Goal: Task Accomplishment & Management: Complete application form

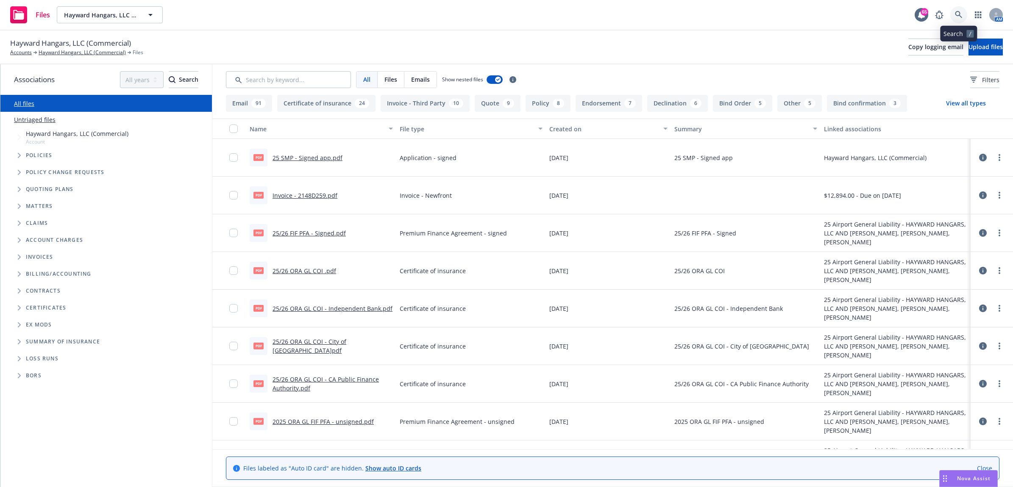
click at [956, 7] on link at bounding box center [958, 14] width 17 height 17
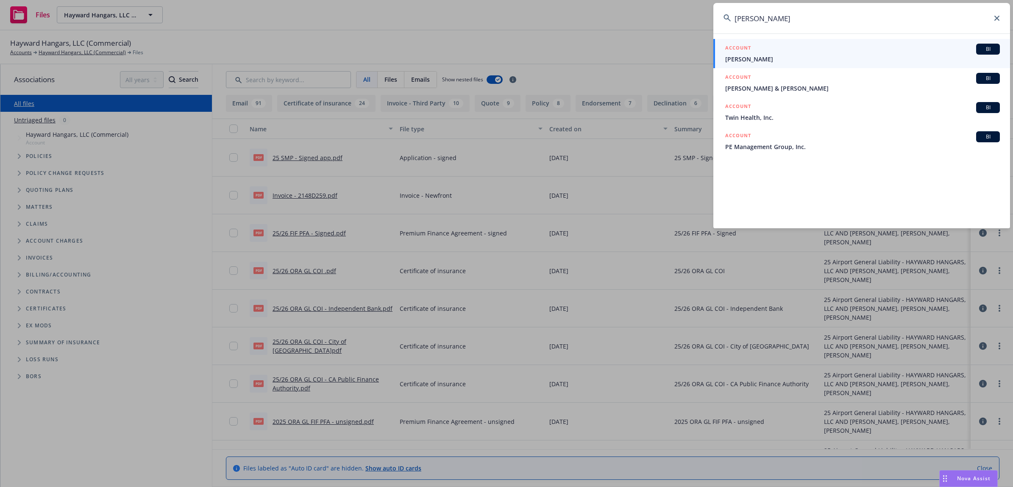
type input "michael rakesh"
click at [747, 50] on h5 "ACCOUNT" at bounding box center [738, 49] width 26 height 10
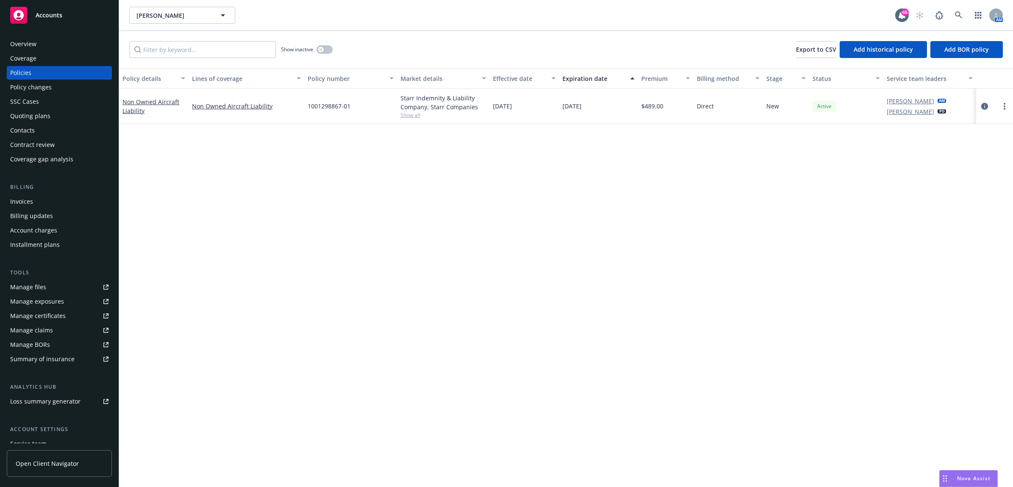
click at [985, 107] on icon "circleInformation" at bounding box center [984, 106] width 7 height 7
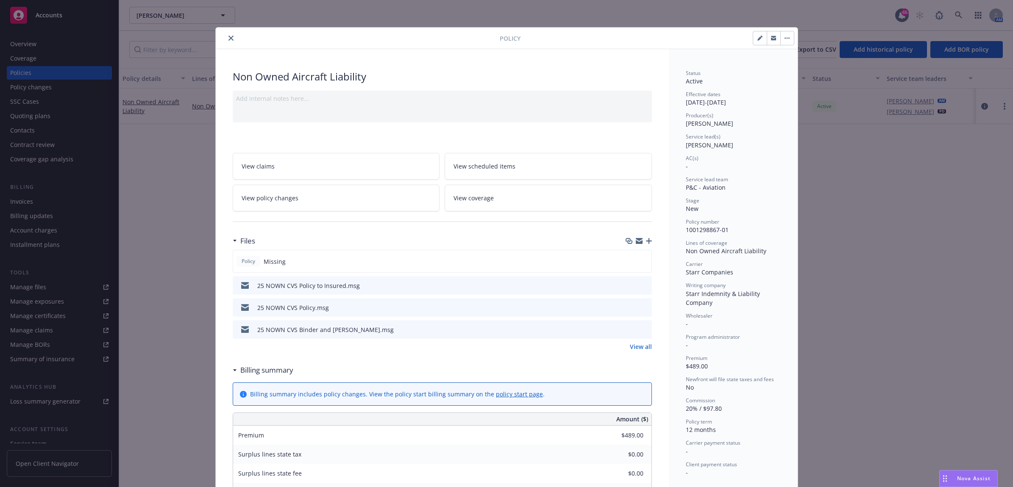
click at [643, 307] on icon "preview file" at bounding box center [644, 307] width 8 height 6
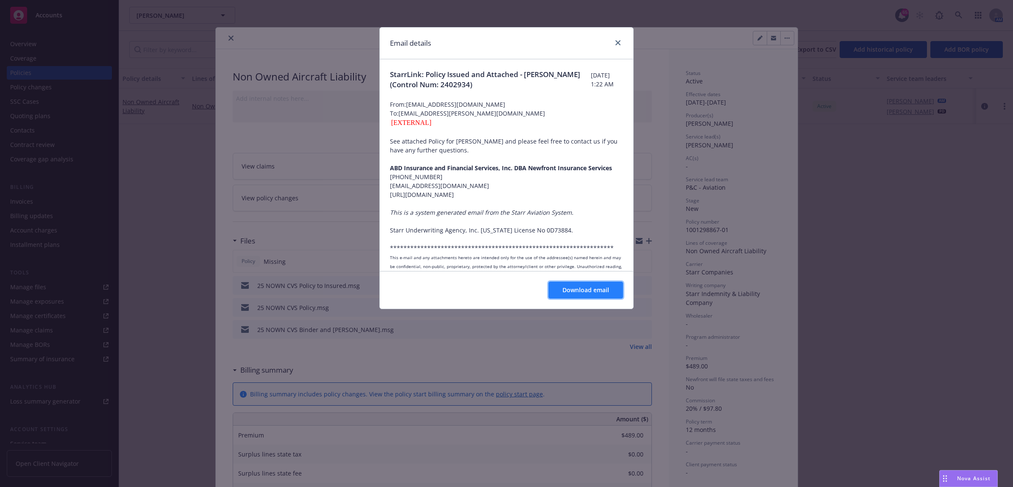
click at [597, 294] on span "Download email" at bounding box center [585, 290] width 47 height 8
drag, startPoint x: 613, startPoint y: 40, endPoint x: 372, endPoint y: 13, distance: 242.7
click at [613, 40] on link "close" at bounding box center [618, 43] width 10 height 10
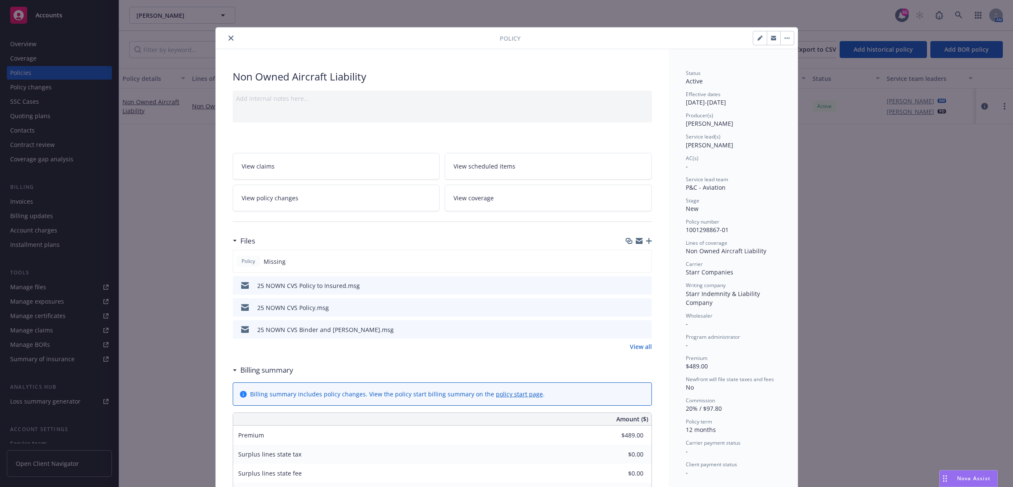
click at [227, 32] on div "Policy" at bounding box center [507, 39] width 582 height 22
click at [228, 36] on icon "close" at bounding box center [230, 38] width 5 height 5
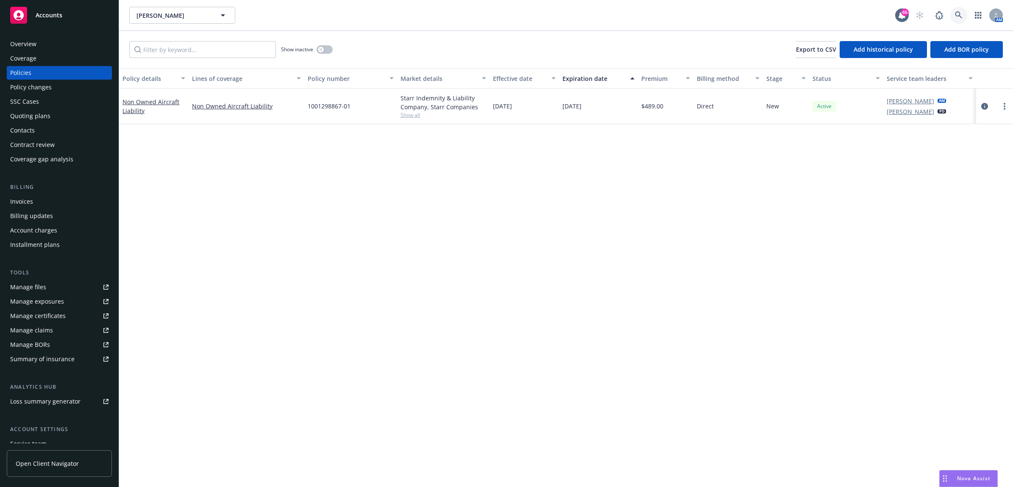
click at [960, 18] on icon at bounding box center [959, 15] width 8 height 8
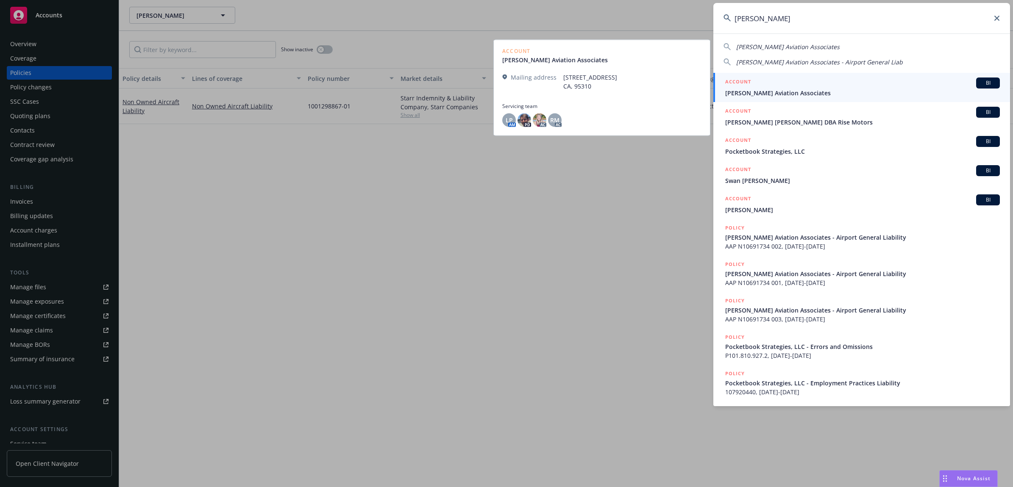
type input "stenger"
drag, startPoint x: 827, startPoint y: 90, endPoint x: 838, endPoint y: 64, distance: 28.8
click at [827, 90] on span "Stenger Aviation Associates" at bounding box center [862, 93] width 275 height 9
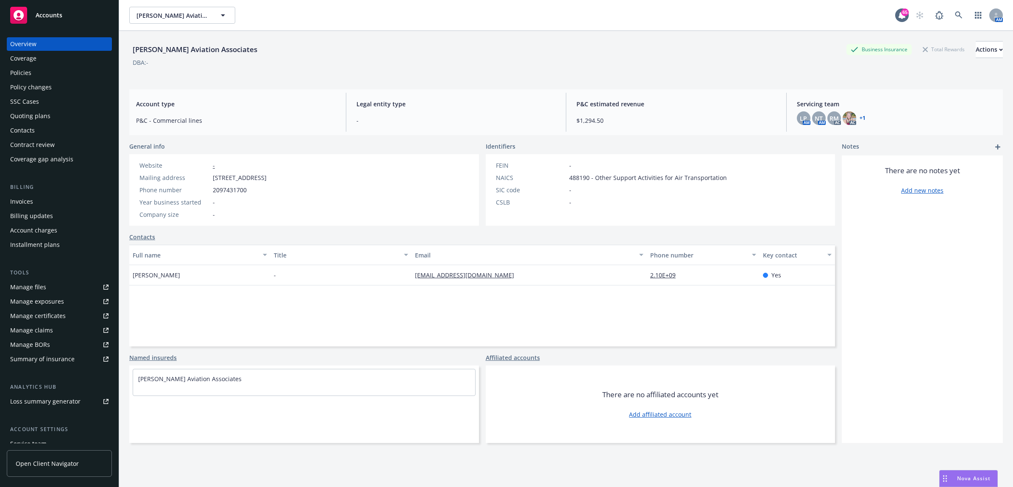
click at [42, 128] on div "Contacts" at bounding box center [59, 131] width 98 height 14
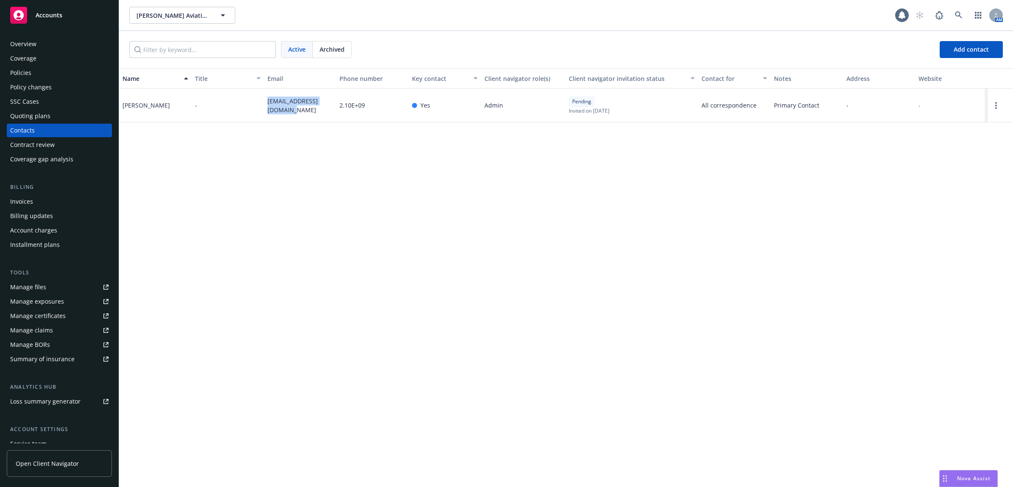
drag, startPoint x: 261, startPoint y: 108, endPoint x: 258, endPoint y: 98, distance: 10.3
click at [258, 98] on div "Jim Stenger - stengeraviation@att.net 2.10E+09 Yes Admin Pending Invited on Aug…" at bounding box center [566, 106] width 894 height 34
drag, startPoint x: 258, startPoint y: 98, endPoint x: 285, endPoint y: 99, distance: 27.1
click at [43, 75] on div "Policies" at bounding box center [59, 73] width 98 height 14
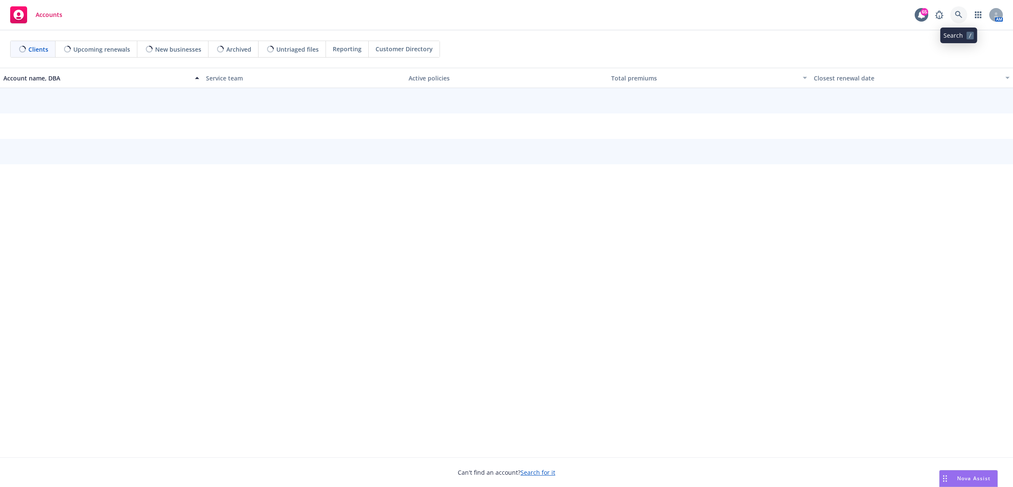
click at [962, 19] on link at bounding box center [958, 14] width 17 height 17
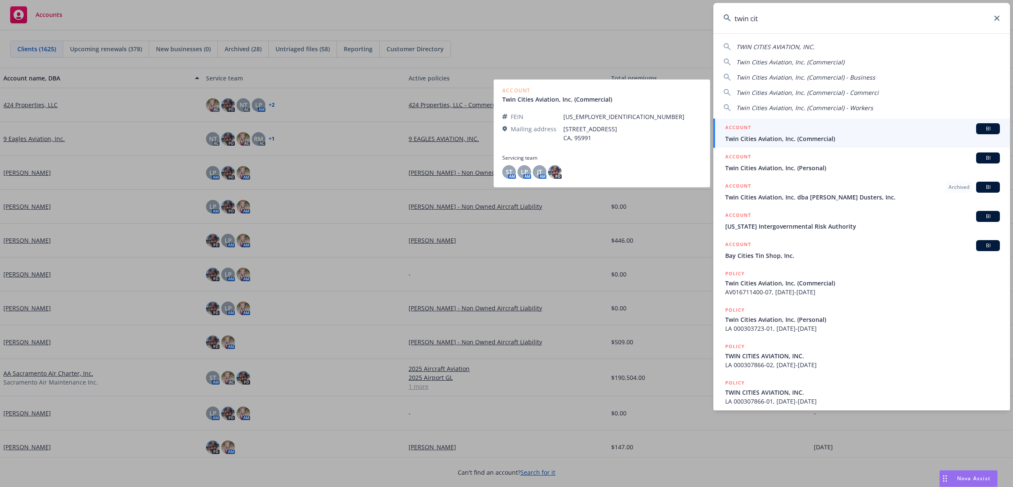
type input "twin cit"
click at [793, 140] on span "Twin Cities Aviation, Inc. (Commercial)" at bounding box center [862, 138] width 275 height 9
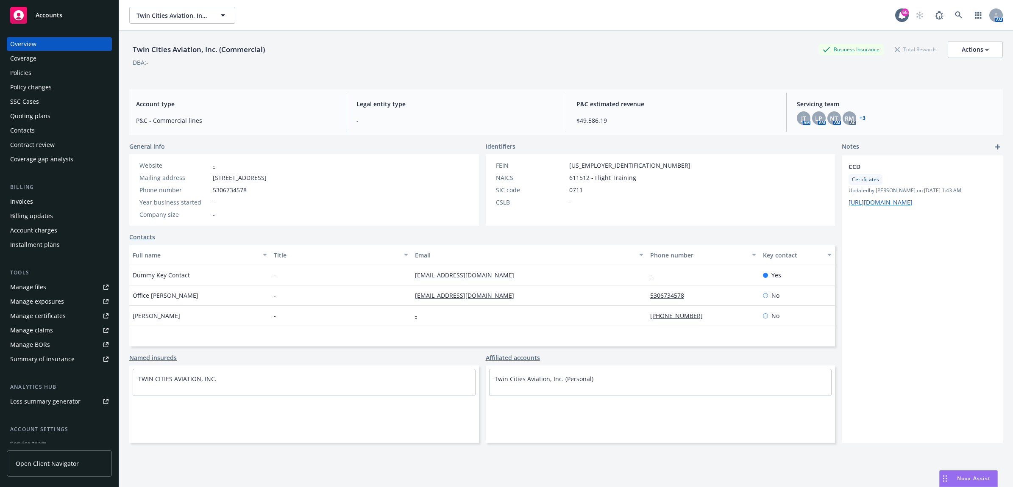
click at [59, 77] on div "Policies" at bounding box center [59, 73] width 98 height 14
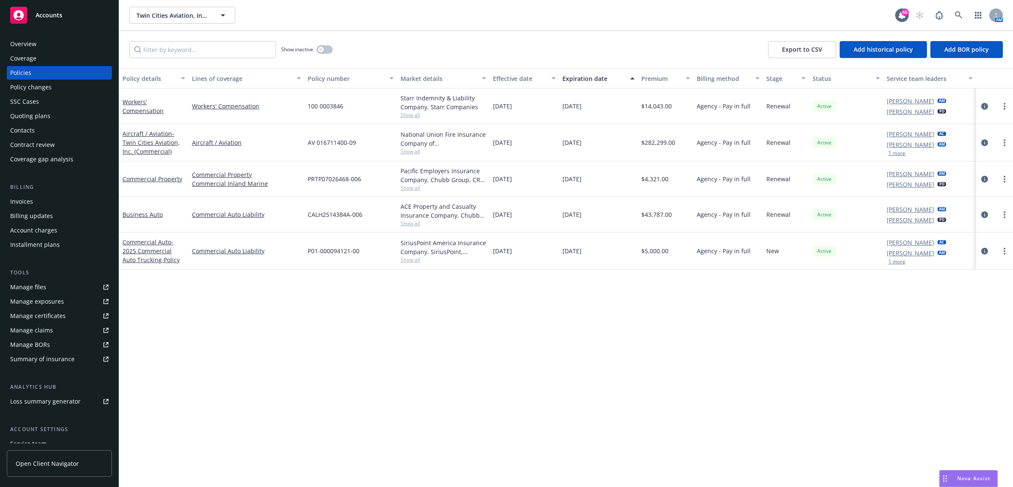
click at [986, 111] on div at bounding box center [995, 106] width 30 height 10
click at [64, 289] on link "Manage files" at bounding box center [59, 288] width 105 height 14
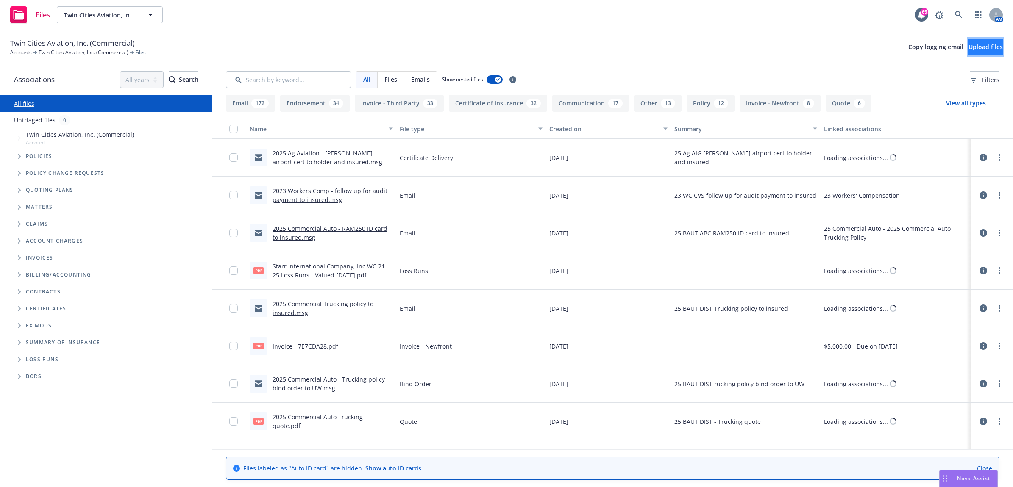
click at [969, 46] on span "Upload files" at bounding box center [986, 47] width 34 height 8
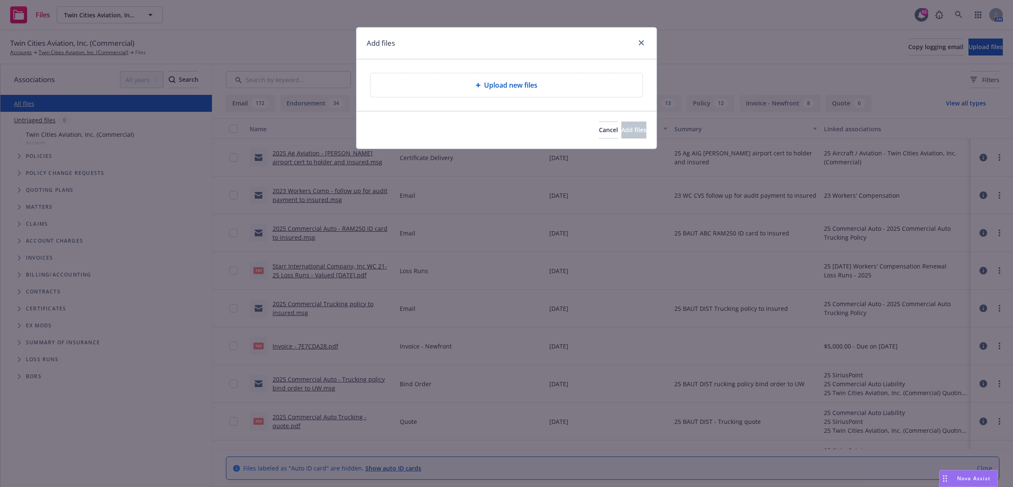
click at [558, 95] on div "Upload new files" at bounding box center [506, 85] width 272 height 24
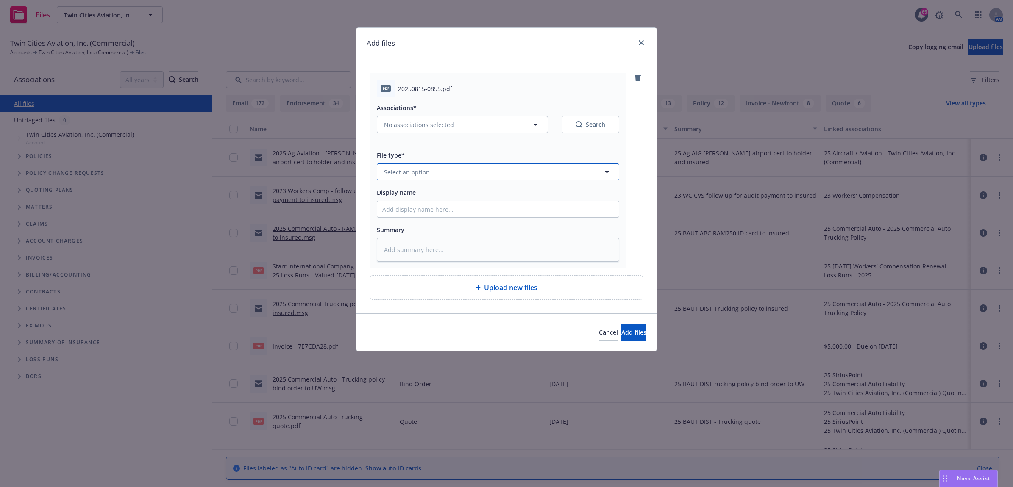
click at [441, 174] on button "Select an option" at bounding box center [498, 172] width 242 height 17
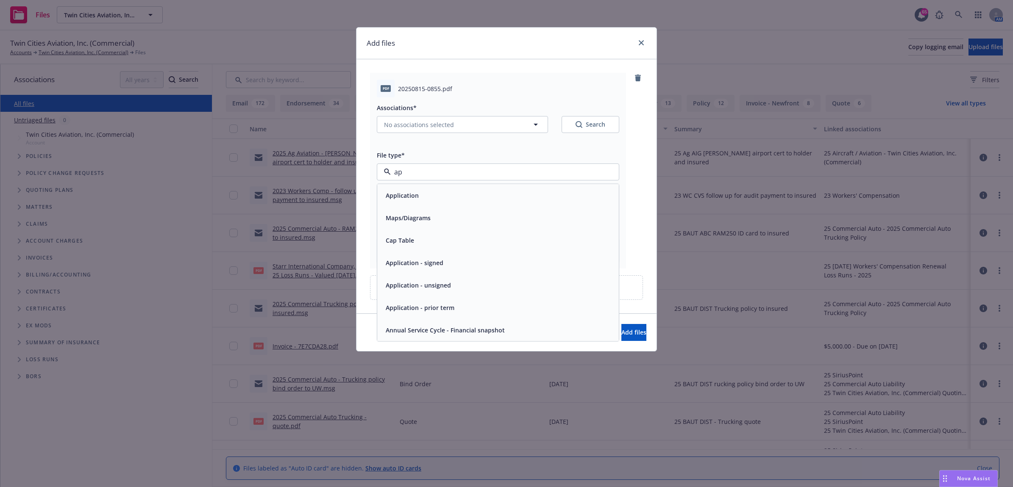
type input "app"
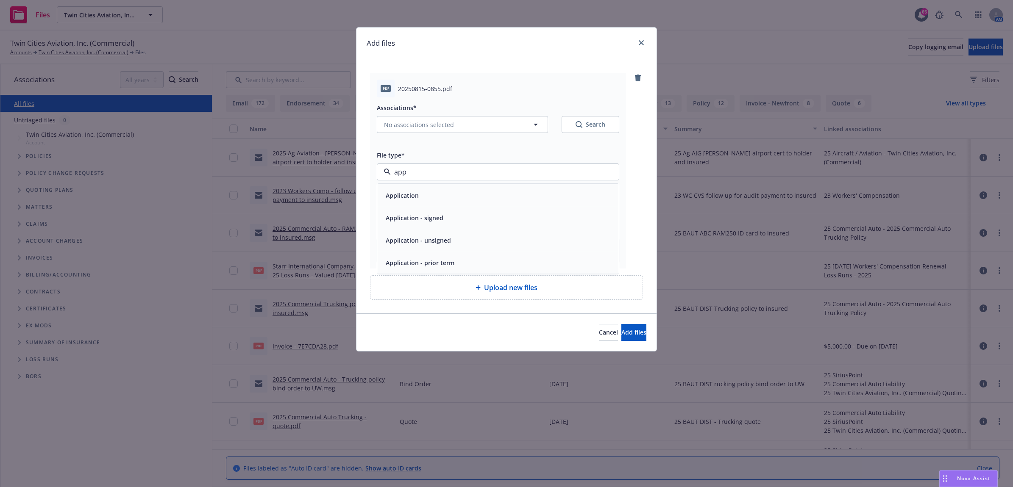
click at [459, 214] on div "Application - signed" at bounding box center [497, 218] width 231 height 12
click at [435, 210] on input "Display name" at bounding box center [498, 209] width 242 height 16
type textarea "x"
type input "2"
type textarea "x"
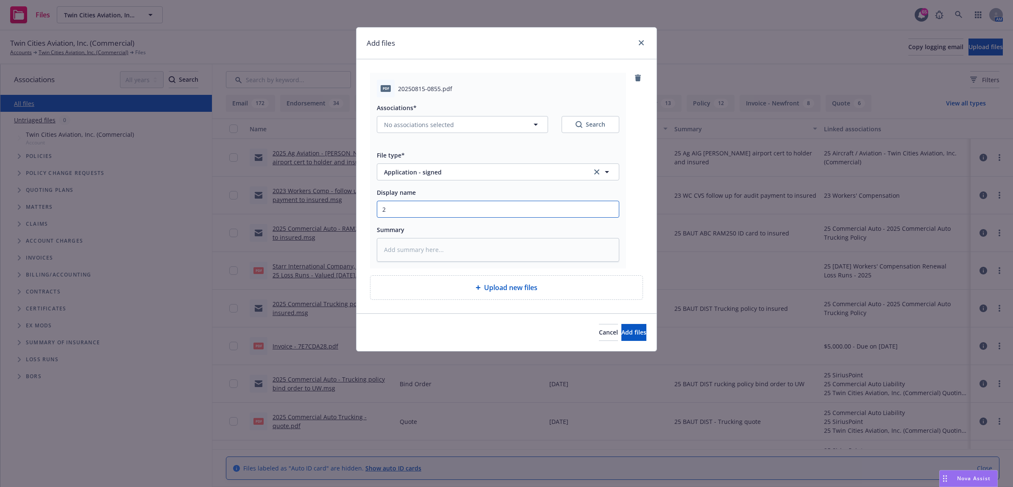
type input "25"
type textarea "x"
type input "25"
type textarea "x"
type input "25 W"
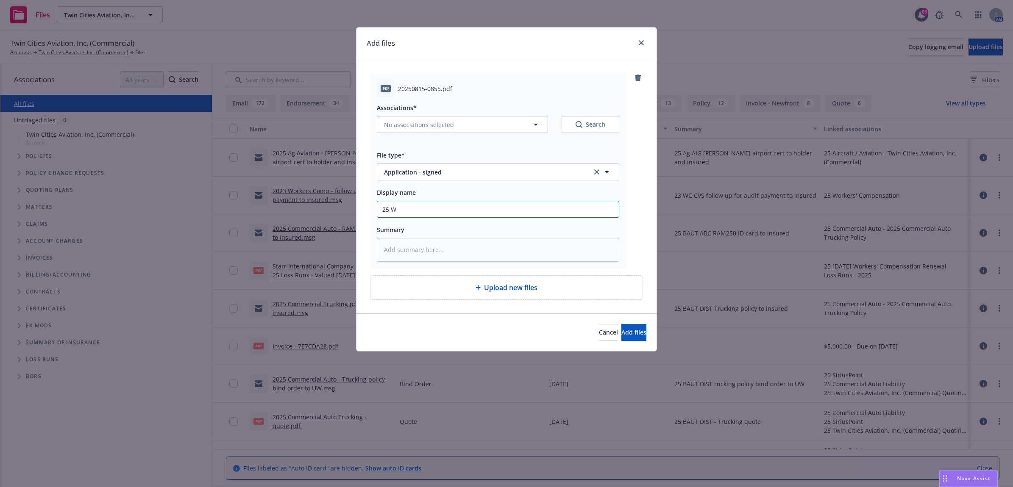
type textarea "x"
type input "25 WC"
type textarea "x"
type input "25 WC"
type textarea "x"
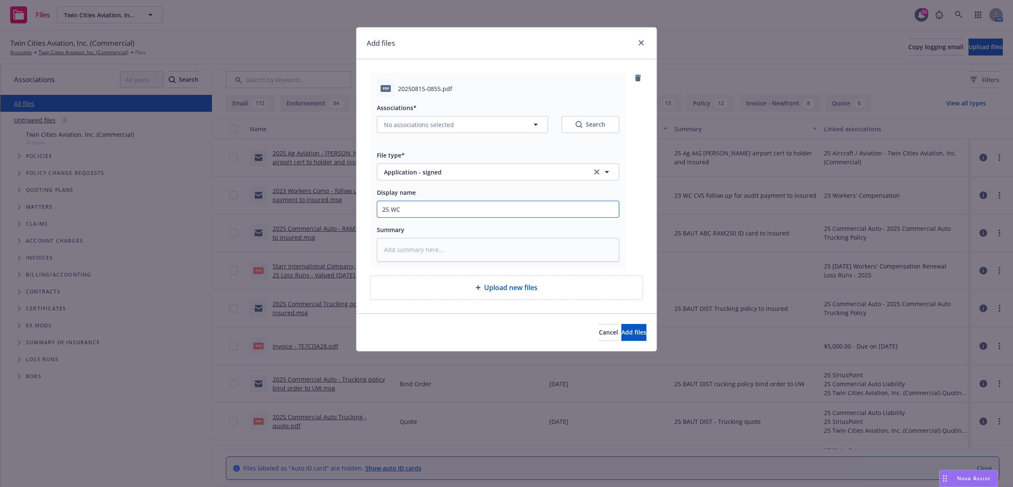
type input "25 WC"
type textarea "x"
type input "25 WC -"
type textarea "x"
type input "25 WC -"
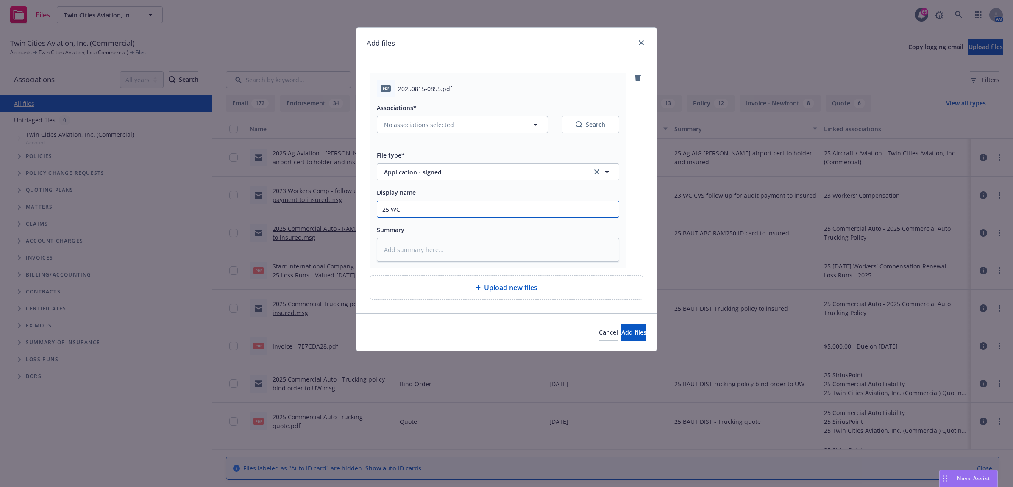
type textarea "x"
type input "25 WC - S"
type textarea "x"
type input "25 WC - Si"
type textarea "x"
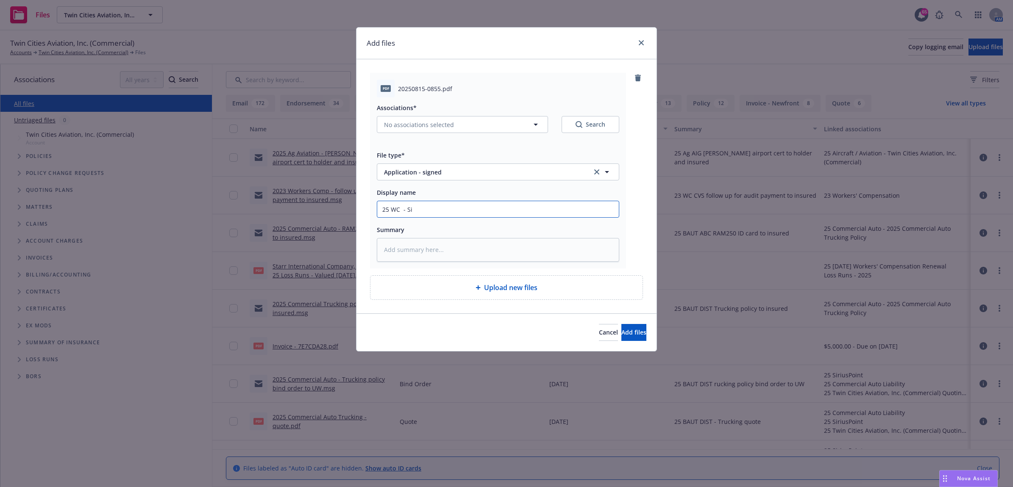
type input "25 WC - Sig"
type textarea "x"
type input "25 WC - Sign"
type textarea "x"
type input "25 WC - Signe"
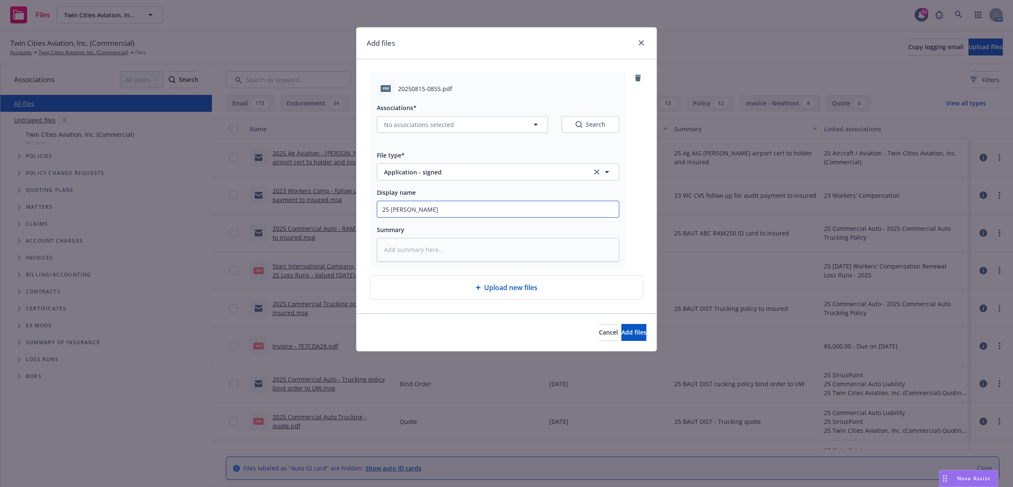
type textarea "x"
type input "25 WC - Signed"
type textarea "x"
type input "25 WC - Signed"
type textarea "x"
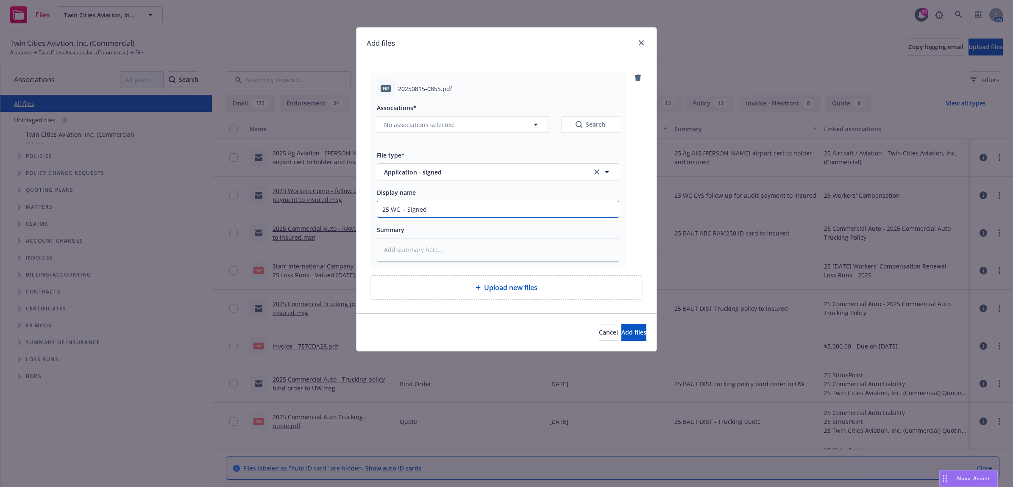
type input "25 WC - Signed A"
type textarea "x"
type input "25 WC - Signed Ap"
type textarea "x"
drag, startPoint x: 470, startPoint y: 213, endPoint x: 298, endPoint y: 213, distance: 172.1
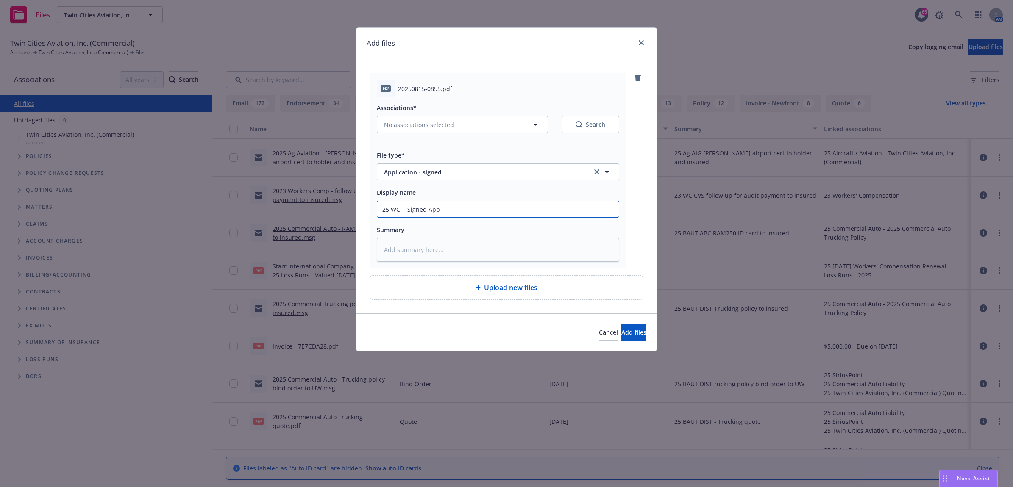
click at [298, 213] on div "Add files pdf 20250815-0855.pdf Associations* No associations selected Search F…" at bounding box center [506, 243] width 1013 height 487
type input "25 WC - Signed App"
paste textarea "25 WC - Signed App"
type textarea "x"
type textarea "25 WC - Signed App"
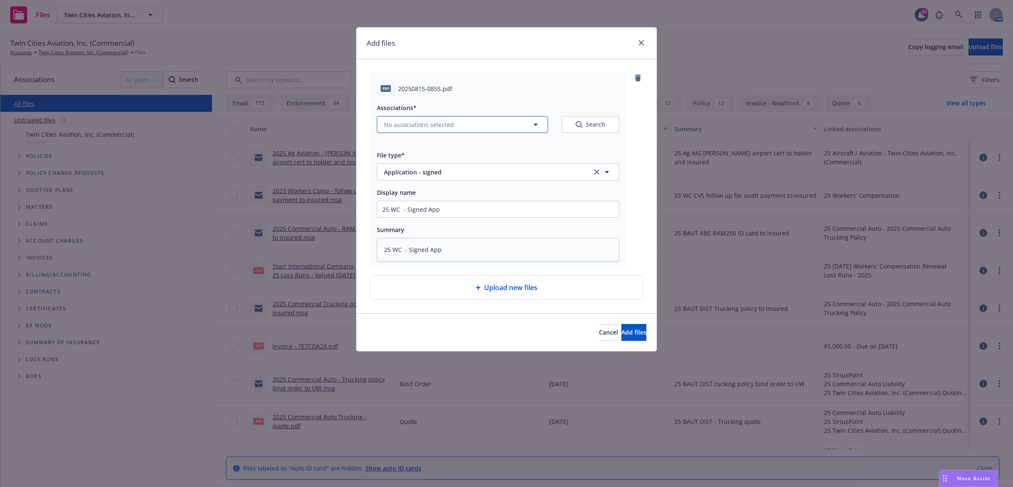
click at [436, 126] on span "No associations selected" at bounding box center [419, 124] width 70 height 9
type textarea "x"
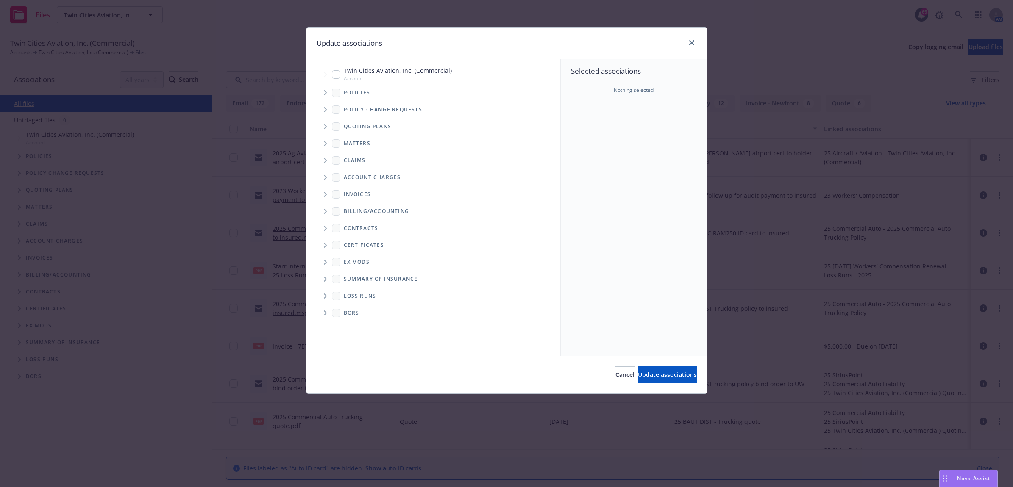
click at [337, 77] on input "Tree Example" at bounding box center [336, 74] width 8 height 8
checkbox input "true"
click at [673, 376] on span "Update associations" at bounding box center [667, 375] width 59 height 8
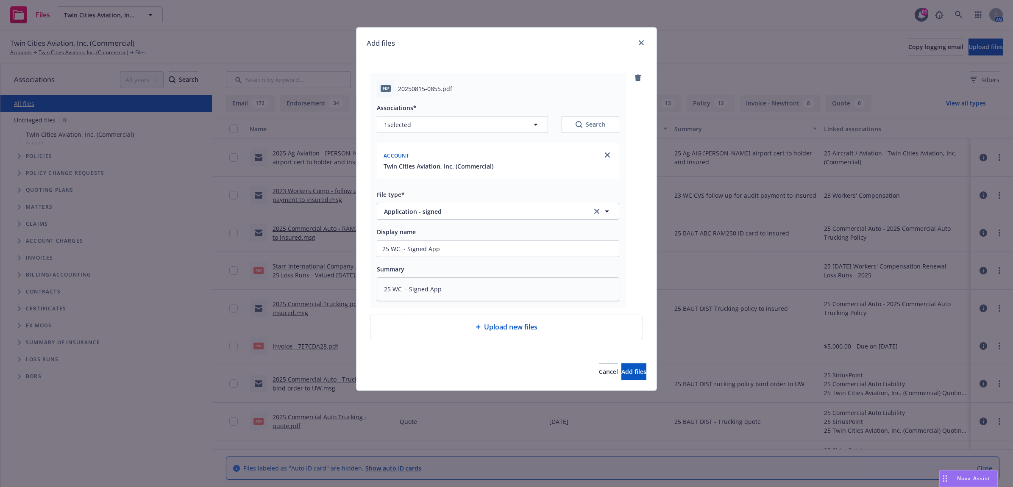
click at [649, 378] on div "Cancel Add files" at bounding box center [506, 372] width 300 height 38
click at [639, 374] on button "Add files" at bounding box center [633, 372] width 25 height 17
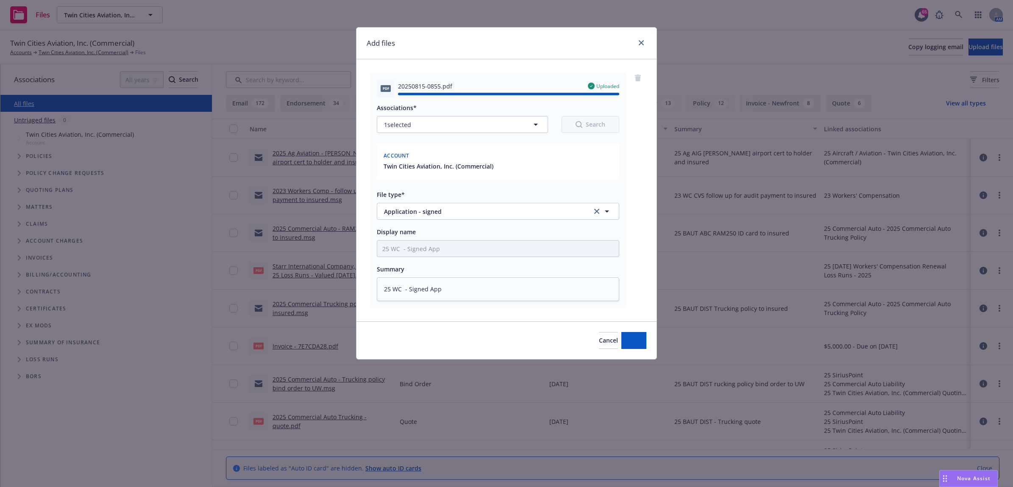
type textarea "x"
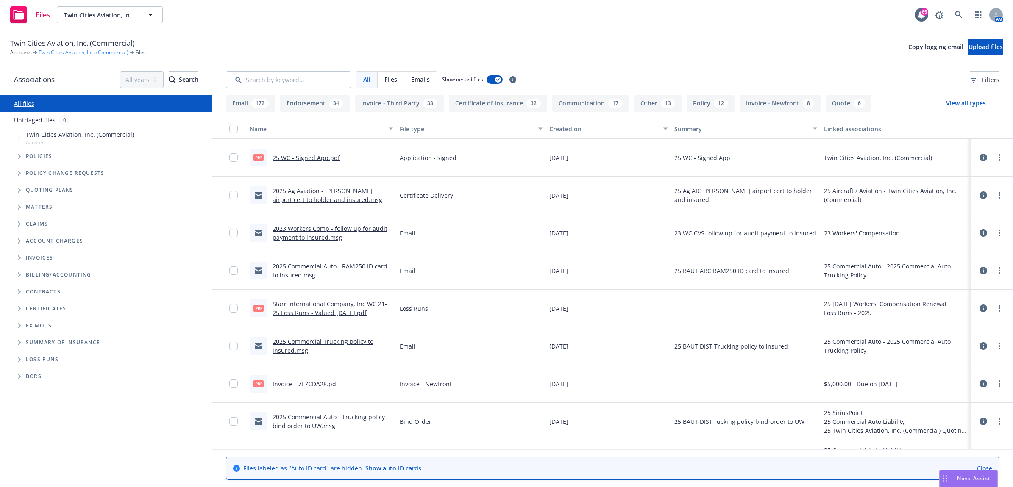
click at [75, 53] on link "Twin Cities Aviation, Inc. (Commercial)" at bounding box center [84, 53] width 90 height 8
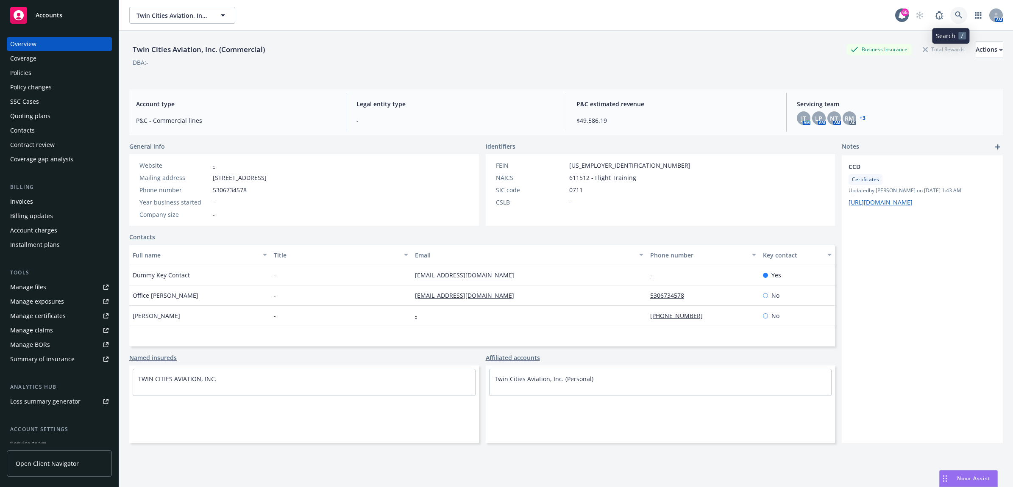
click at [955, 11] on icon at bounding box center [958, 14] width 7 height 7
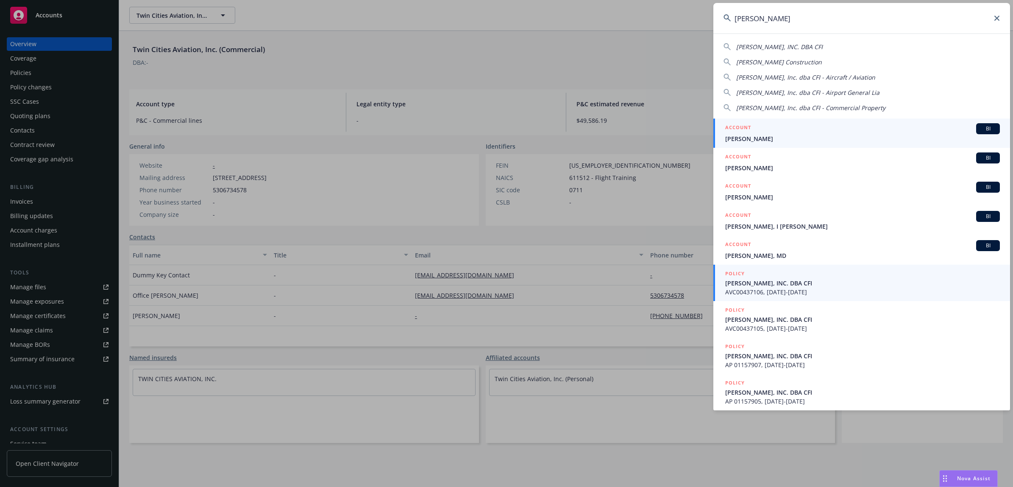
type input "[PERSON_NAME]"
click at [804, 283] on span "CARTER FLYGARE, INC. DBA CFI" at bounding box center [862, 283] width 275 height 9
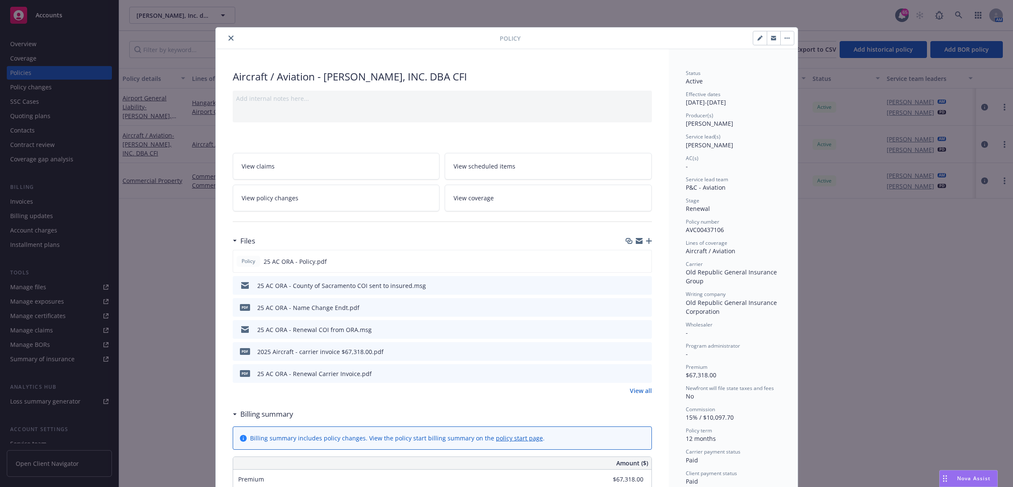
click at [226, 43] on button "close" at bounding box center [231, 38] width 10 height 10
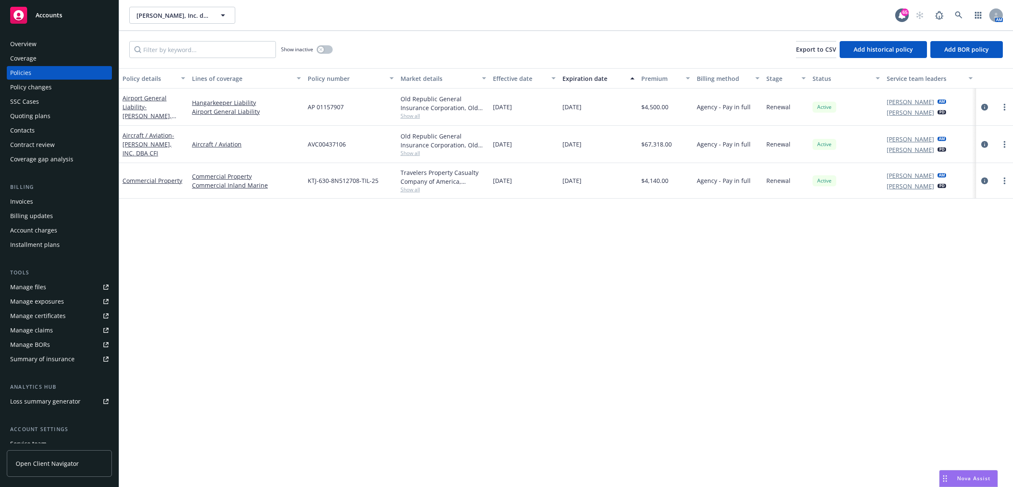
click at [56, 49] on div "Overview" at bounding box center [59, 44] width 98 height 14
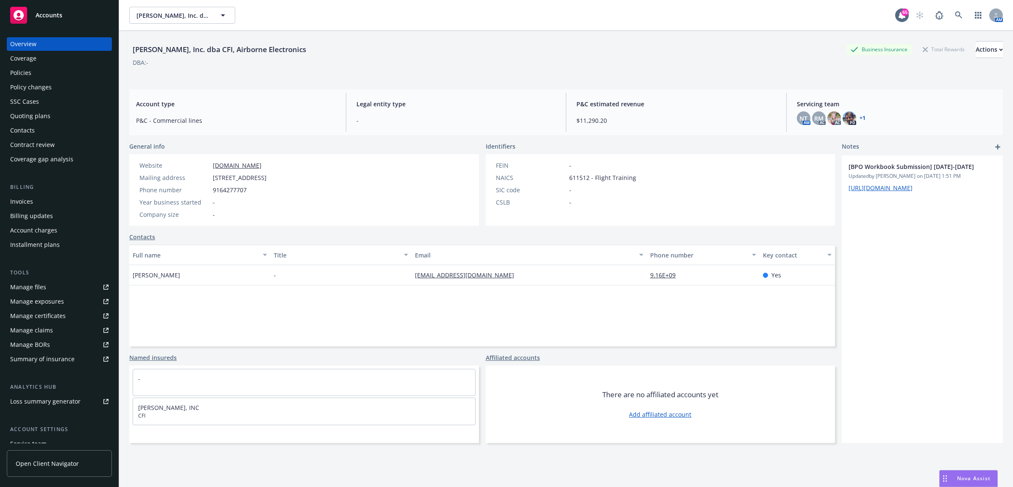
click at [51, 79] on div "Policies" at bounding box center [59, 73] width 98 height 14
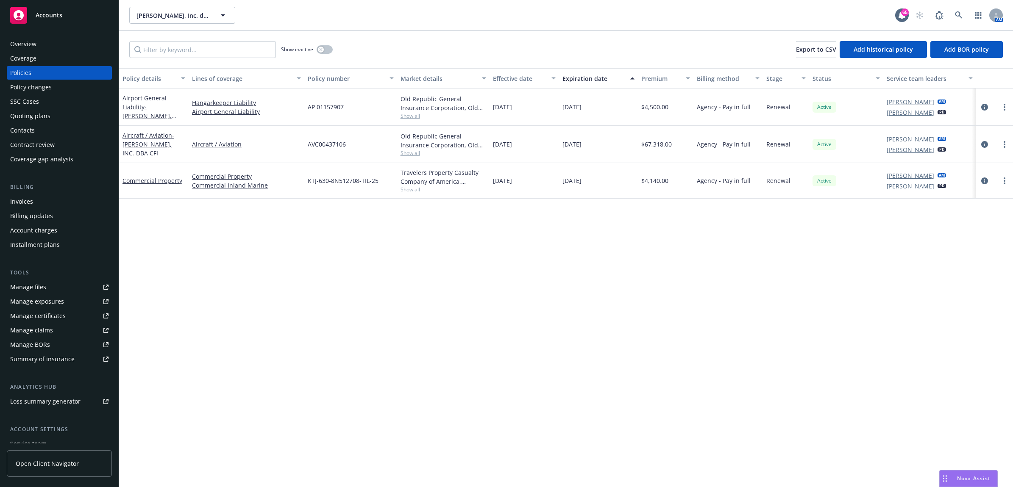
click at [41, 283] on div "Manage files" at bounding box center [28, 288] width 36 height 14
click at [67, 88] on div "Policy changes" at bounding box center [59, 88] width 98 height 14
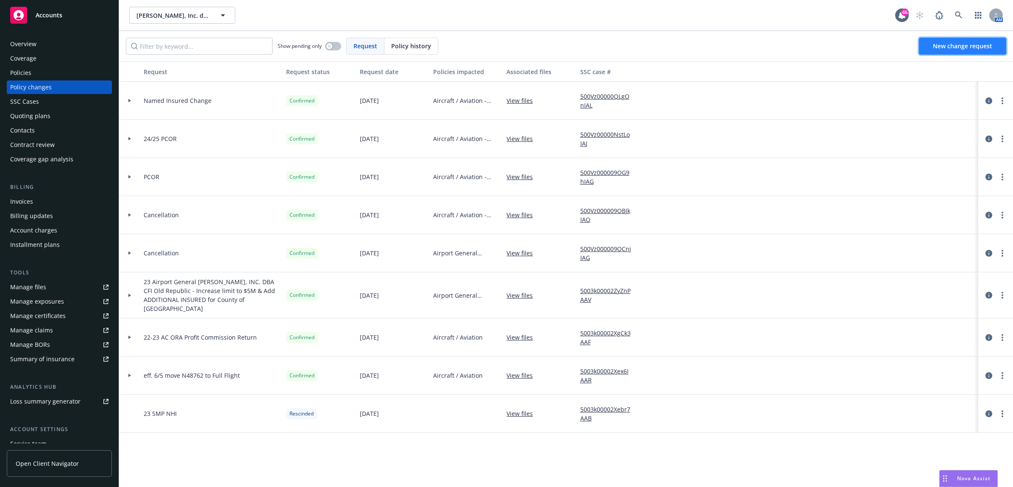
click at [952, 51] on link "New change request" at bounding box center [962, 46] width 87 height 17
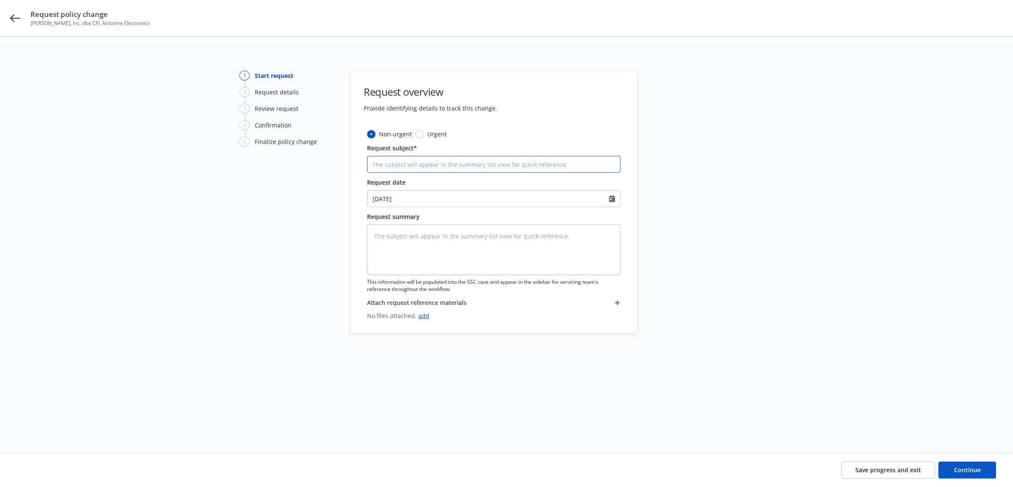
click at [443, 164] on input "Request subject*" at bounding box center [493, 164] width 253 height 17
type textarea "x"
type input "N"
type textarea "x"
type input "Na"
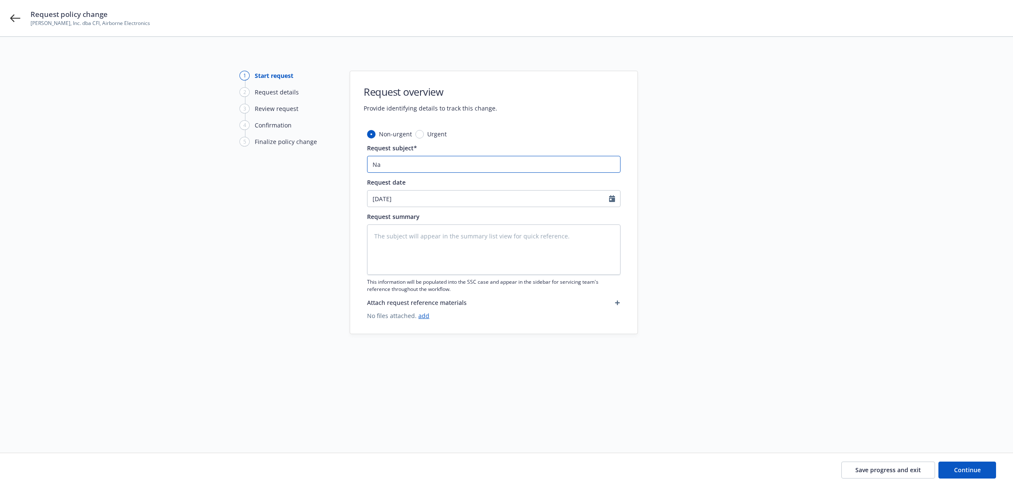
type textarea "x"
type input "Nam"
type textarea "x"
type input "Name"
type textarea "x"
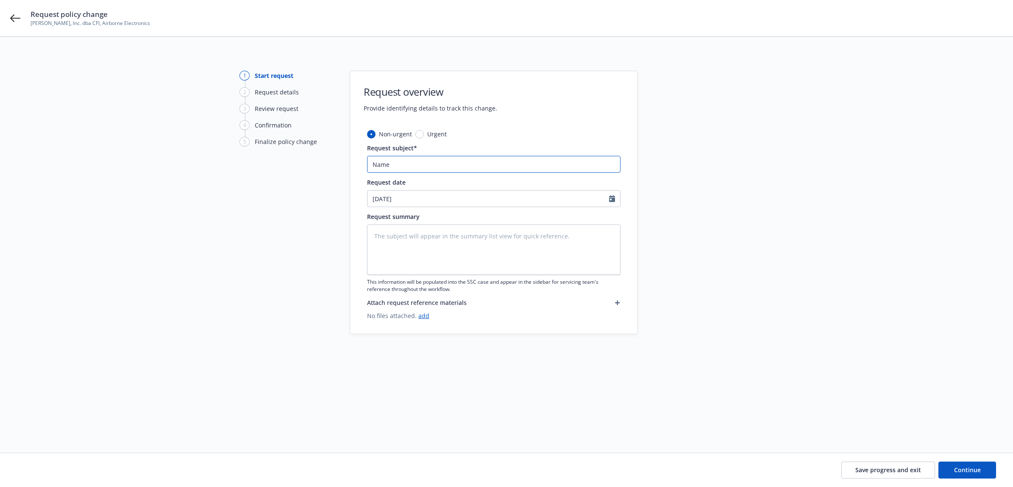
type input "Named"
type textarea "x"
type input "Named"
type textarea "x"
type input "Named I"
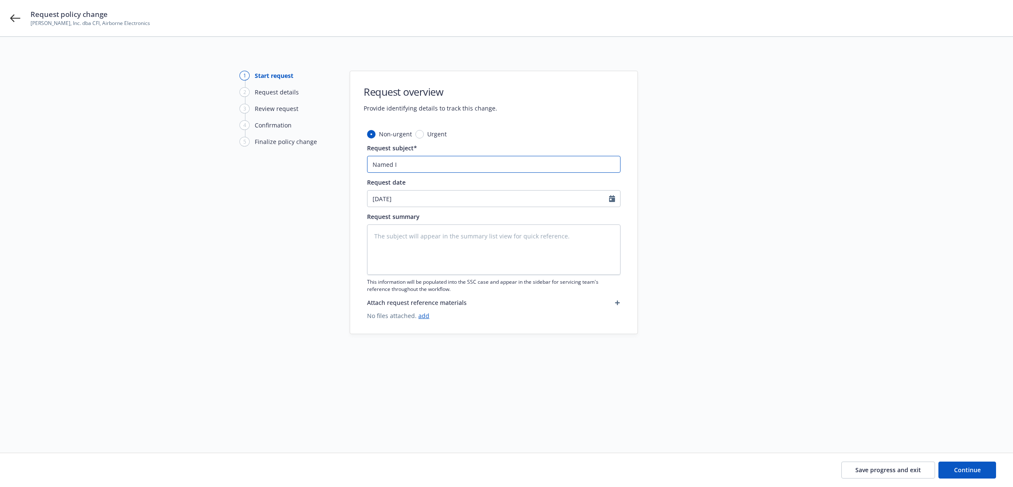
type textarea "x"
type input "Named In"
type textarea "x"
type input "Named Ins"
type textarea "x"
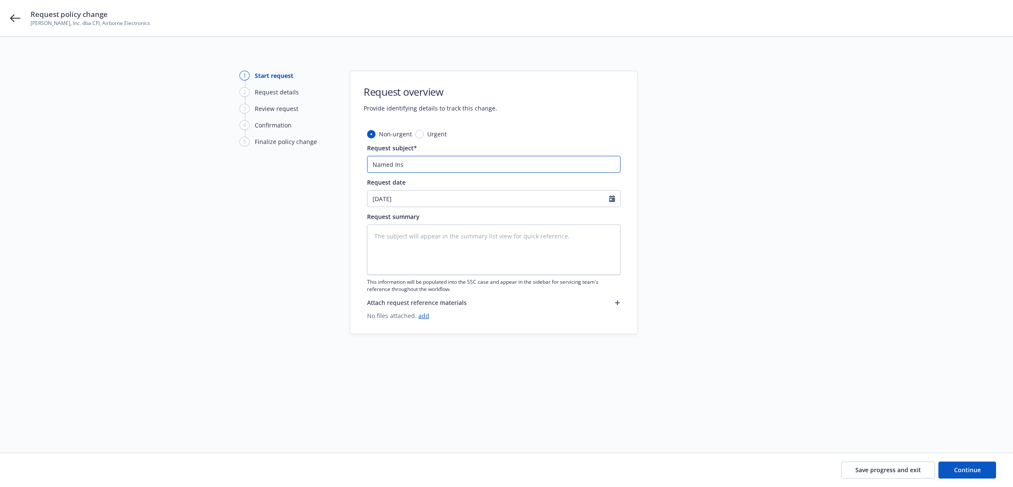
type input "Named Insu"
type textarea "x"
type input "Named Insur"
type textarea "x"
type input "Named Insure"
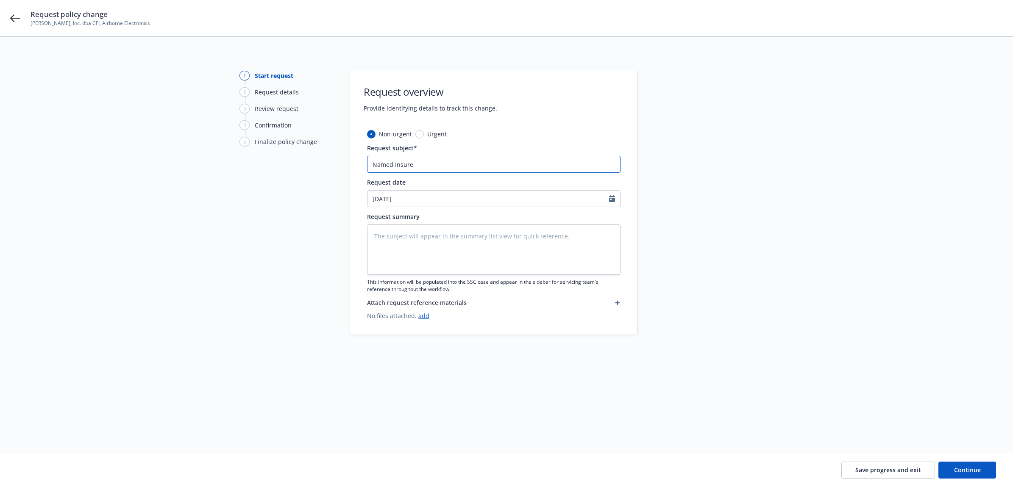
type textarea "x"
type input "Named Insured"
type textarea "x"
type input "Named Insured"
type textarea "x"
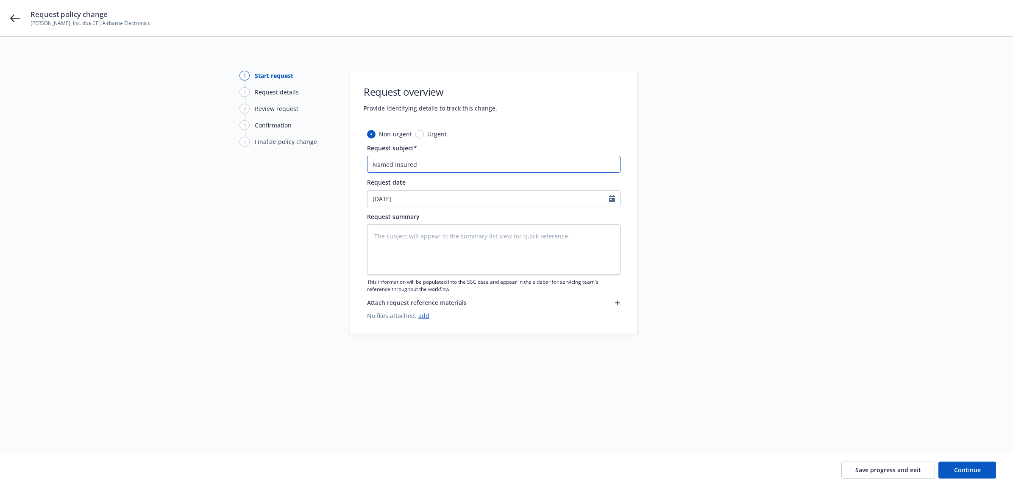
type input "Named Insured C"
type textarea "x"
type input "Named Insured Ch"
type textarea "x"
type input "Named Insured Cha"
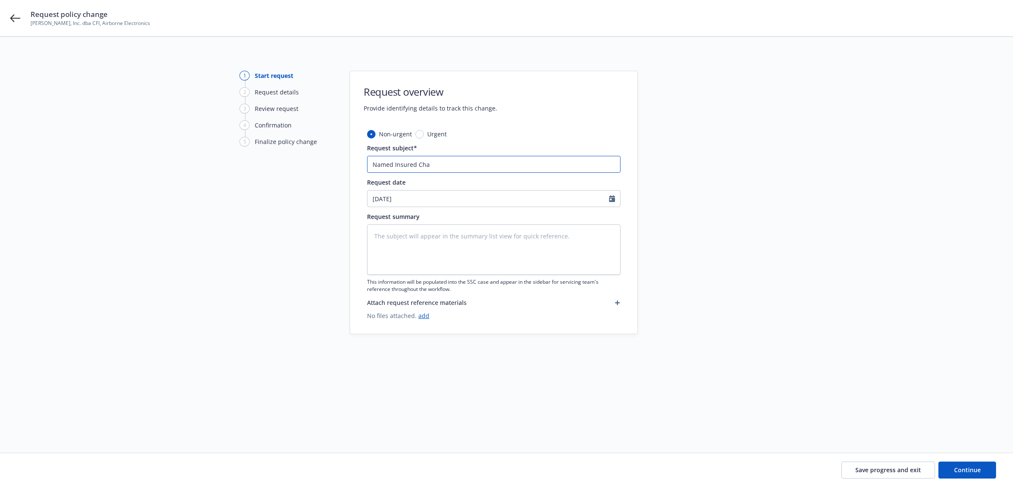
type textarea "x"
type input "Named Insured Chan"
type textarea "x"
type input "Named Insured Chang"
type textarea "x"
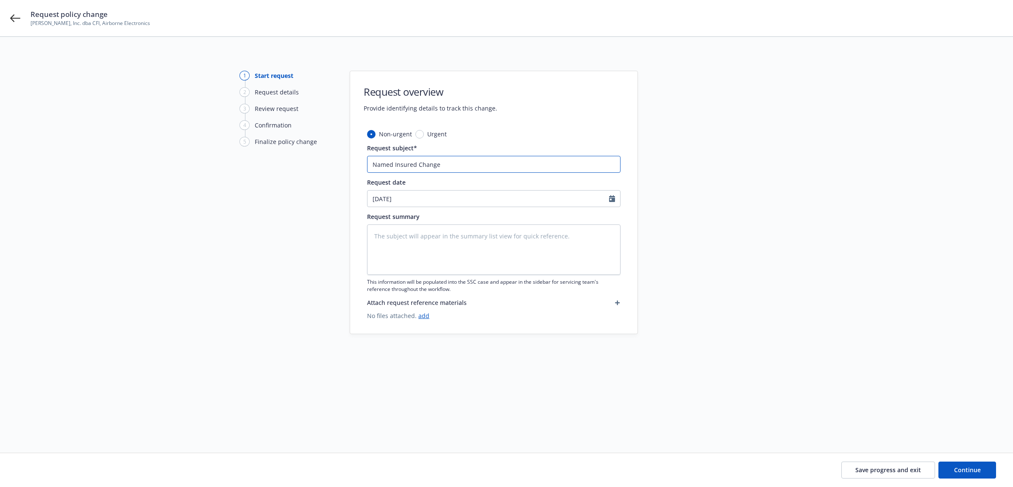
drag, startPoint x: 318, startPoint y: 169, endPoint x: 326, endPoint y: 167, distance: 8.2
click at [318, 169] on div "1 Start request 2 Request details 3 Review request 4 Confirmation 5 Finalize po…" at bounding box center [506, 235] width 993 height 328
type input "Named Insured Change"
paste textarea "Named Insured Change"
type textarea "x"
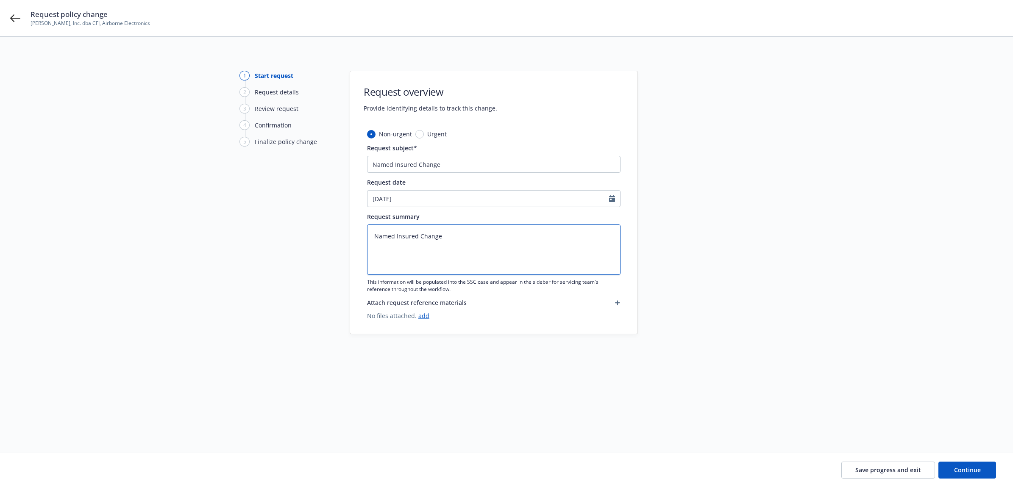
type textarea "Named Insured Change"
click at [966, 470] on span "Continue" at bounding box center [967, 470] width 27 height 8
type textarea "x"
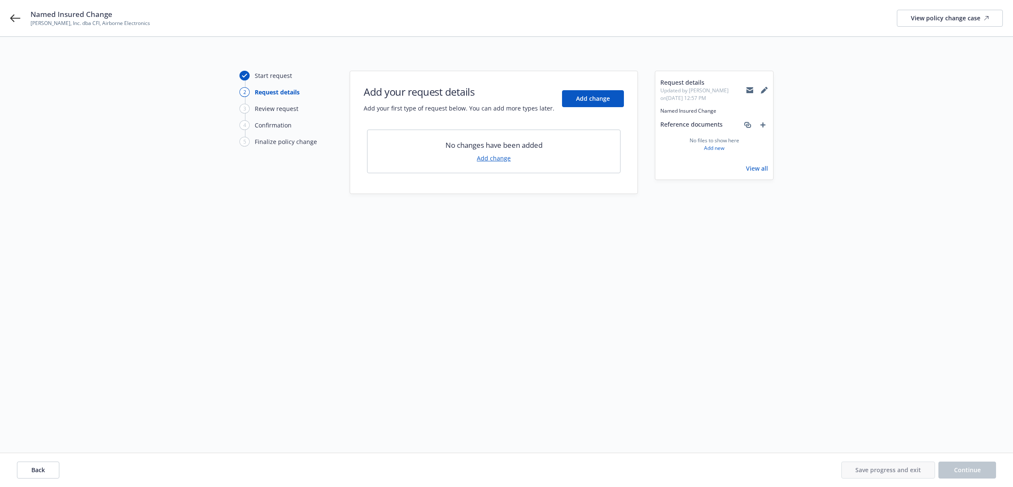
click at [502, 161] on link "Add change" at bounding box center [494, 158] width 34 height 9
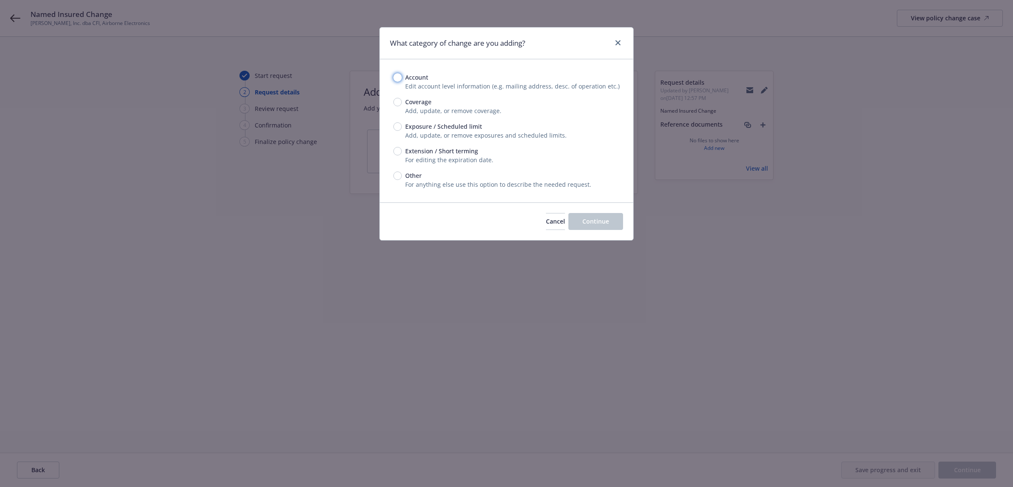
click at [399, 79] on input "Account" at bounding box center [397, 77] width 8 height 8
radio input "true"
click at [600, 229] on button "Continue" at bounding box center [595, 221] width 55 height 17
select select "US"
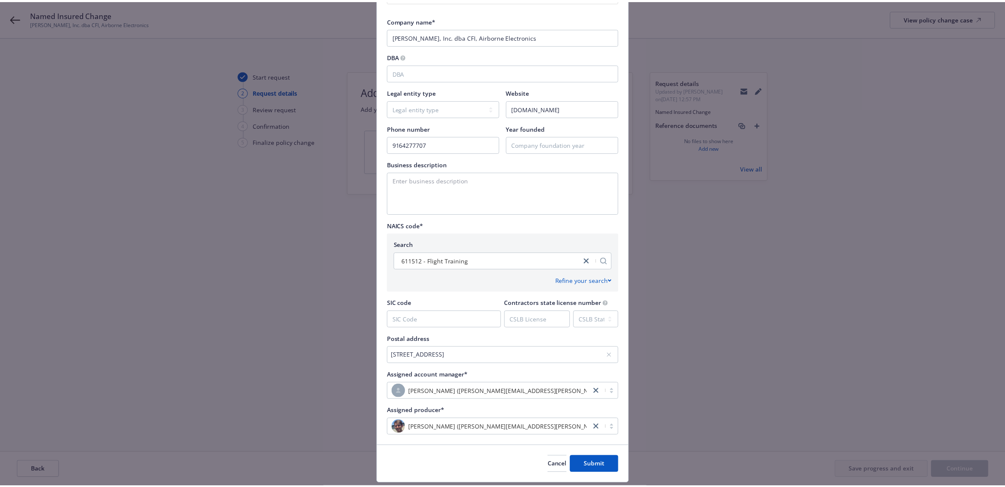
scroll to position [173, 0]
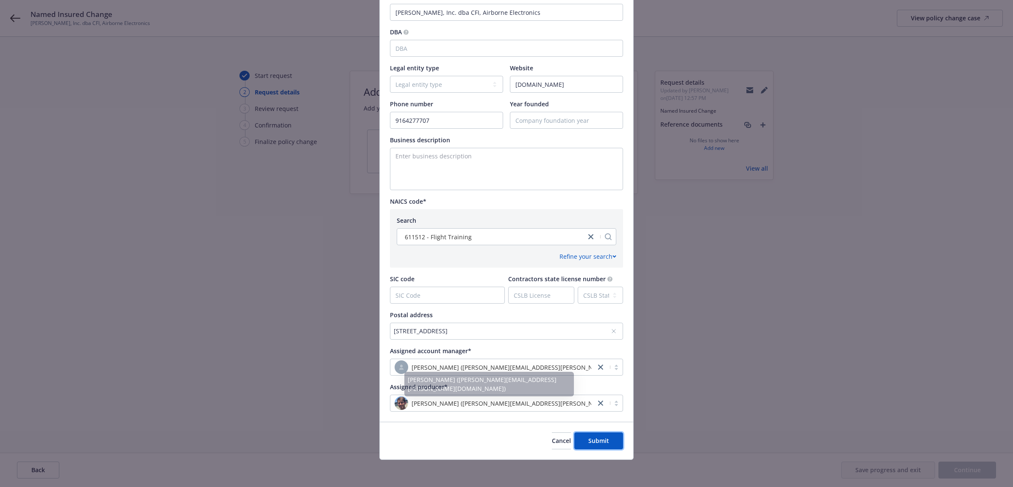
click at [598, 437] on span "Submit" at bounding box center [598, 441] width 21 height 8
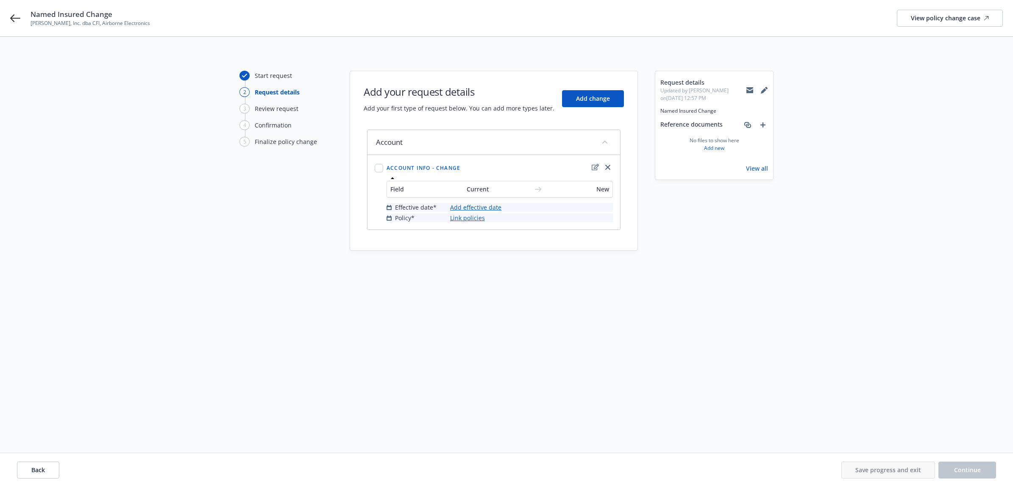
click at [496, 206] on link "Add effective date" at bounding box center [475, 207] width 51 height 9
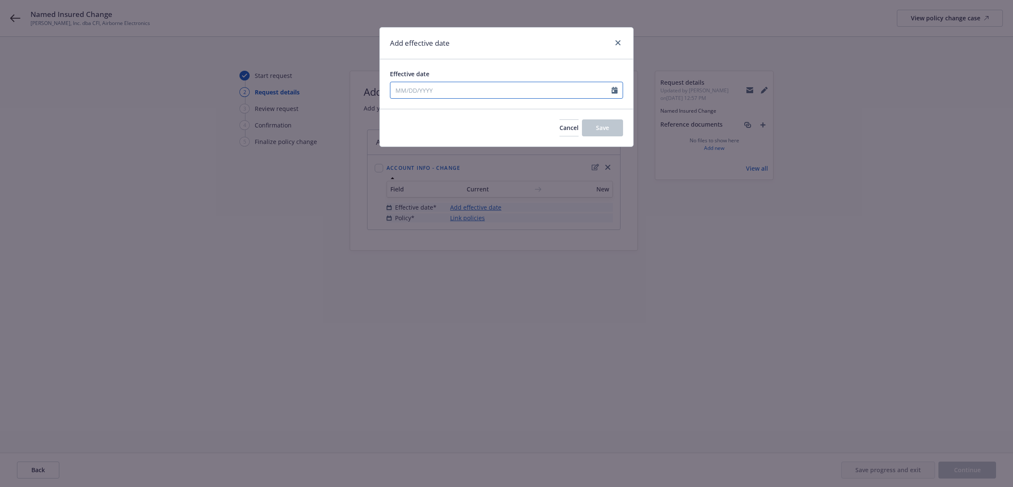
click at [420, 85] on input "Effective date" at bounding box center [500, 90] width 221 height 16
click at [399, 111] on icon "button" at bounding box center [399, 110] width 5 height 5
select select "7"
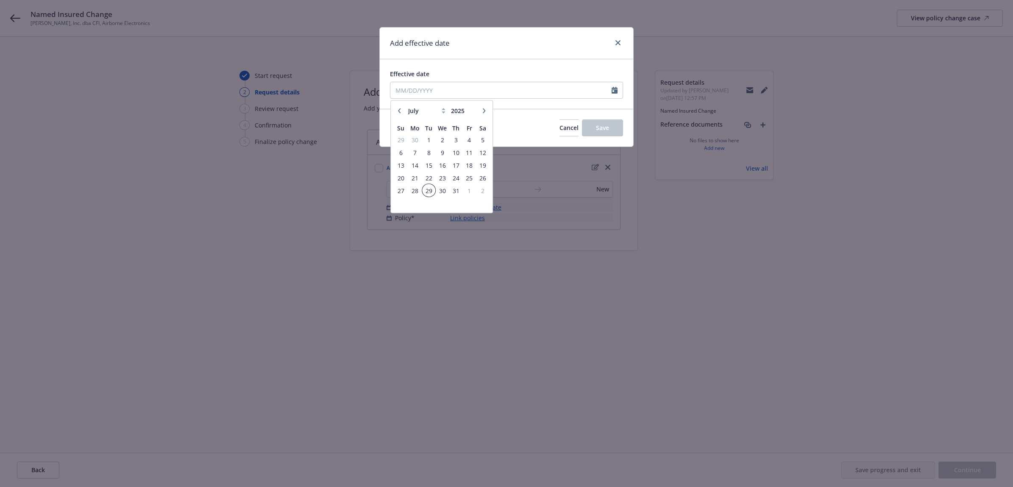
click at [433, 189] on span "29" at bounding box center [428, 190] width 11 height 11
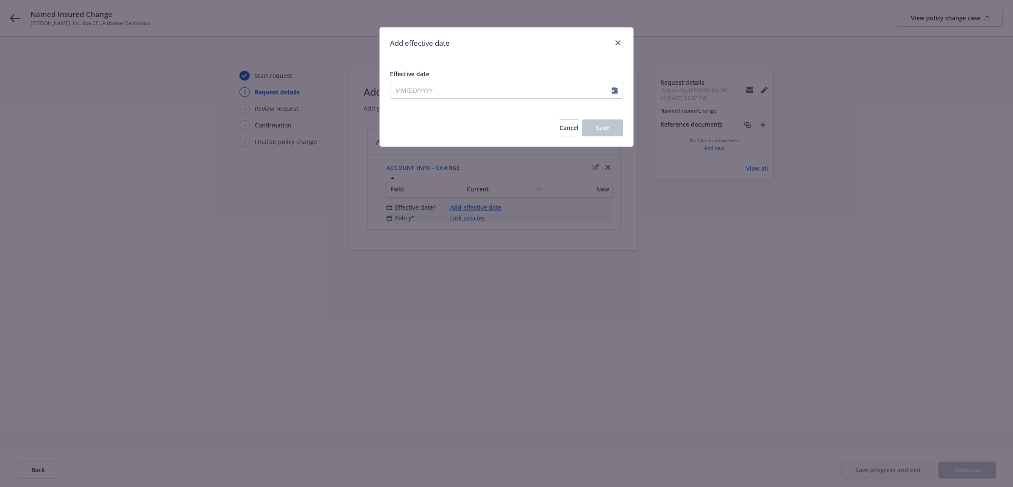
type input "07/29/2025"
click at [618, 131] on button "Save" at bounding box center [602, 128] width 41 height 17
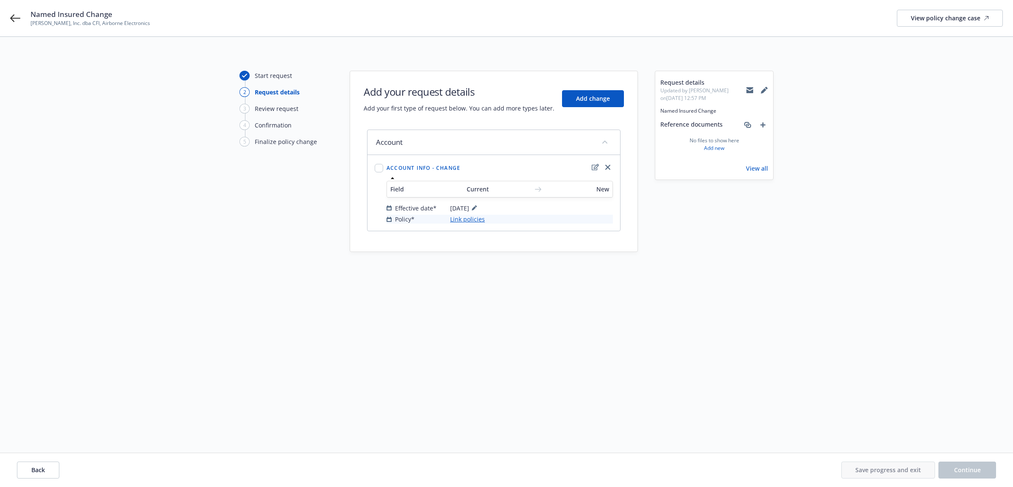
click at [480, 217] on link "Link policies" at bounding box center [467, 219] width 35 height 9
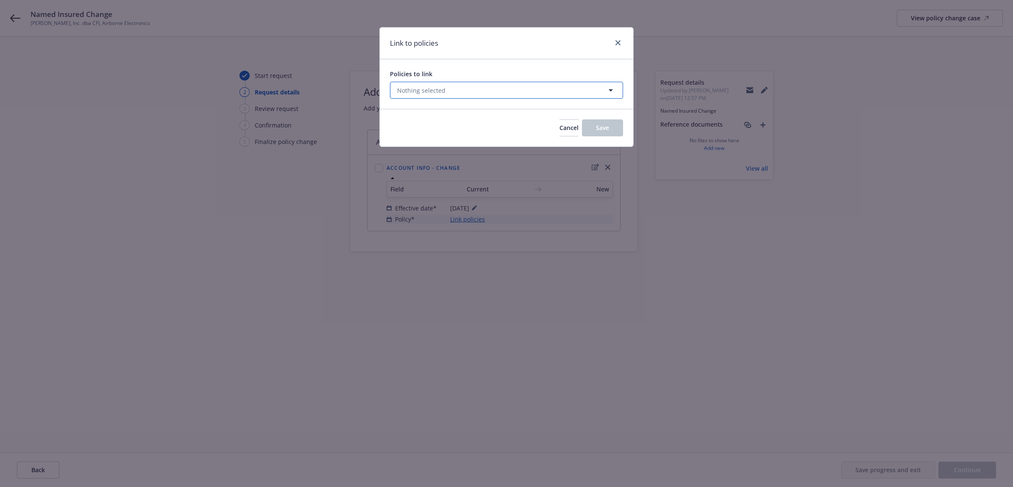
click at [503, 85] on button "Nothing selected" at bounding box center [506, 90] width 233 height 17
select select "ACTIVE"
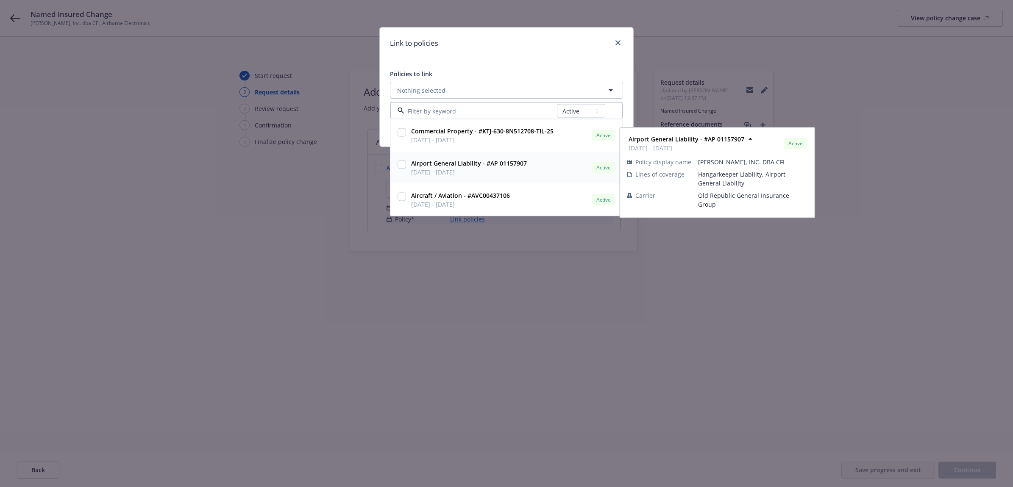
click at [401, 163] on input "checkbox" at bounding box center [402, 165] width 8 height 8
checkbox input "true"
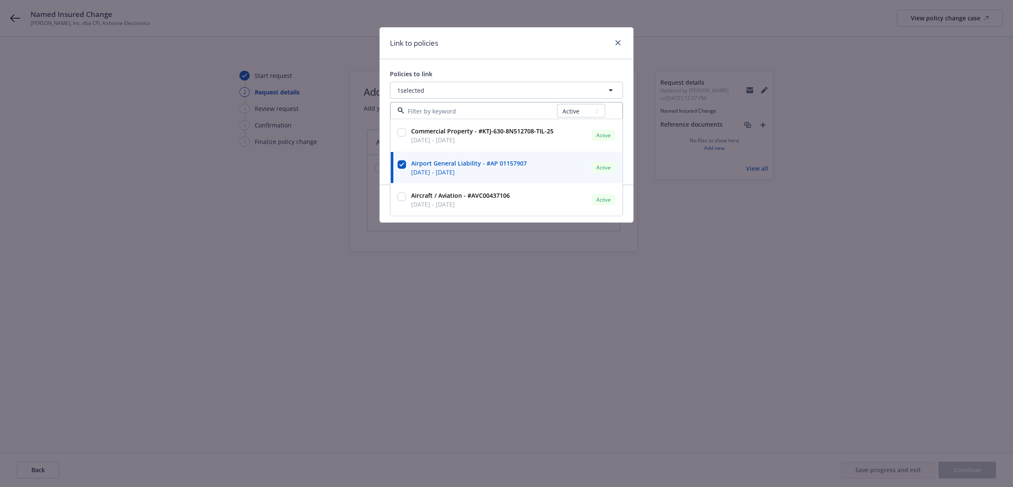
click at [510, 70] on div "Policies to link" at bounding box center [506, 74] width 233 height 9
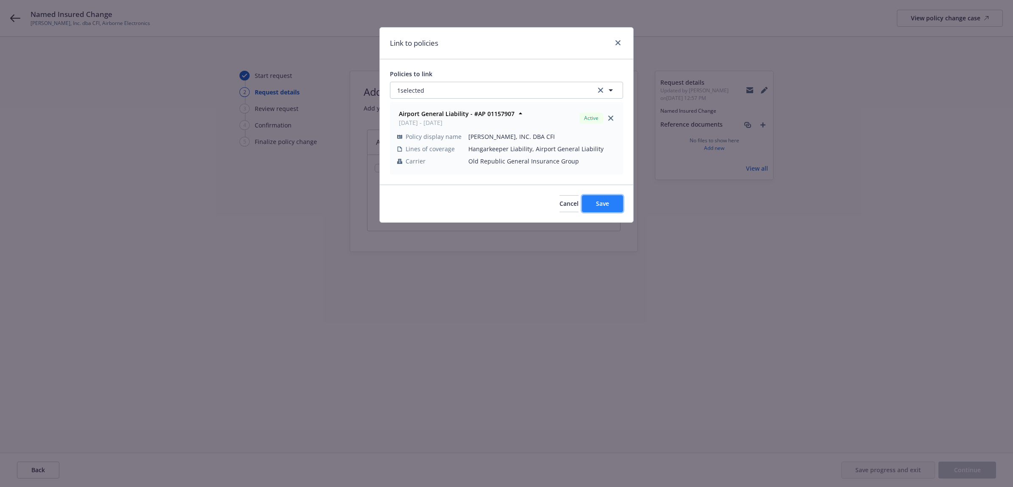
click at [589, 200] on button "Save" at bounding box center [602, 203] width 41 height 17
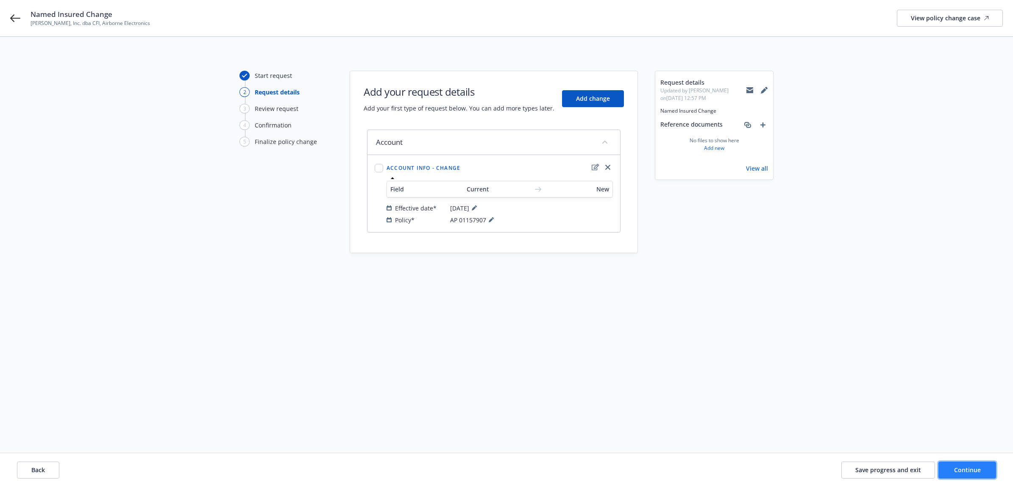
click at [980, 465] on button "Continue" at bounding box center [967, 470] width 58 height 17
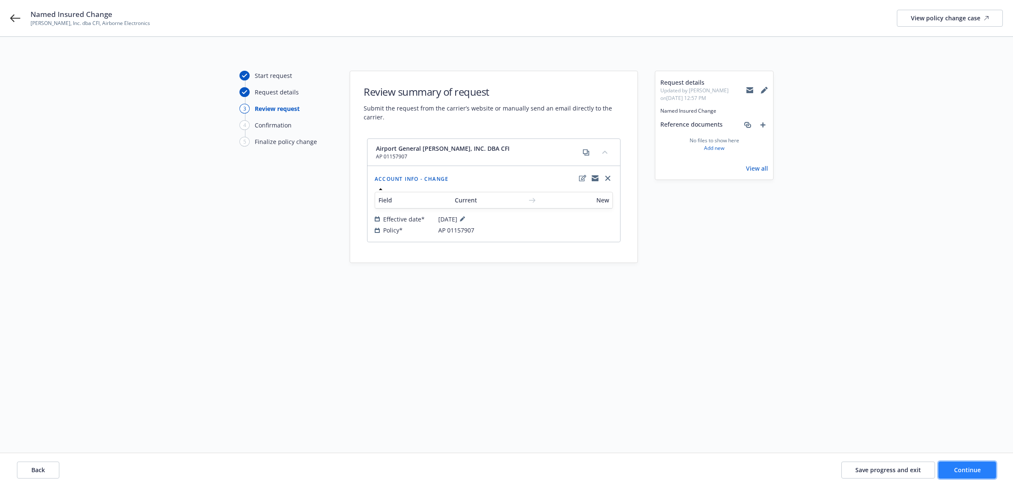
click at [976, 471] on span "Continue" at bounding box center [967, 470] width 27 height 8
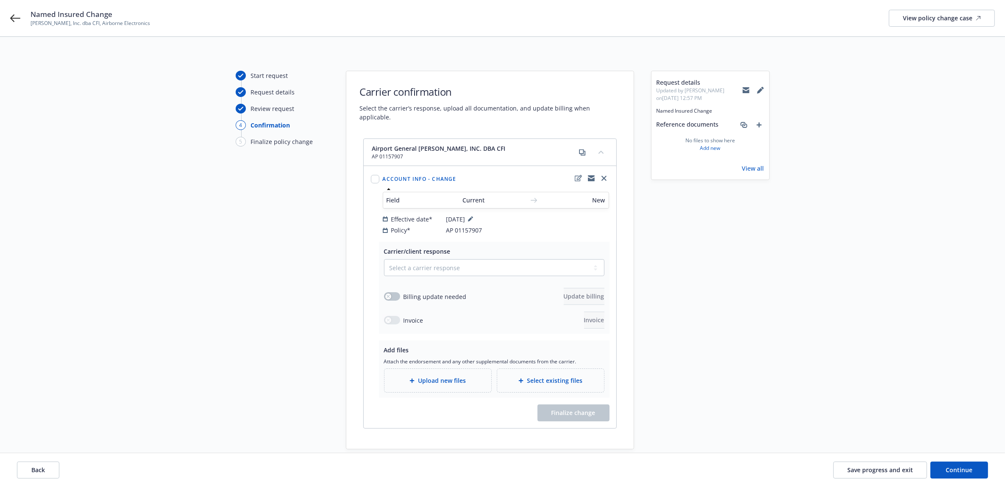
click at [427, 378] on div "Upload new files" at bounding box center [437, 381] width 93 height 10
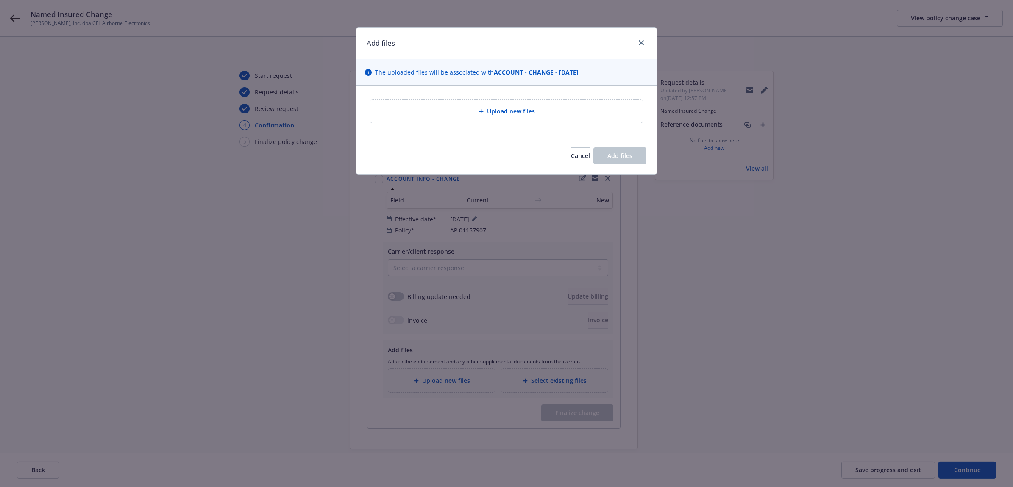
click at [504, 113] on span "Upload new files" at bounding box center [511, 111] width 48 height 9
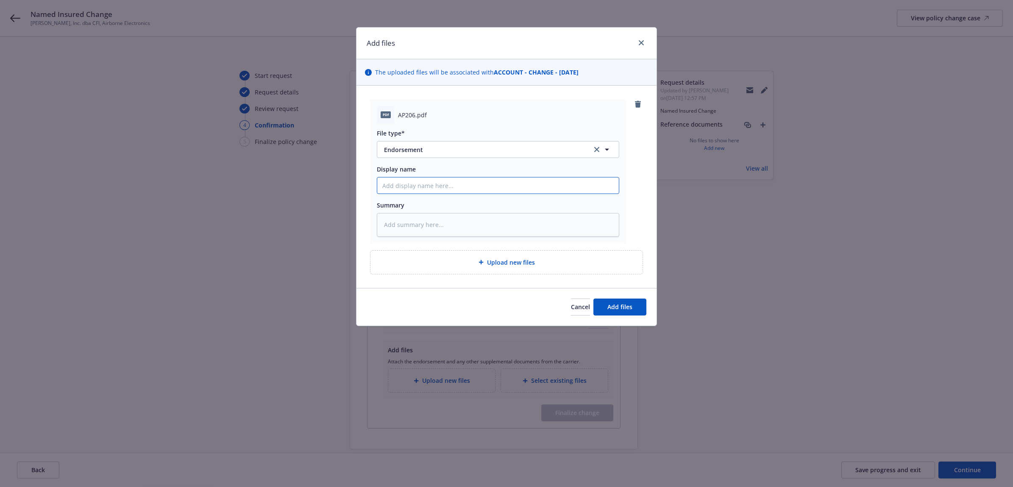
click at [427, 181] on input "Display name" at bounding box center [498, 186] width 242 height 16
type textarea "x"
type input "2"
type textarea "x"
type input "25"
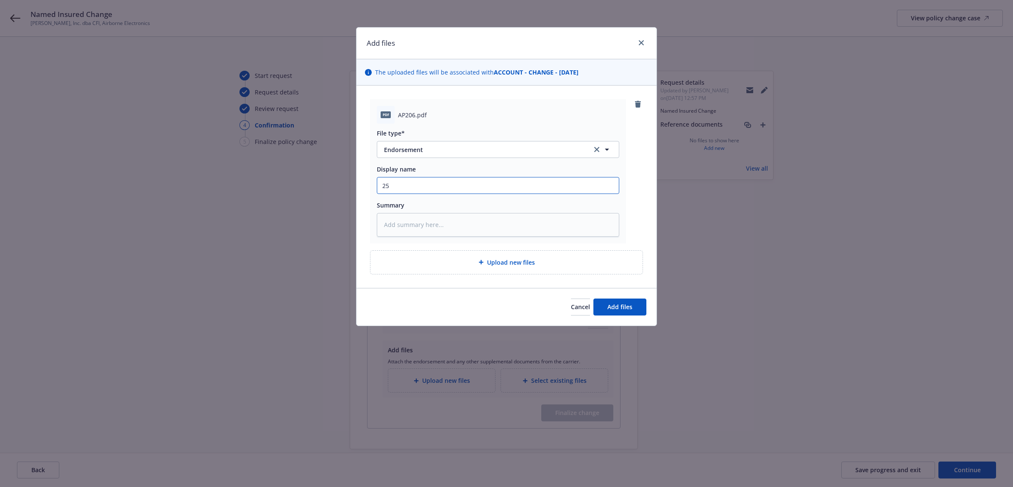
type textarea "x"
type input "25"
type textarea "x"
type input "25 A"
type textarea "x"
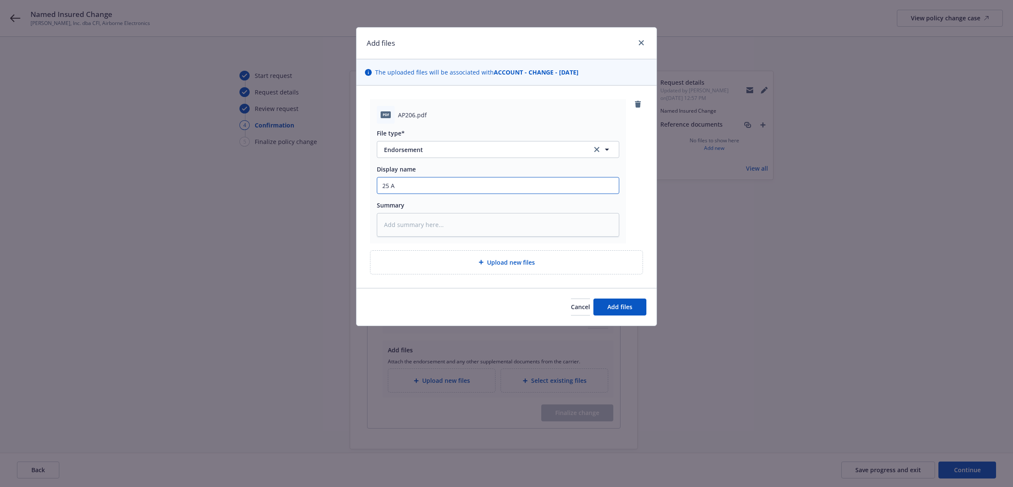
type input "25 AP"
type textarea "x"
type input "25 AP"
type textarea "x"
type input "25 AP O"
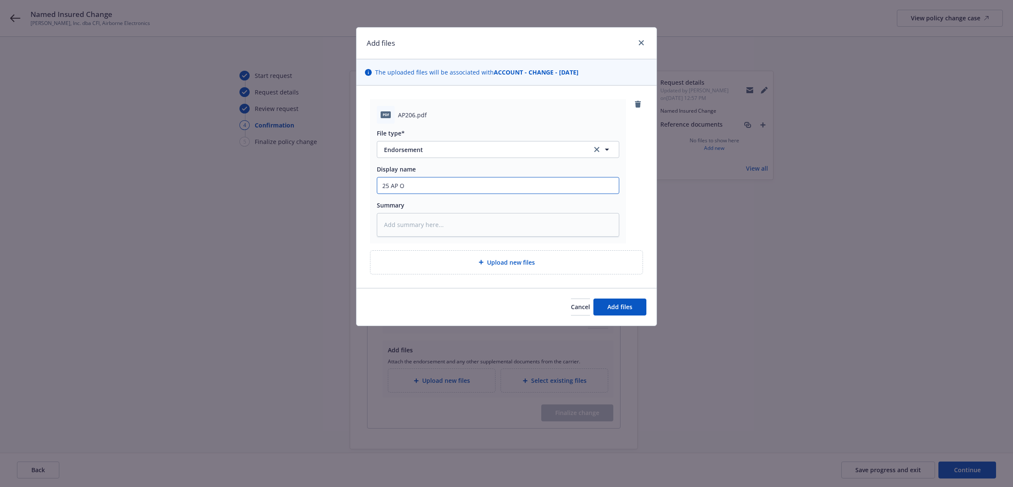
type textarea "x"
type input "25 AP OR"
type textarea "x"
type input "25 AP ORA"
type textarea "x"
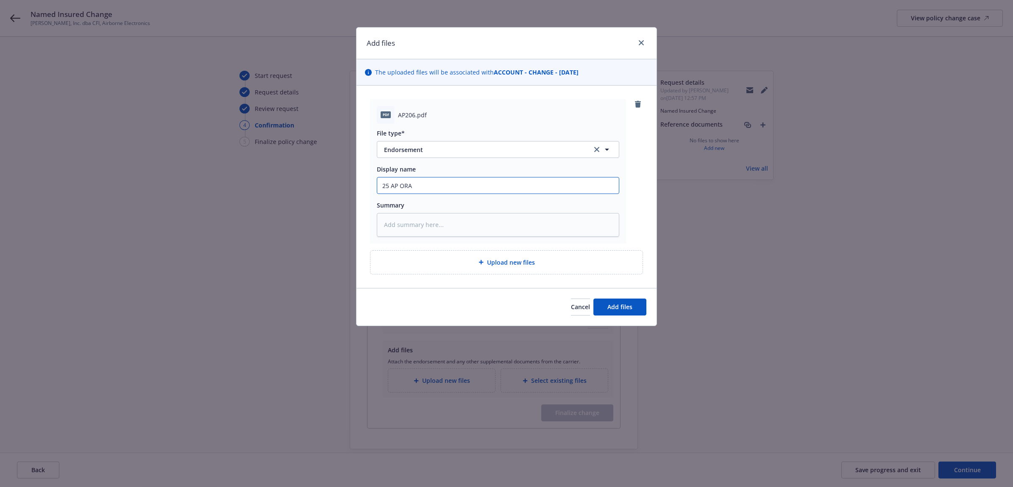
type input "25 AP ORA"
type textarea "x"
type input "25 AP ORA -"
type textarea "x"
type input "25 AP ORA -"
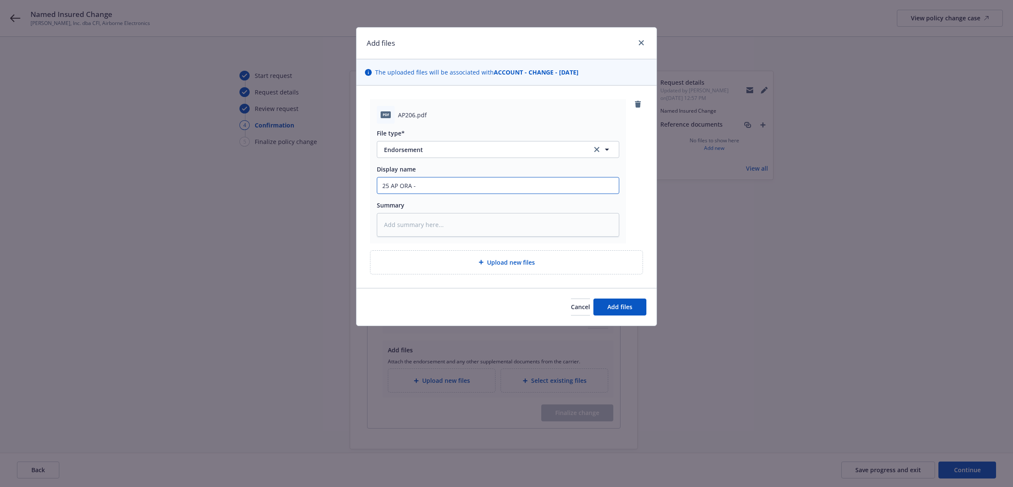
type textarea "x"
type input "25 AP ORA - N"
type textarea "x"
type input "25 AP ORA - Na"
type textarea "x"
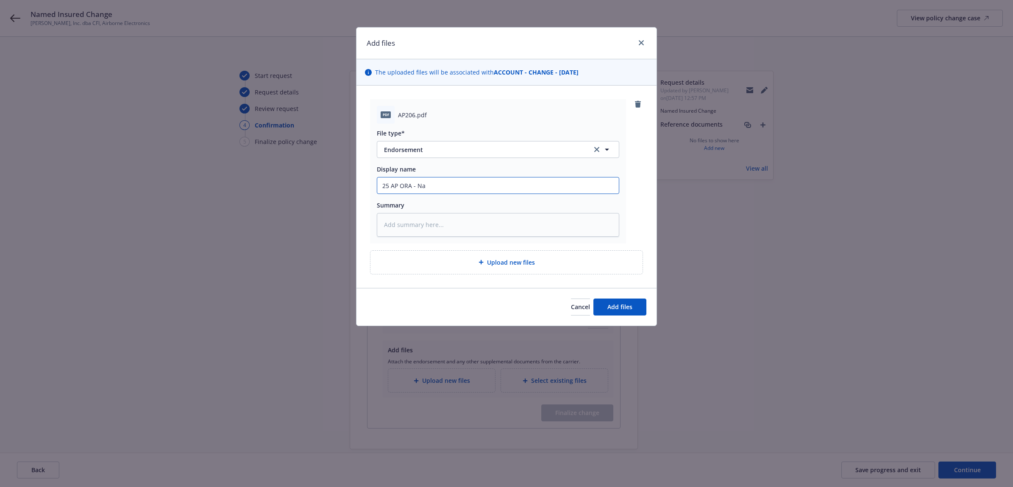
type input "25 AP ORA - Nam"
type textarea "x"
type input "25 AP ORA - Name"
type textarea "x"
type input "25 AP ORA - Named"
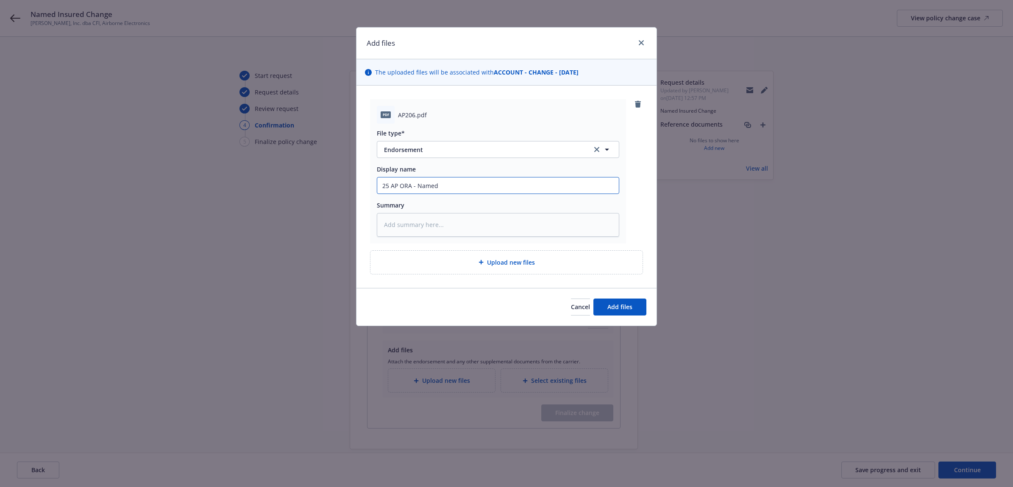
type textarea "x"
type input "25 AP ORA - Named"
type textarea "x"
type input "25 AP ORA - Named I"
type textarea "x"
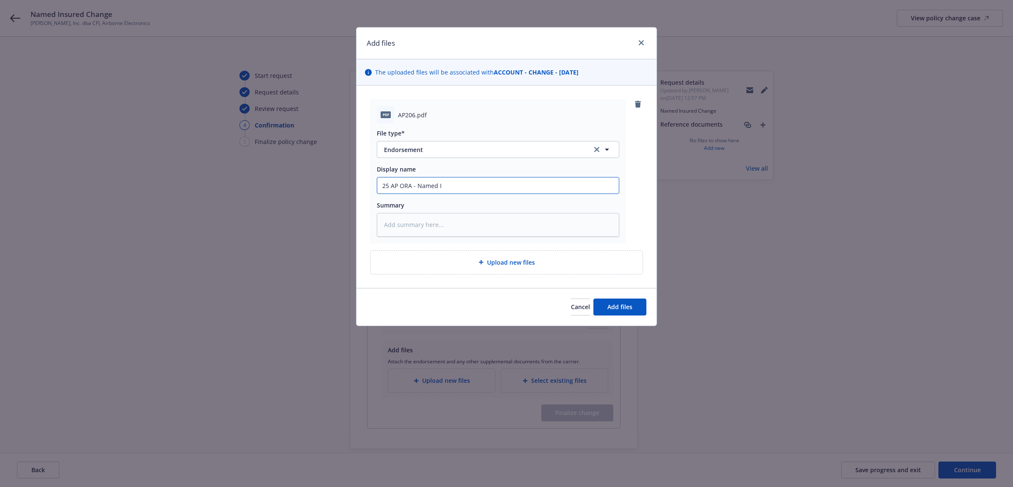
type input "25 AP ORA - Named In"
type textarea "x"
type input "25 AP ORA - Named Ins"
type textarea "x"
type input "25 AP ORA - Named Insu"
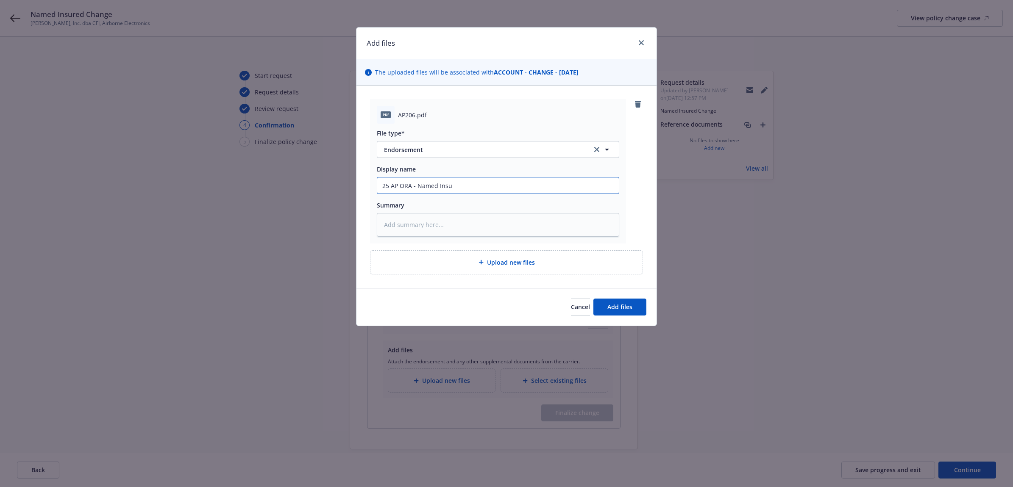
type textarea "x"
type input "25 AP ORA - Named Insur"
type textarea "x"
type input "25 AP ORA - Named Insure"
type textarea "x"
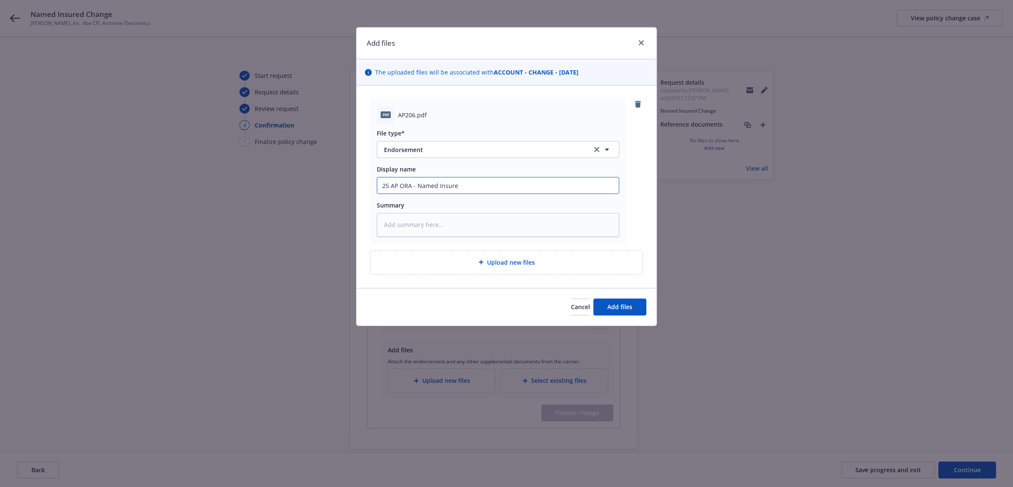
type input "25 AP ORA - Named Insure"
type textarea "x"
type input "25 AP ORA - Named Insure"
type textarea "x"
type input "25 AP ORA - Named Insured"
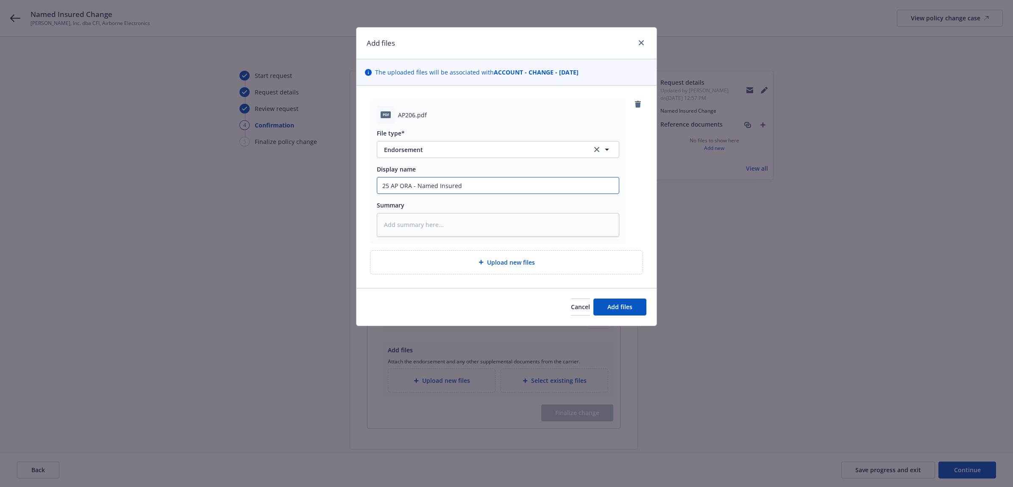
type textarea "x"
type input "25 AP ORA - Named Insured"
type textarea "x"
type input "25 AP ORA - Named Insured C"
type textarea "x"
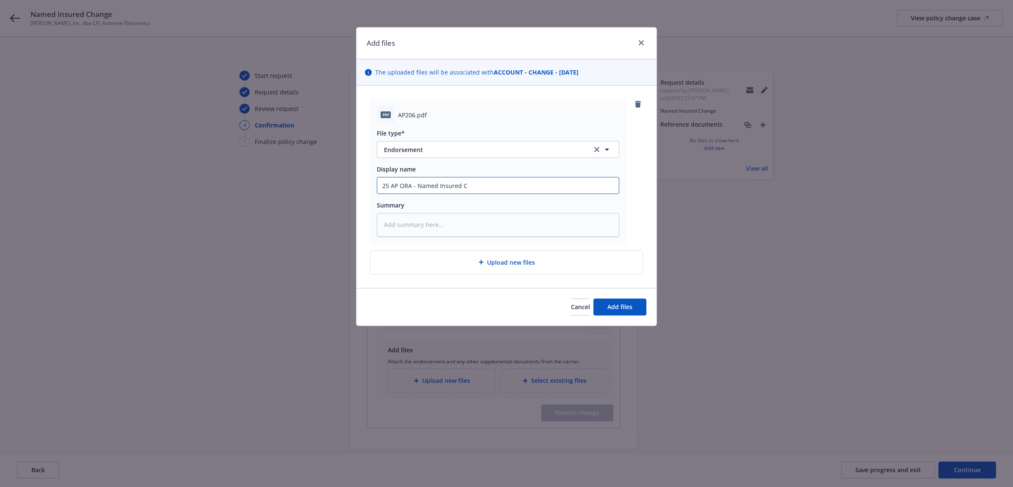
type input "25 AP ORA - Named Insured Ch"
type textarea "x"
type input "25 AP ORA - Named Insured Cha"
type textarea "x"
type input "25 AP ORA - Named Insured Chang"
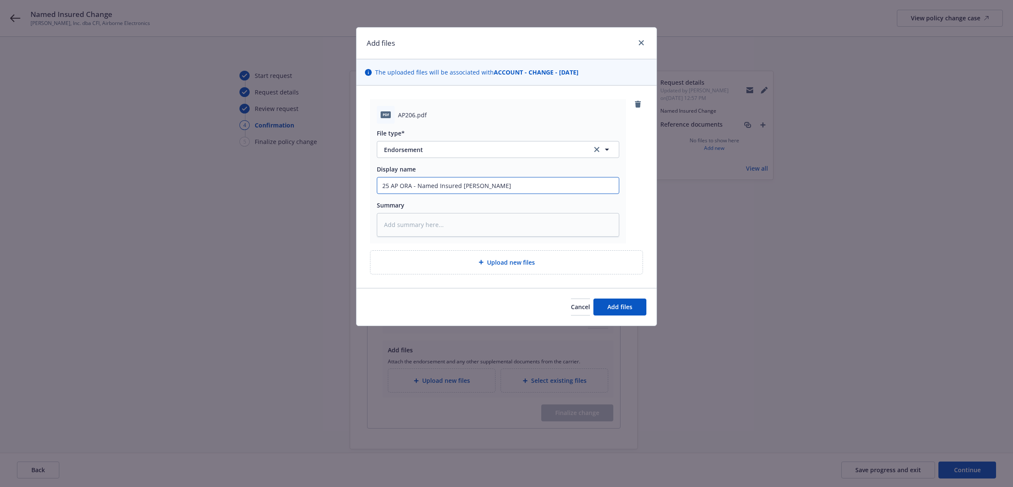
type textarea "x"
type input "25 AP ORA - Named Insured Change"
type textarea "x"
type input "25 AP ORA - Named Insured Change"
type textarea "x"
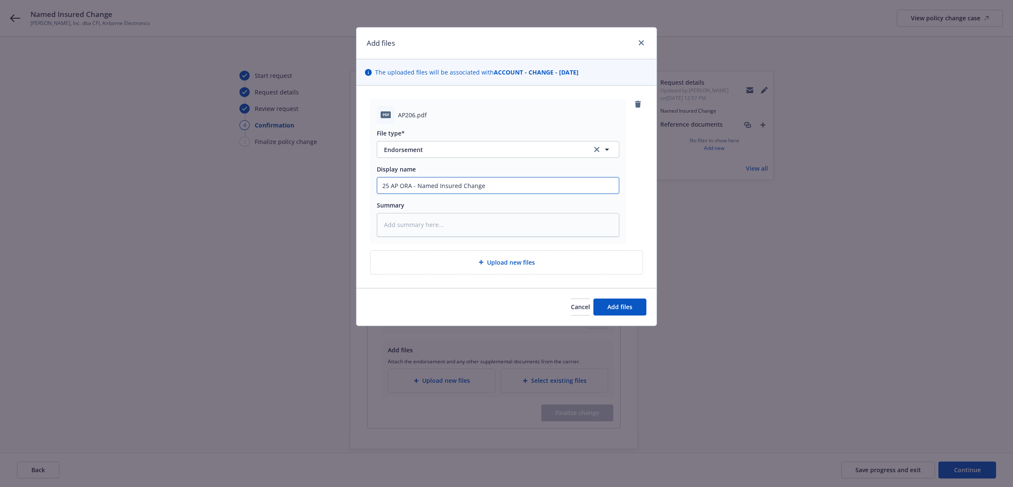
type input "25 AP ORA - Named Insured Change E"
type textarea "x"
type input "25 AP ORA - Named Insured Change En"
type textarea "x"
type input "25 AP ORA - Named Insured Change End"
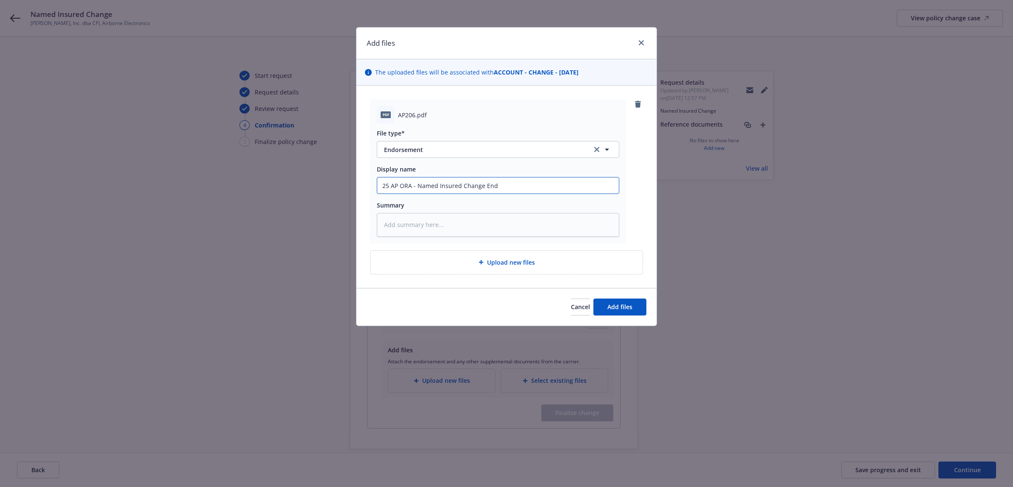
type textarea "x"
drag, startPoint x: 505, startPoint y: 184, endPoint x: 334, endPoint y: 180, distance: 171.3
click at [333, 180] on div "Add files The uploaded files will be associated with ACCOUNT - CHANGE - 07/29/2…" at bounding box center [506, 243] width 1013 height 487
type input "25 AP ORA - Named Insured Change Endt"
paste textarea "25 AP ORA - Named Insured Change Endt"
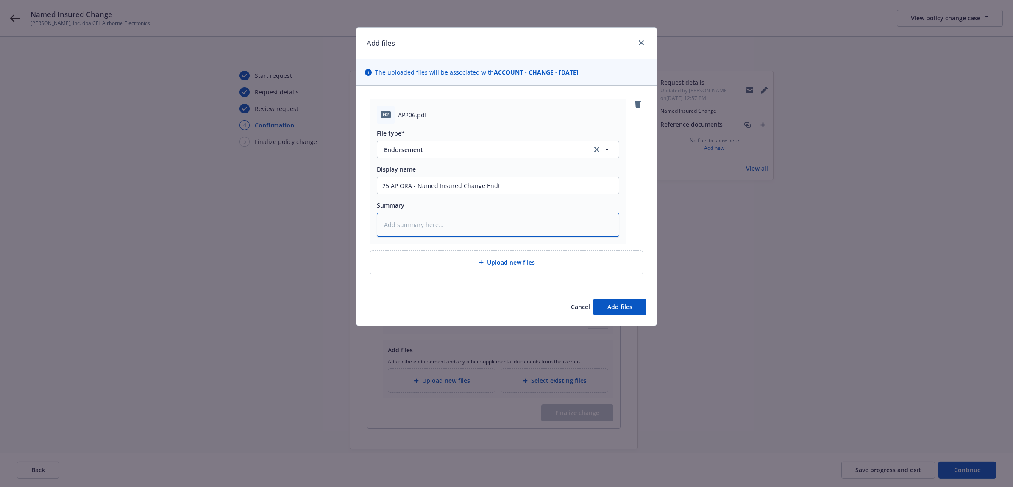
type textarea "x"
type textarea "25 AP ORA - Named Insured Change Endt"
click at [511, 268] on div "Upload new files" at bounding box center [506, 262] width 272 height 23
type textarea "x"
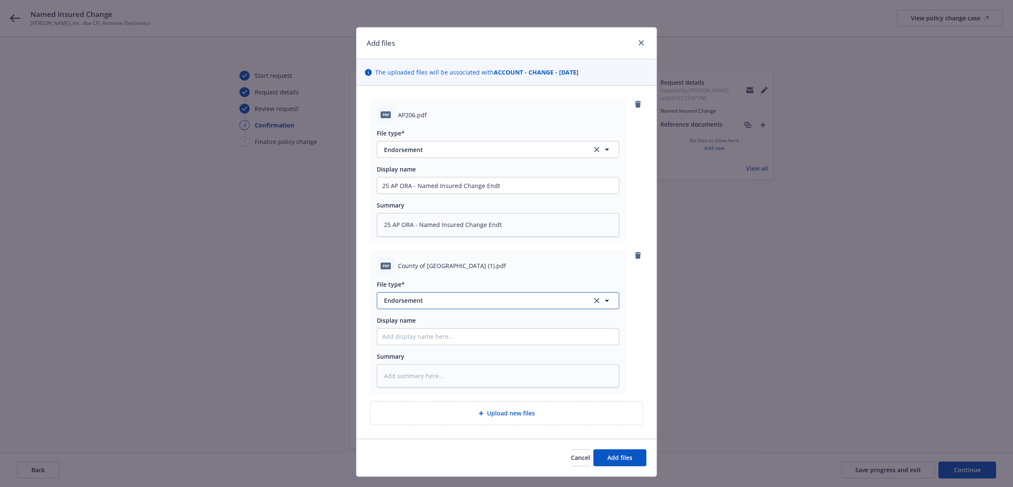
click at [411, 298] on span "Endorsement" at bounding box center [482, 300] width 196 height 9
type input "cert"
click at [448, 274] on div "Certificate of insurance" at bounding box center [418, 277] width 73 height 12
click at [398, 194] on input "Display name" at bounding box center [498, 186] width 242 height 16
paste input "25 AP ORA - Named Insured Change Endt"
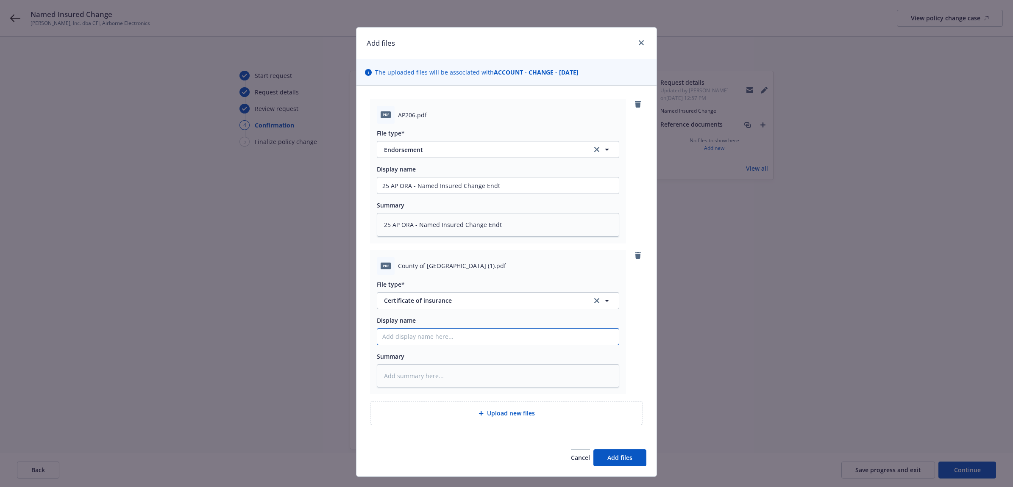
type textarea "x"
type input "25 AP ORA - Named Insured Change Endt"
drag, startPoint x: 505, startPoint y: 335, endPoint x: 412, endPoint y: 334, distance: 92.4
click at [412, 194] on input "25 AP ORA - Named Insured Change Endt" at bounding box center [498, 186] width 242 height 16
type textarea "x"
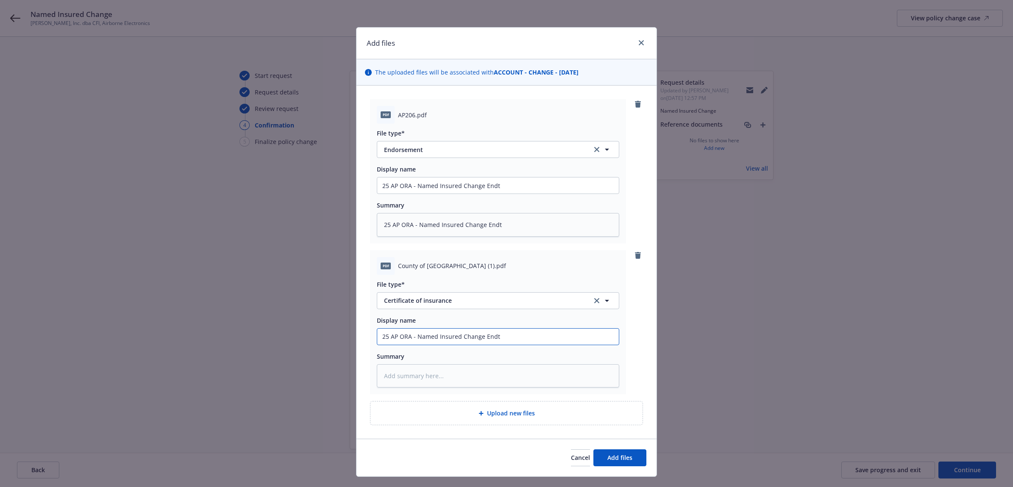
type input "25 AP ORA - C"
type textarea "x"
type input "25 AP ORA - Co"
type textarea "x"
type input "25 AP ORA - Cou"
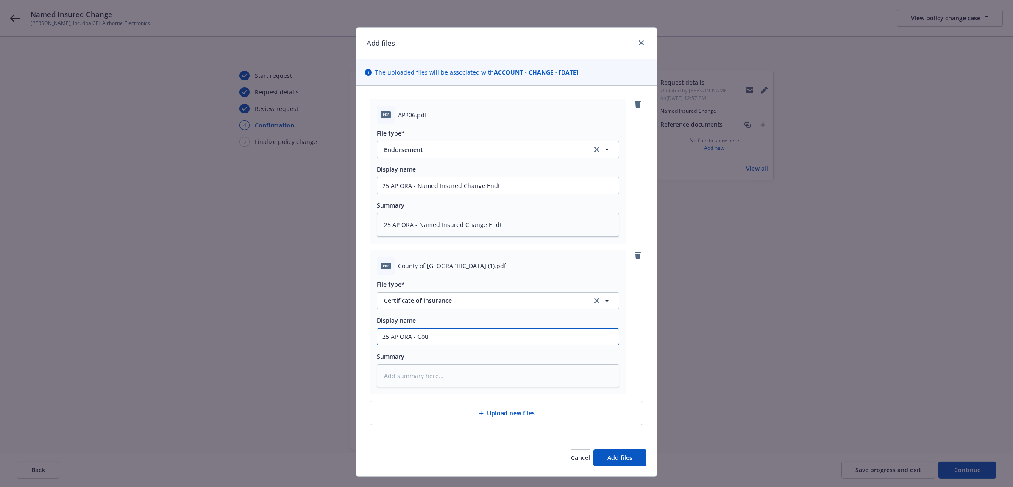
type textarea "x"
type input "25 AP ORA - Coun"
type textarea "x"
type input "25 AP ORA - Count"
type textarea "x"
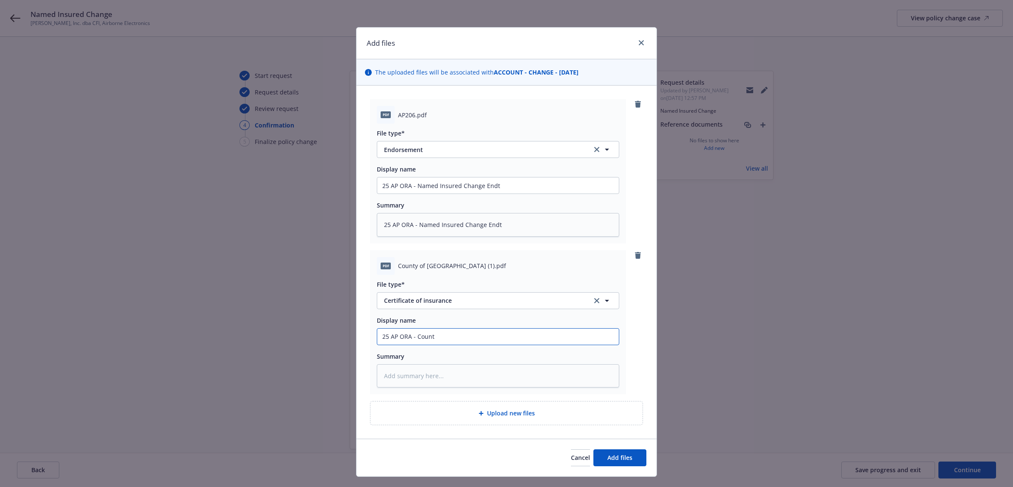
type input "25 AP ORA - County"
type textarea "x"
type input "25 AP ORA - County"
type textarea "x"
type input "25 AP ORA - County o"
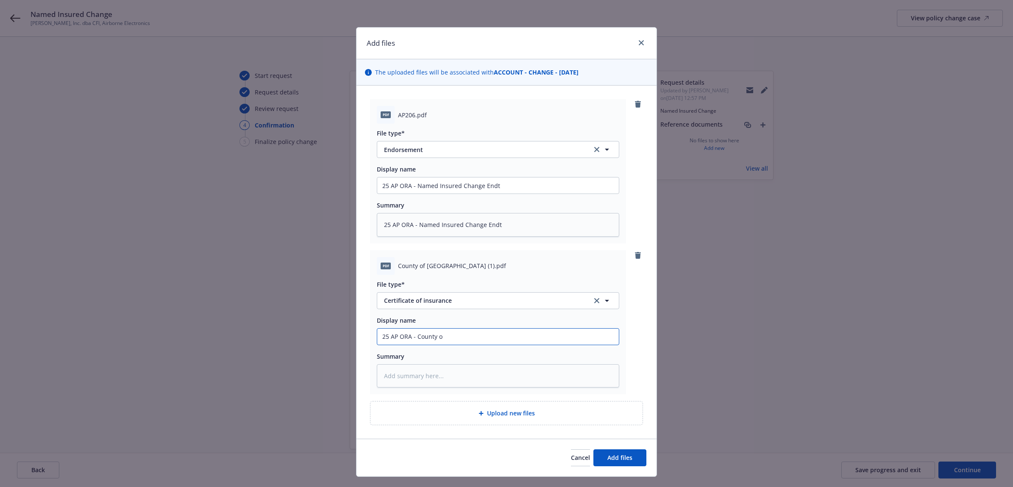
type textarea "x"
type input "25 AP ORA - County of"
type textarea "x"
type input "25 AP ORA - County of"
type textarea "x"
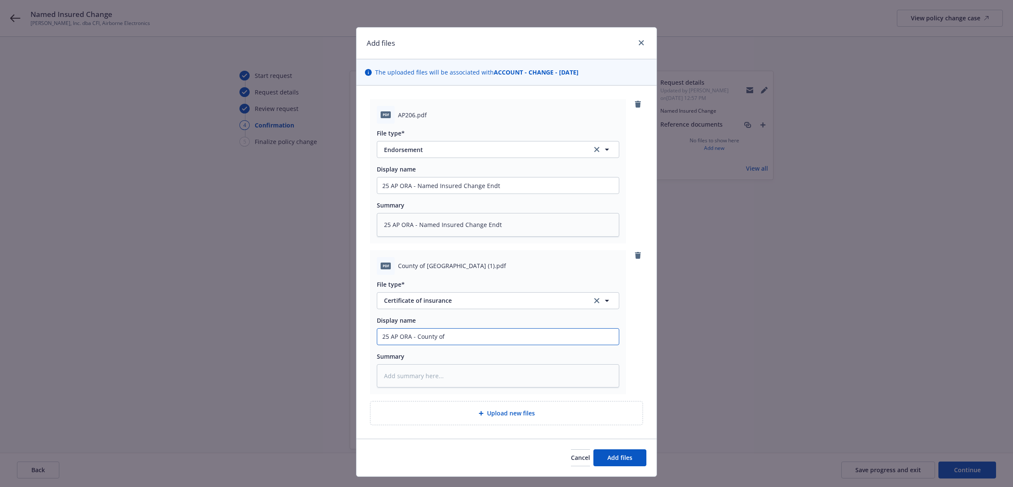
type input "25 AP ORA - County of A"
type textarea "x"
type input "25 AP ORA - County of"
type textarea "x"
type input "25 AP ORA - County of s"
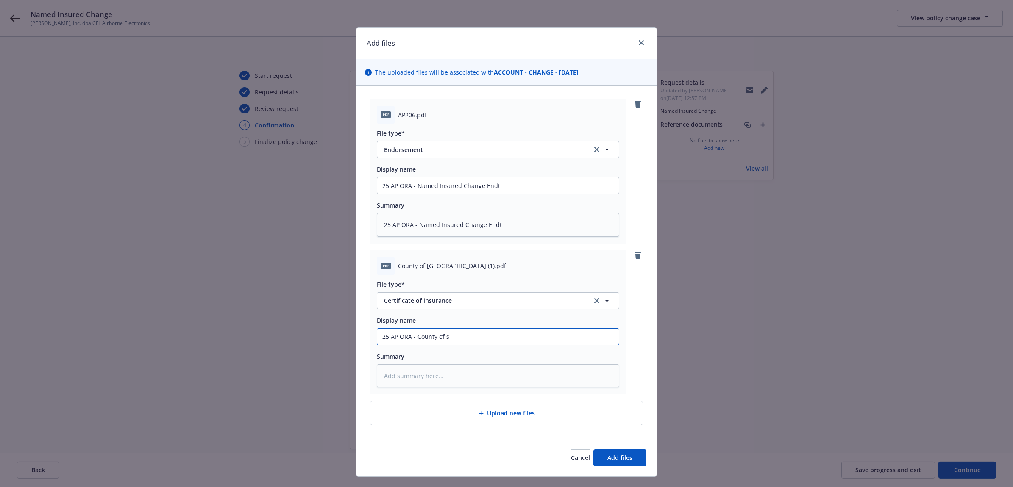
type textarea "x"
type input "25 AP ORA - County of sa"
type textarea "x"
type input "25 AP ORA - County of s"
type textarea "x"
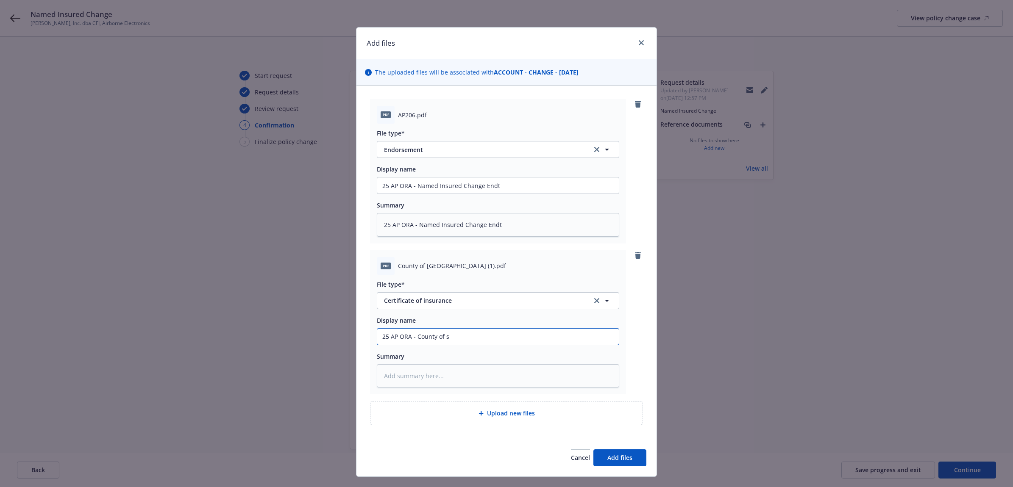
type input "25 AP ORA - County of"
type textarea "x"
type input "25 AP ORA - County of S"
type textarea "x"
type input "25 AP ORA - County of Sa"
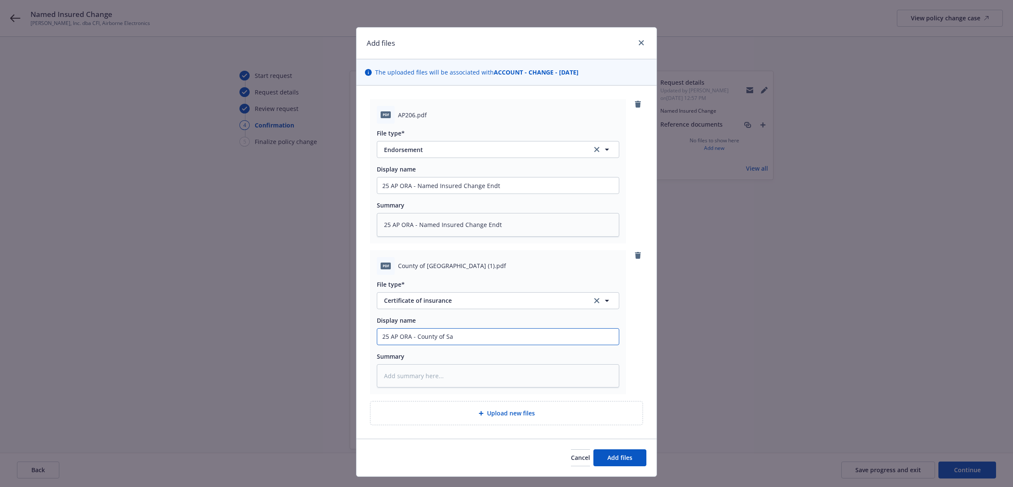
type textarea "x"
type input "25 AP ORA - County of Sac"
type textarea "x"
type input "25 AP ORA - County of Sacr"
type textarea "x"
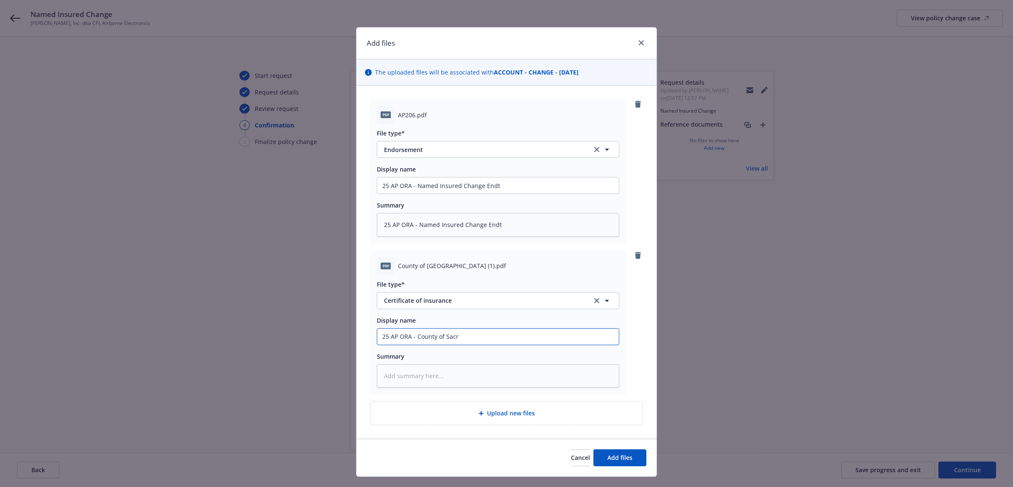
type input "25 AP ORA - County of Sacra"
type textarea "x"
type input "25 AP ORA - County of Sacram"
type textarea "x"
type input "25 AP ORA - County of Sacramn"
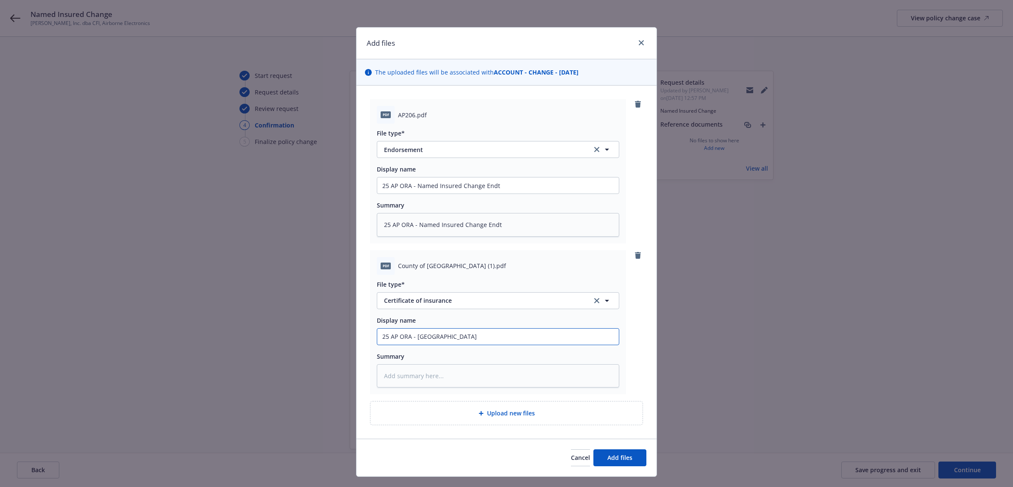
type textarea "x"
type input "25 AP ORA - County of Sacram"
type textarea "x"
type input "25 AP ORA - County of Sacrame"
type textarea "x"
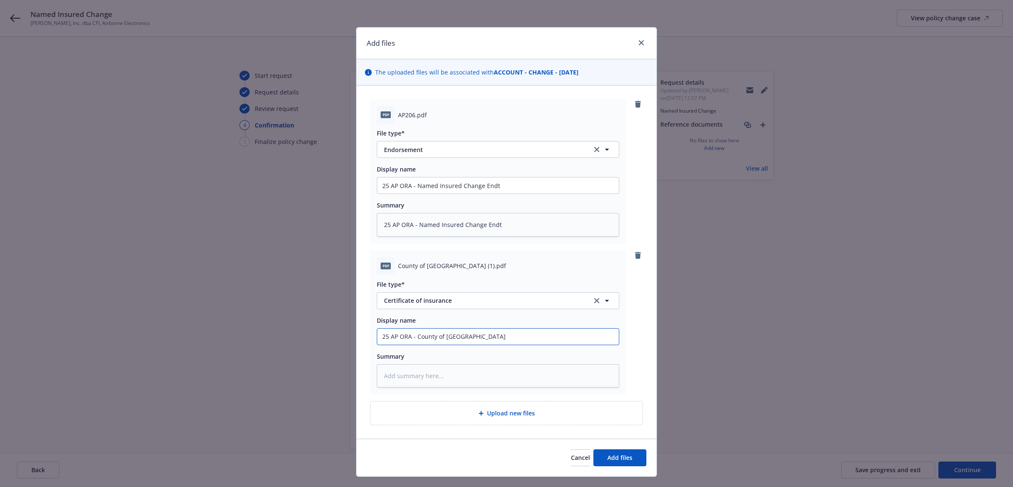
type input "25 AP ORA - County of Sacramen"
type textarea "x"
type input "25 AP ORA - County of Sacrament"
type textarea "x"
type input "25 AP ORA - County of Sacramento"
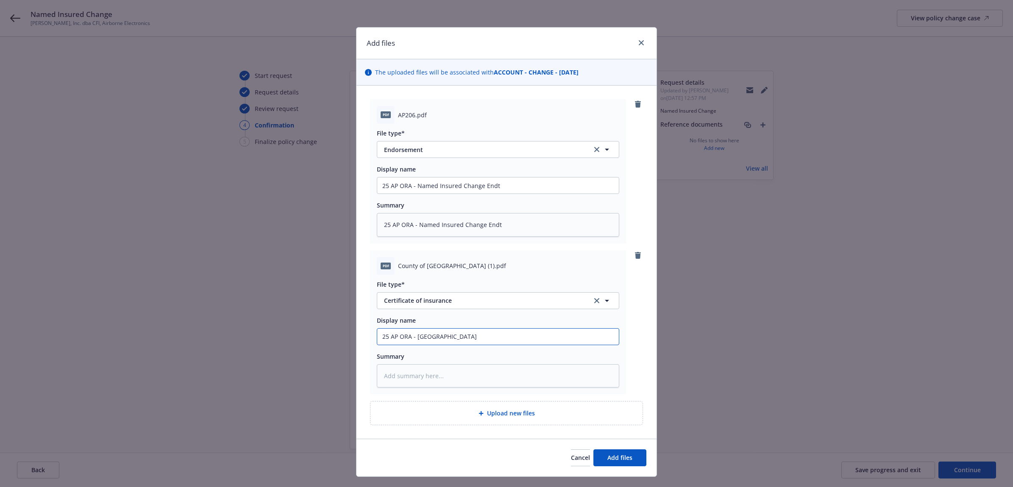
type textarea "x"
type input "25 AP ORA - County of Sacramento"
type textarea "x"
type input "25 AP ORA - County of Sacramento C"
type textarea "x"
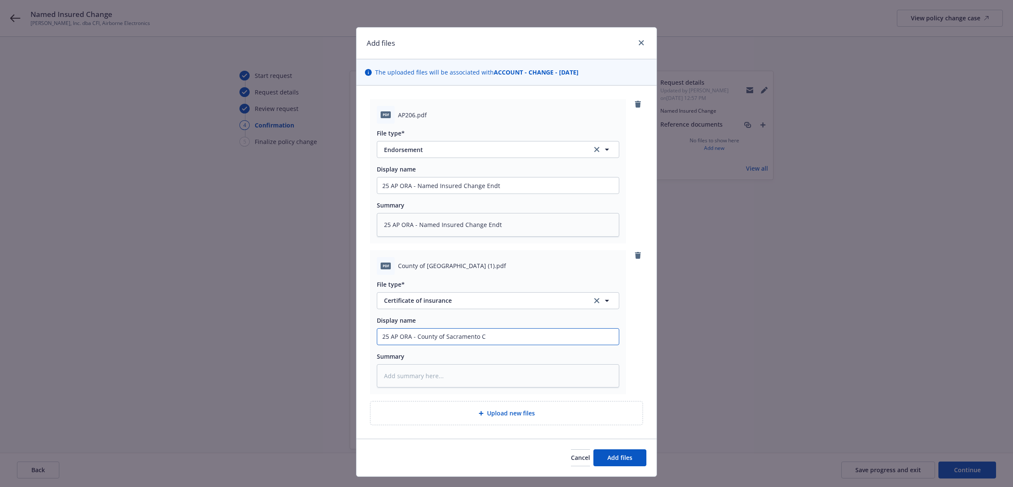
type input "25 AP ORA - County of Sacramento CO"
type textarea "x"
drag, startPoint x: 492, startPoint y: 339, endPoint x: 334, endPoint y: 338, distance: 158.5
click at [333, 339] on div "Add files The uploaded files will be associated with ACCOUNT - CHANGE - 07/29/2…" at bounding box center [506, 243] width 1013 height 487
type input "25 AP ORA - County of Sacramento COI"
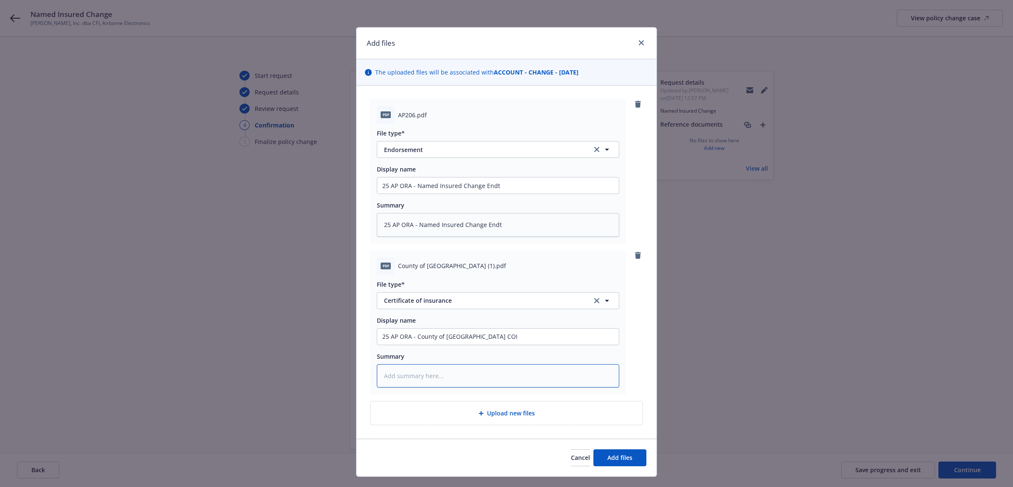
paste textarea "25 AP ORA - County of Sacramento COI"
type textarea "x"
type textarea "25 AP ORA - County of Sacramento COI"
click at [613, 452] on button "Add files" at bounding box center [619, 458] width 53 height 17
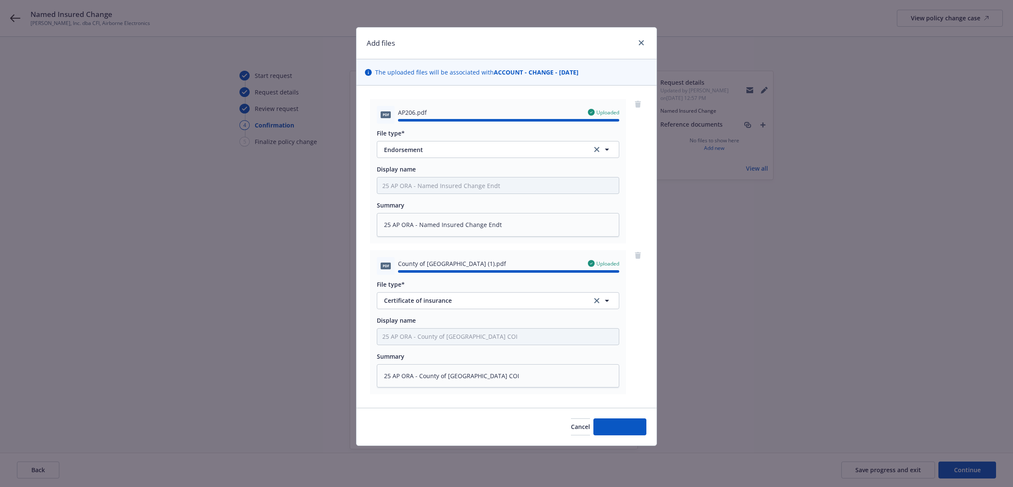
type textarea "x"
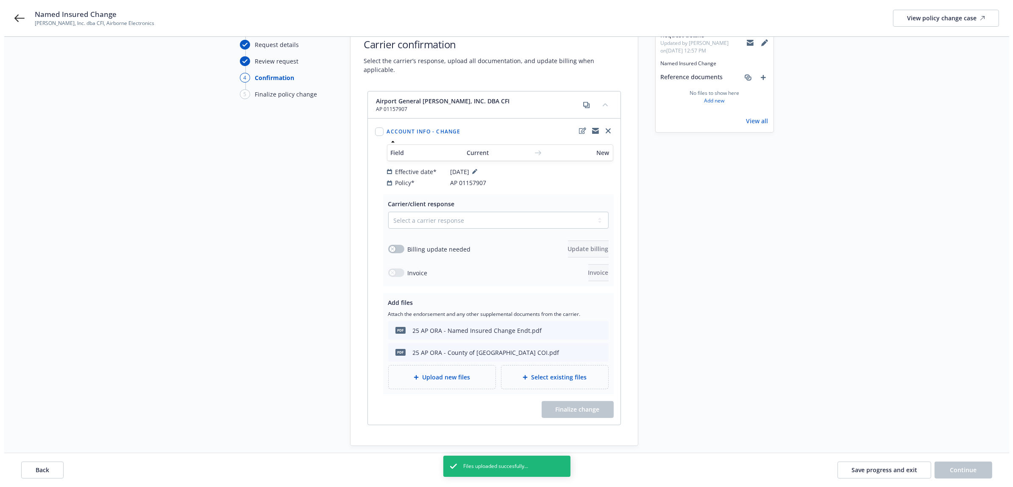
scroll to position [87, 0]
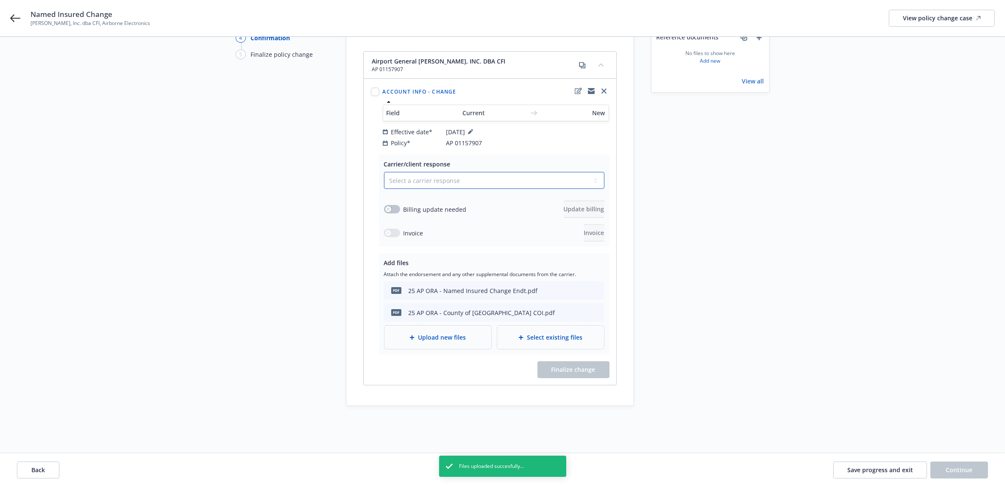
drag, startPoint x: 465, startPoint y: 176, endPoint x: 461, endPoint y: 182, distance: 6.8
click at [465, 176] on select "Select a carrier response Accepted Accepted with revision No endorsement needed…" at bounding box center [494, 180] width 220 height 17
select select "ACCEPTED"
click at [384, 172] on select "Select a carrier response Accepted Accepted with revision No endorsement needed…" at bounding box center [494, 180] width 220 height 17
click at [592, 366] on span "Finalize change" at bounding box center [573, 370] width 44 height 8
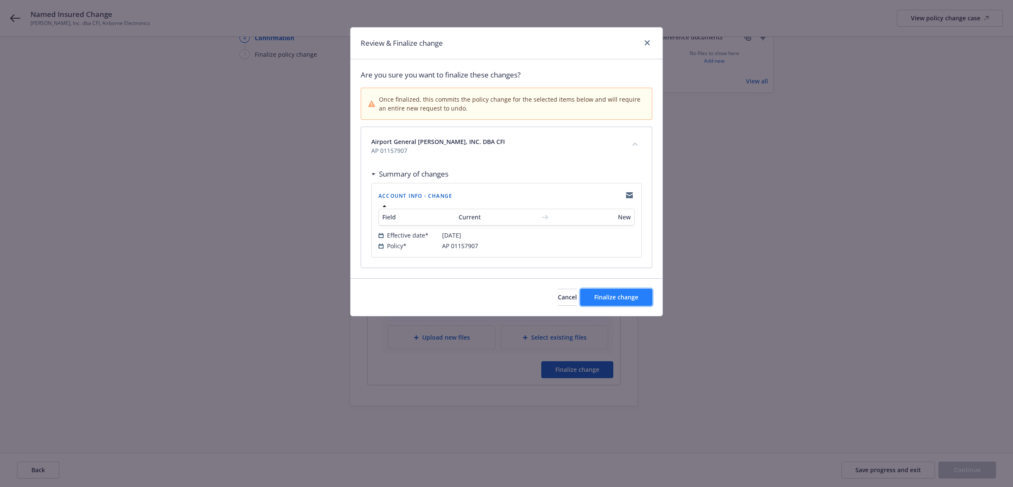
click at [607, 306] on button "Finalize change" at bounding box center [616, 297] width 72 height 17
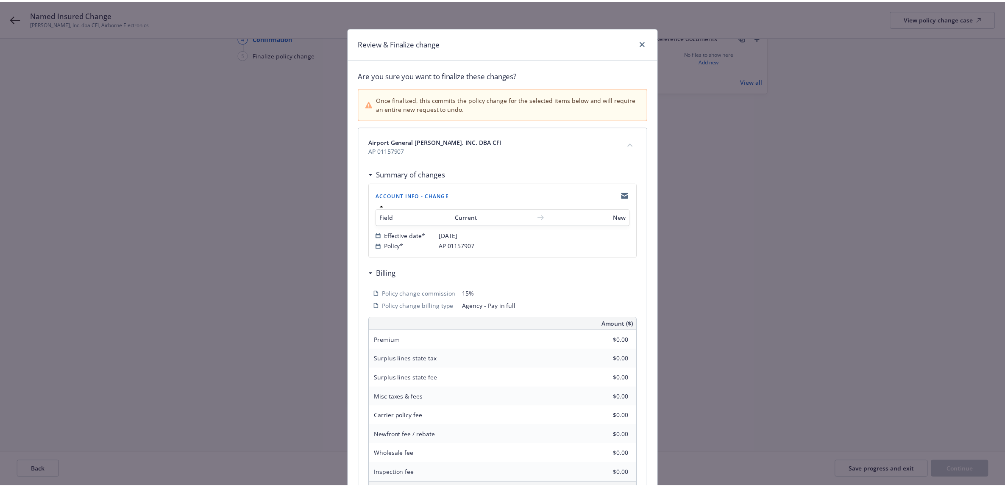
scroll to position [87, 0]
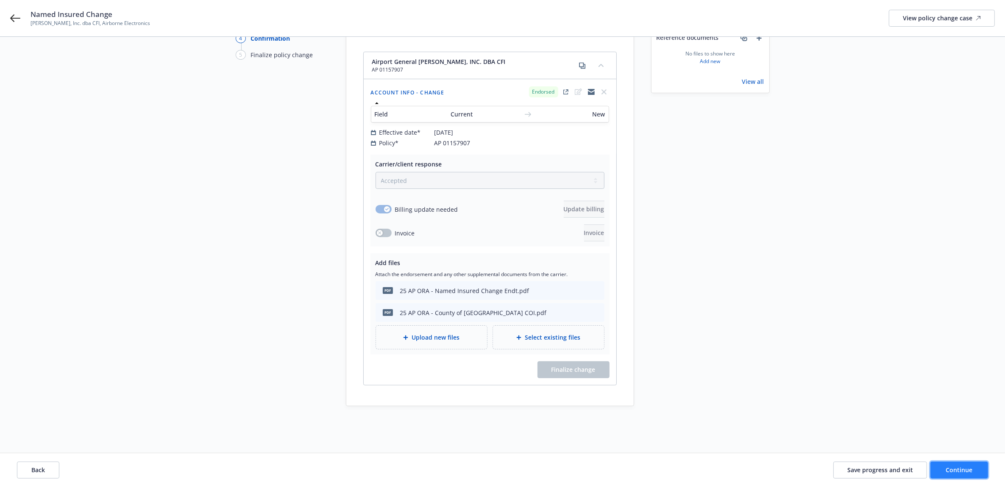
click at [967, 476] on button "Continue" at bounding box center [959, 470] width 58 height 17
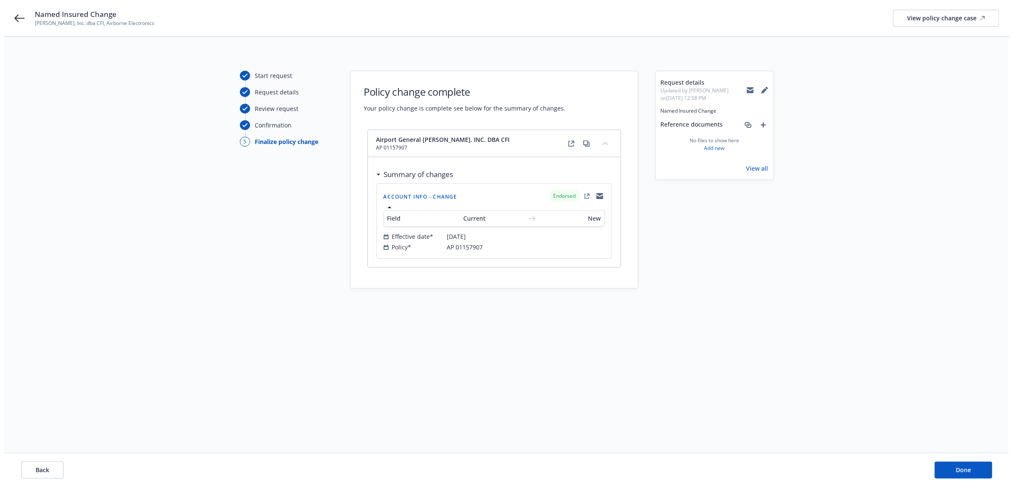
scroll to position [0, 0]
click at [952, 471] on button "Done" at bounding box center [967, 470] width 58 height 17
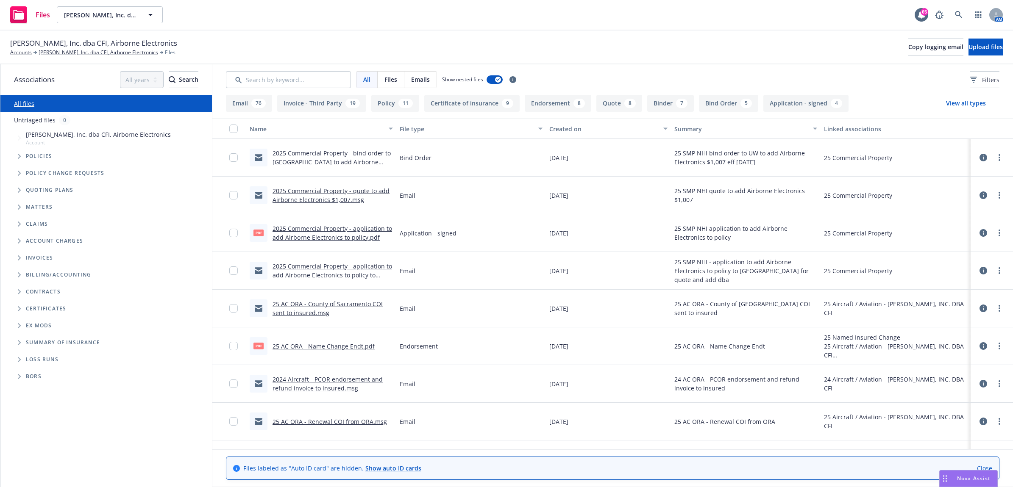
click at [344, 346] on link "25 AC ORA - Name Change Endt.pdf" at bounding box center [324, 346] width 102 height 8
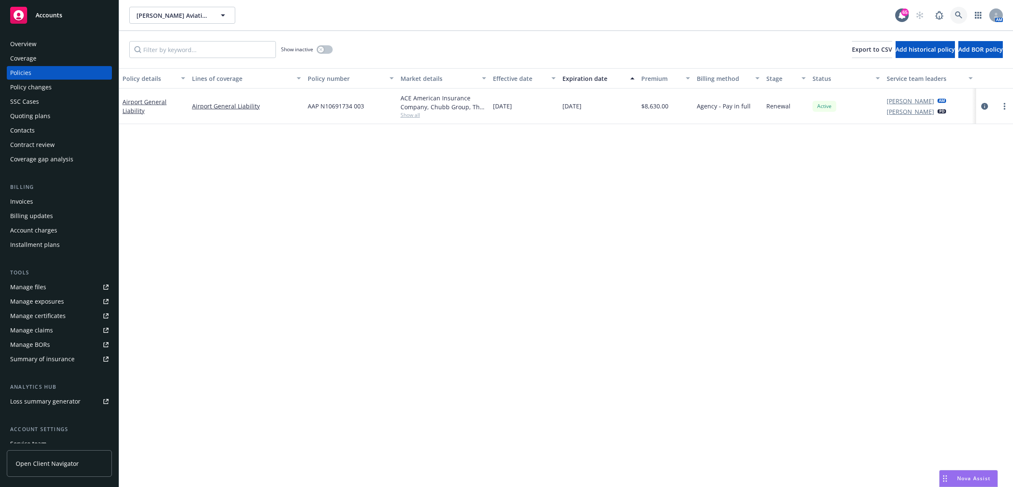
click at [961, 15] on icon at bounding box center [959, 15] width 8 height 8
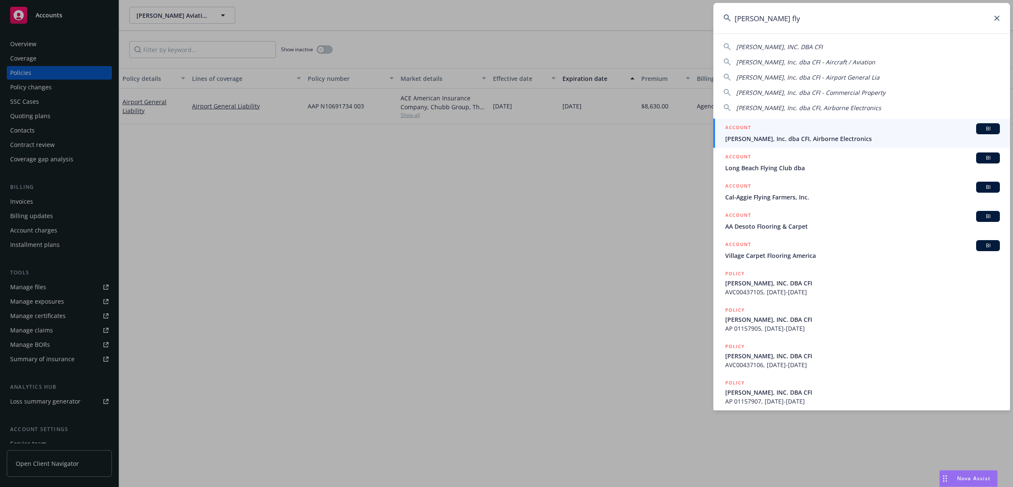
type input "[PERSON_NAME] fly"
drag, startPoint x: 791, startPoint y: 137, endPoint x: 780, endPoint y: 132, distance: 12.0
click at [791, 137] on span "[PERSON_NAME], Inc. dba CFI, Airborne Electronics" at bounding box center [862, 138] width 275 height 9
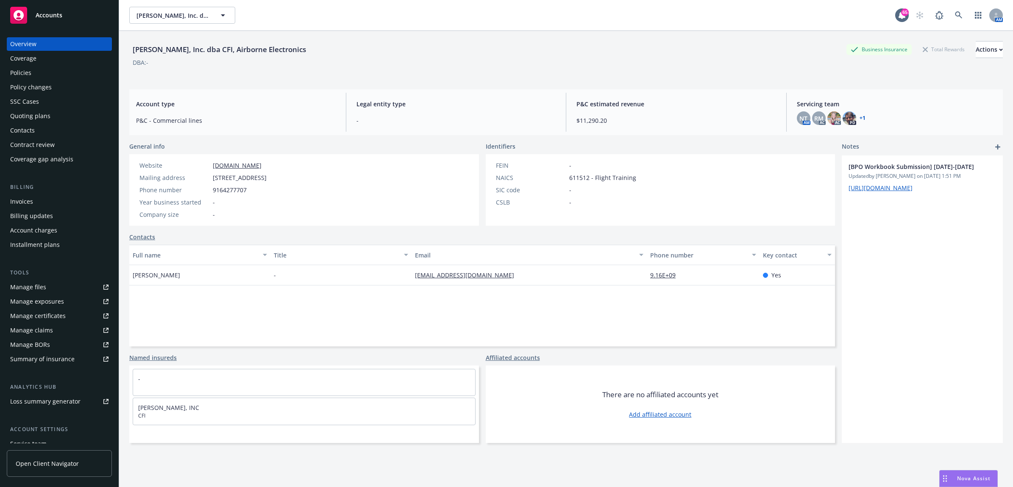
click at [90, 78] on div "Policies" at bounding box center [59, 73] width 98 height 14
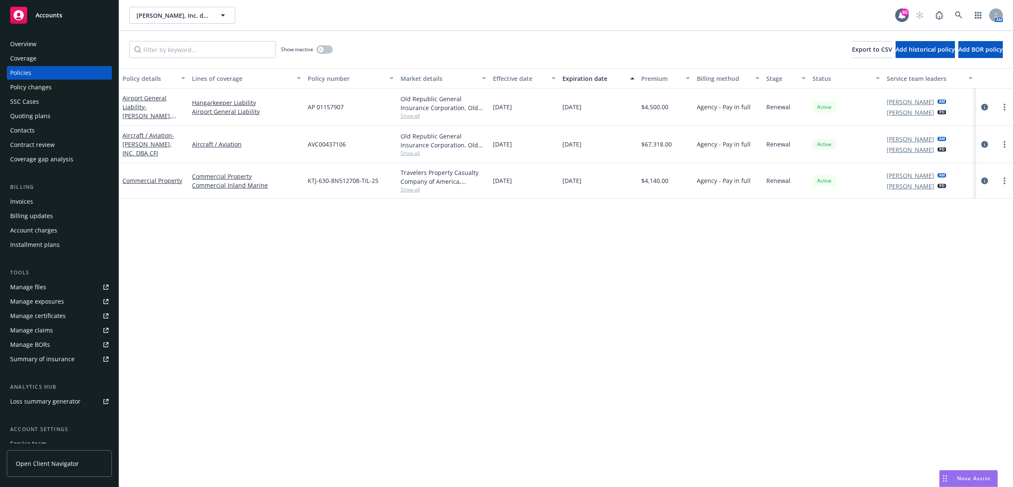
click at [50, 92] on div "Policy changes" at bounding box center [31, 88] width 42 height 14
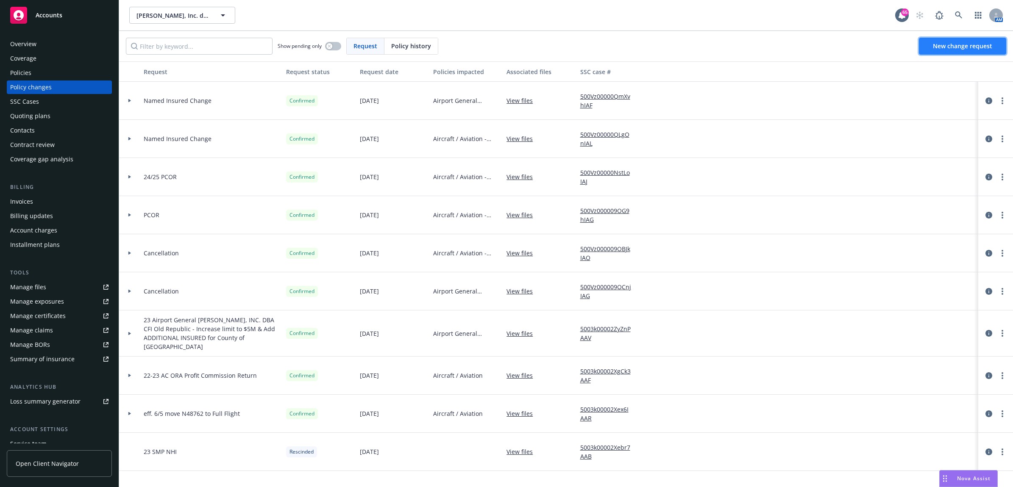
click at [958, 49] on span "New change request" at bounding box center [962, 46] width 59 height 8
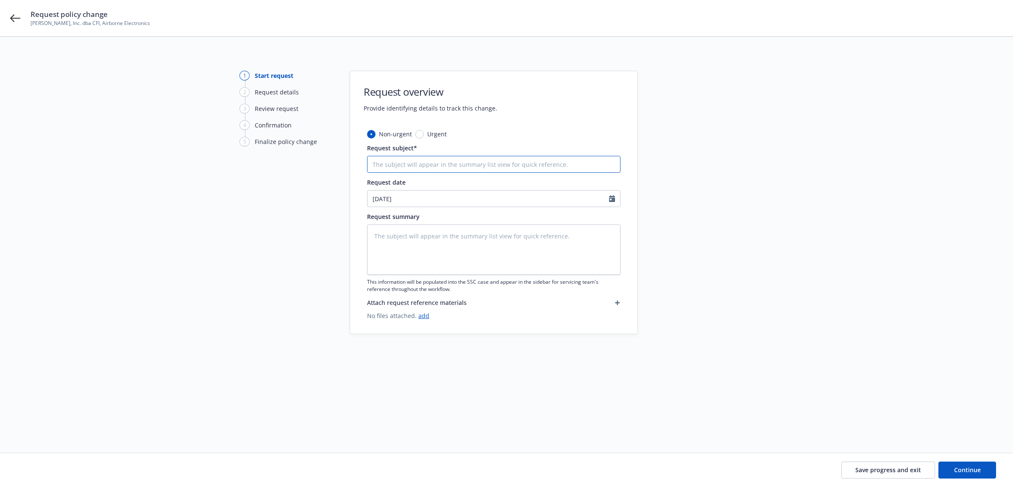
click at [412, 167] on input "Request subject*" at bounding box center [493, 164] width 253 height 17
type textarea "x"
type input "A"
type textarea "x"
type input "Ad"
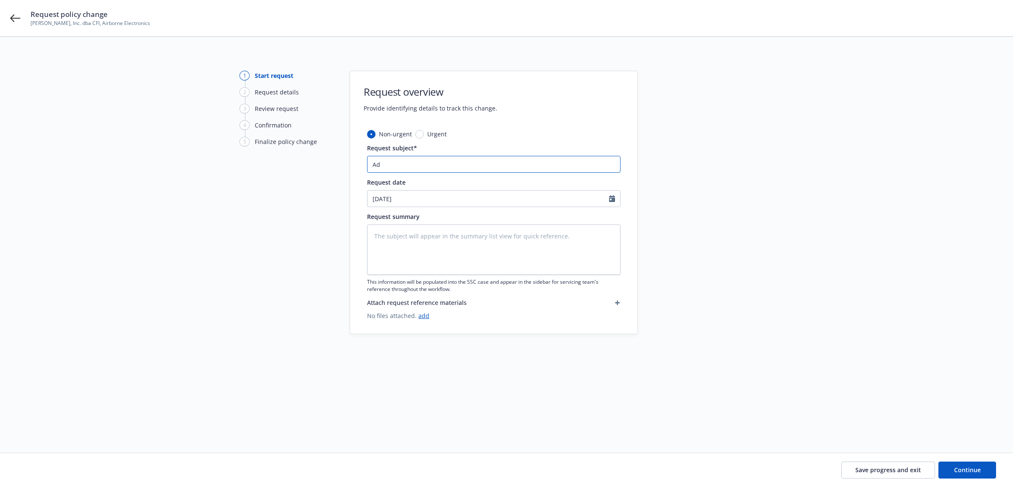
type textarea "x"
type input "Add"
type textarea "x"
type input "Add"
type textarea "x"
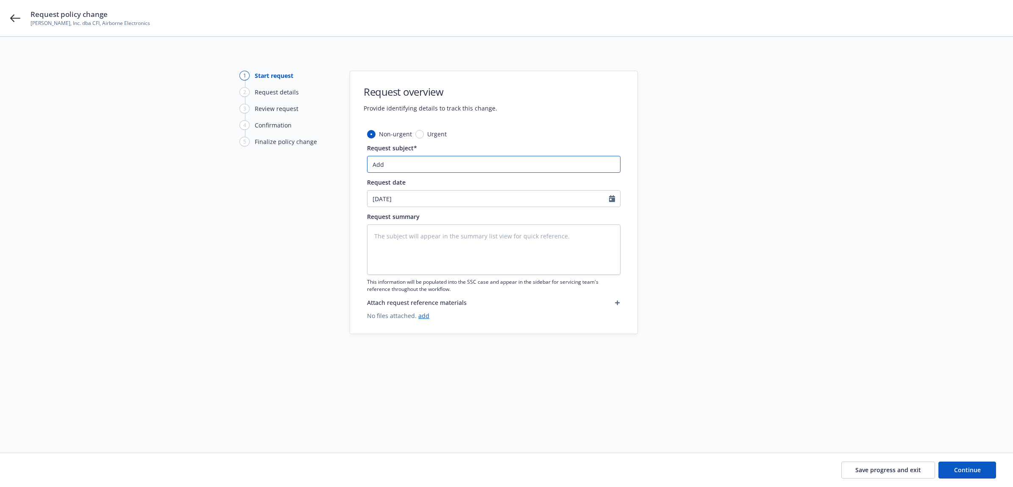
type input "Add L"
type textarea "x"
type input "Add Lo"
type textarea "x"
type input "Add Loc"
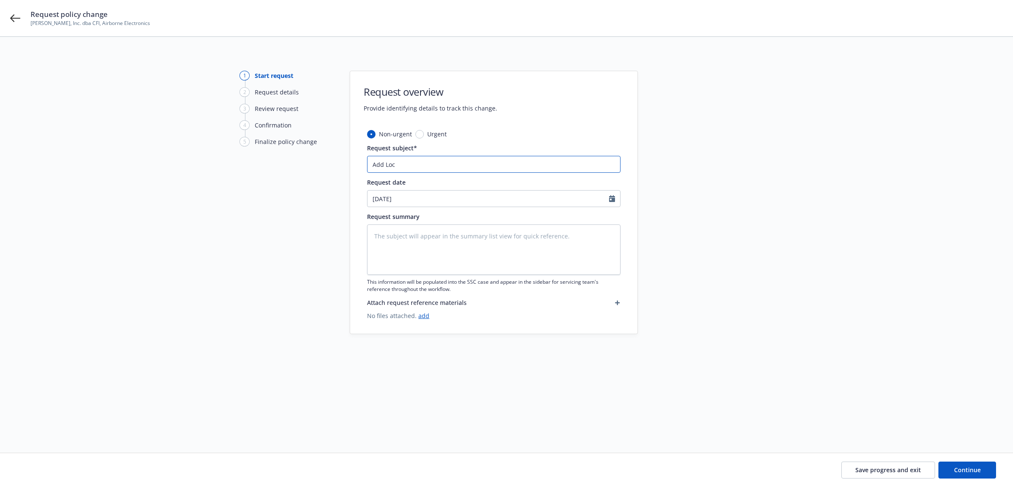
type textarea "x"
type input "Add Loca"
type textarea "x"
type input "Add Locat"
type textarea "x"
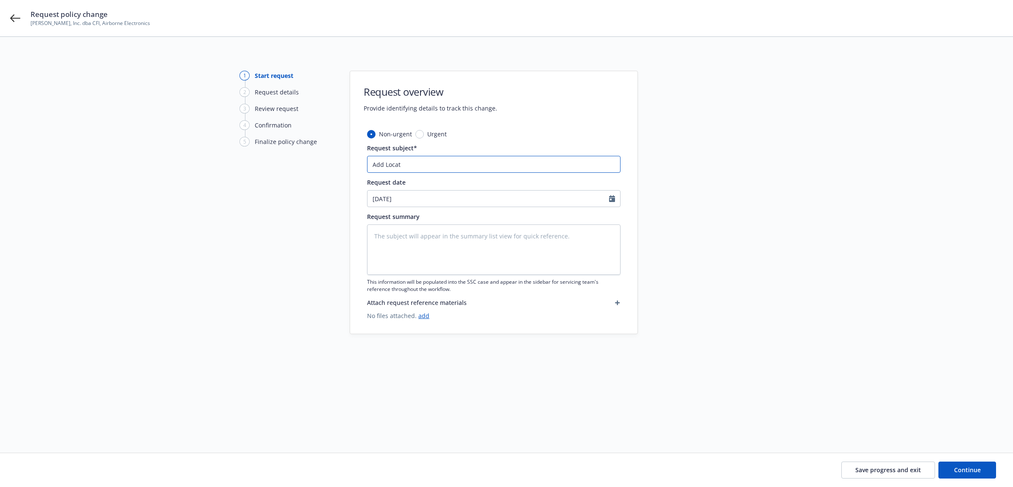
type input "Add Locati"
type textarea "x"
type input "Add Locatio"
type textarea "x"
type input "Add Location"
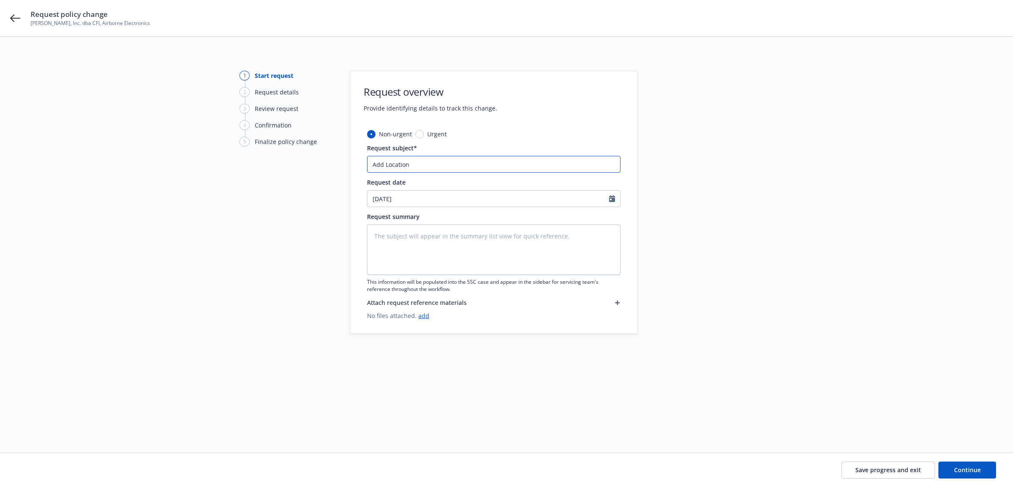
type textarea "x"
type input "Add Location"
type textarea "x"
type input "Add Location -"
type textarea "x"
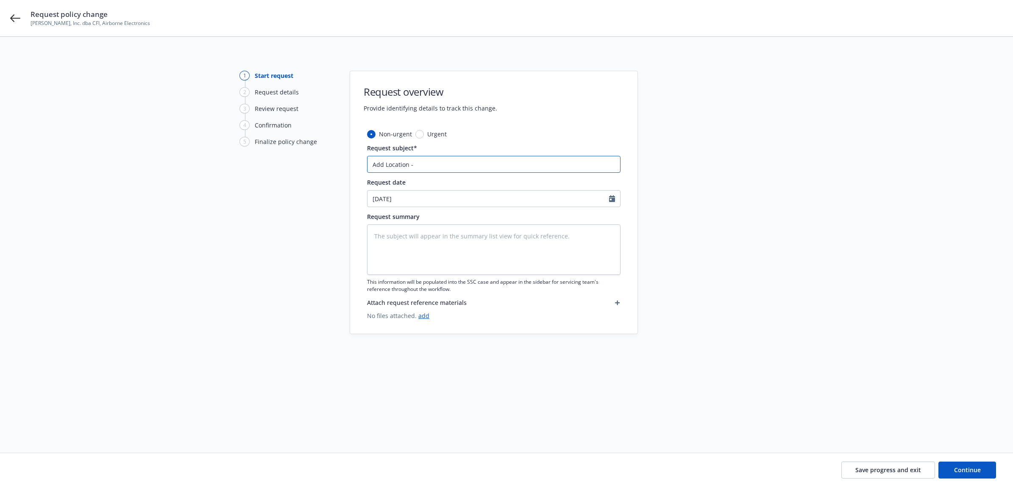
type input "Add Location -"
type textarea "x"
type input "Add Location - S"
type textarea "x"
type input "Add Location - Sa"
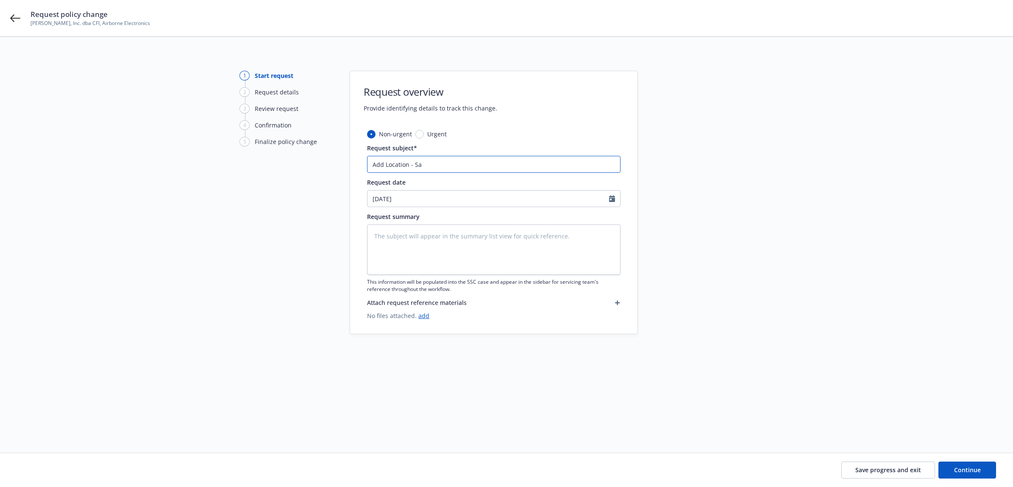
type textarea "x"
type input "Add Location - Sac"
type textarea "x"
type input "Add Location - [GEOGRAPHIC_DATA]"
type textarea "x"
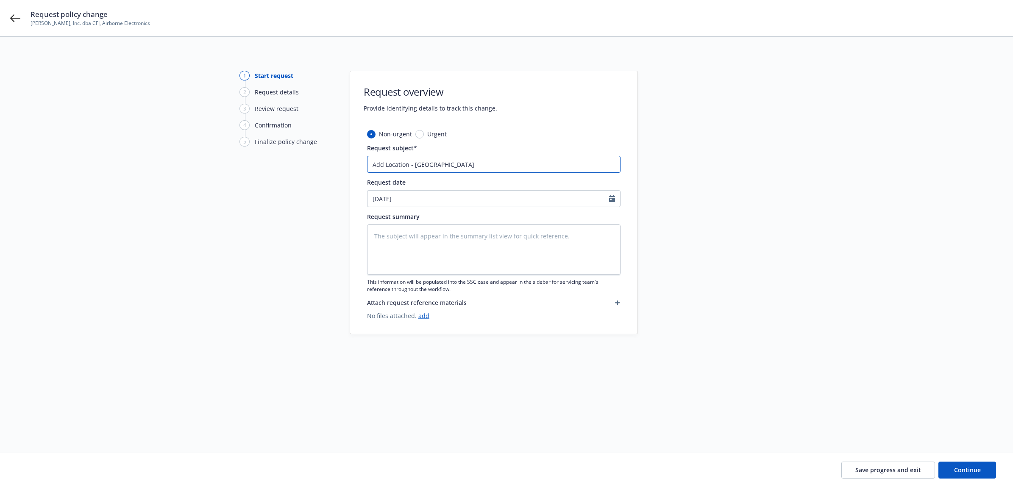
type input "Add Location - [GEOGRAPHIC_DATA]"
type textarea "x"
type input "Add Location - [GEOGRAPHIC_DATA]"
type textarea "x"
type input "Add Location - [GEOGRAPHIC_DATA]"
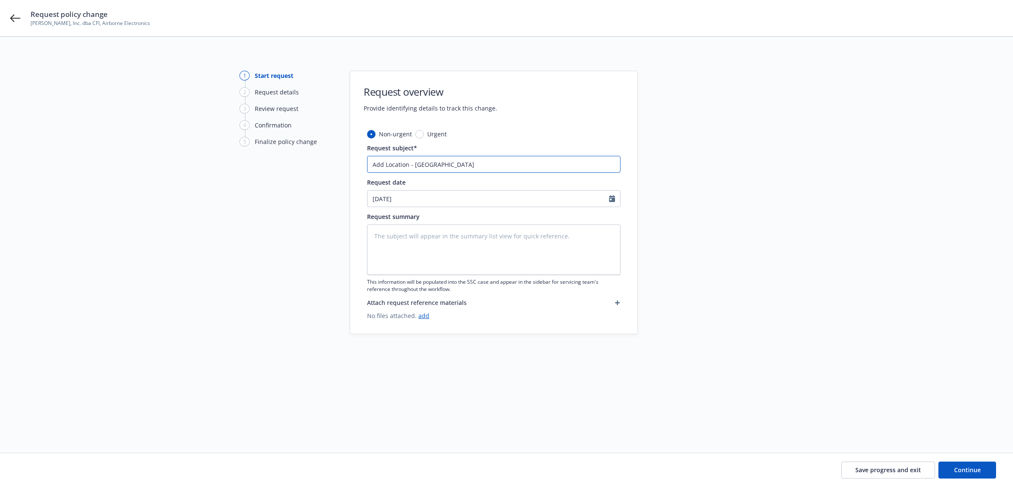
type textarea "x"
type input "Add Location - [GEOGRAPHIC_DATA]"
type textarea "x"
type input "Add Location - Sacrament"
type textarea "x"
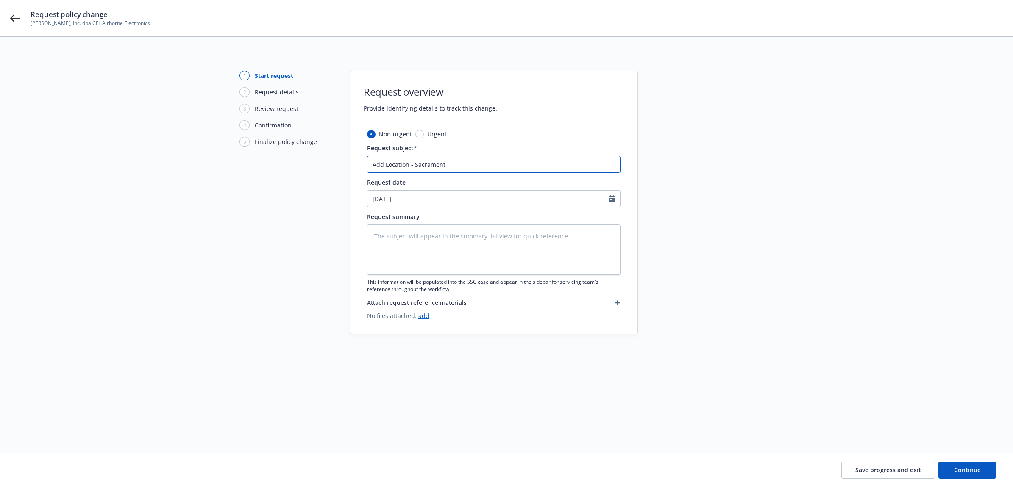
type input "Add Location - [GEOGRAPHIC_DATA]"
type textarea "x"
type input "Add Location - [GEOGRAPHIC_DATA]"
type textarea "x"
type input "Add Location - [GEOGRAPHIC_DATA] E"
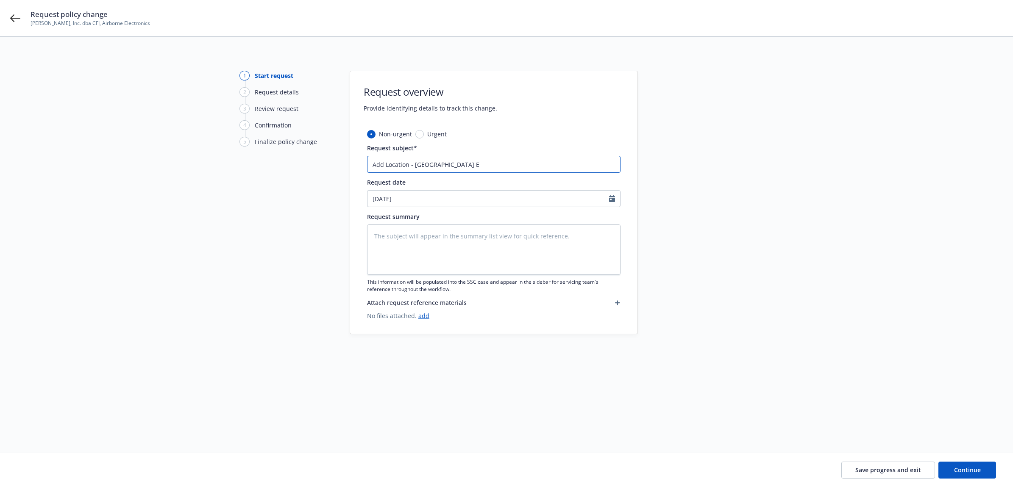
type textarea "x"
type input "Add Location - [GEOGRAPHIC_DATA] Ex"
type textarea "x"
type input "Add Location - [GEOGRAPHIC_DATA] Exe"
type textarea "x"
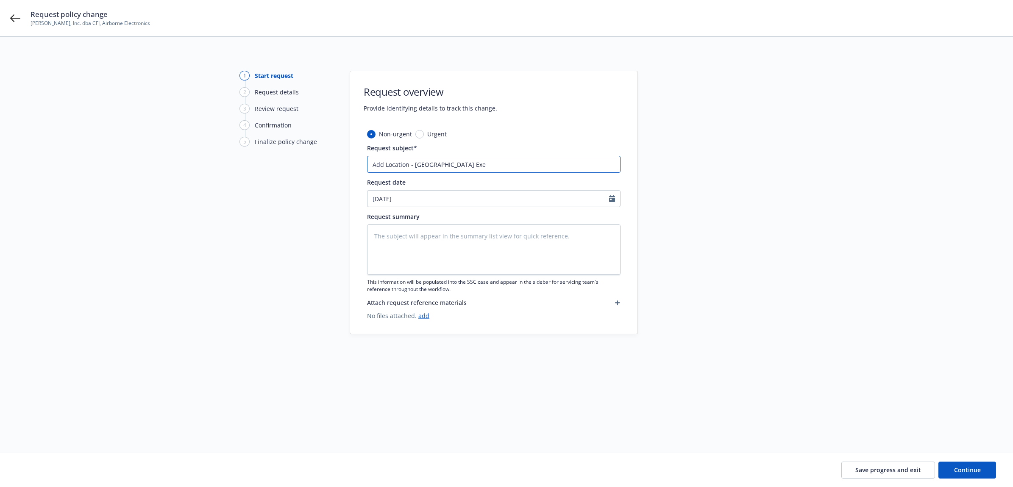
type input "Add Location - [GEOGRAPHIC_DATA] Exec"
type textarea "x"
type input "Add Location - [GEOGRAPHIC_DATA] Exect"
type textarea "x"
type input "Add Location - [GEOGRAPHIC_DATA] Exectu"
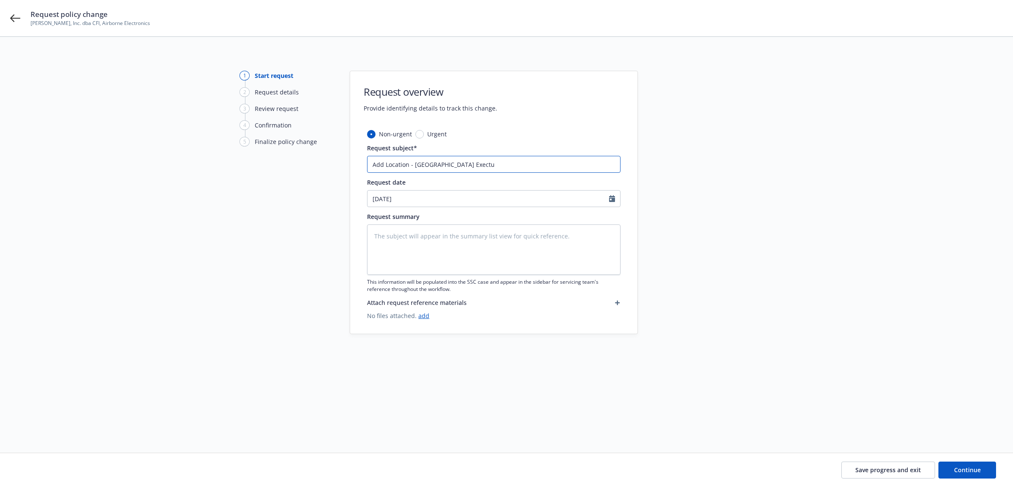
type textarea "x"
type input "Add Location - [GEOGRAPHIC_DATA] Exectui"
type textarea "x"
type input "Add Location - [GEOGRAPHIC_DATA] Exectuiv"
type textarea "x"
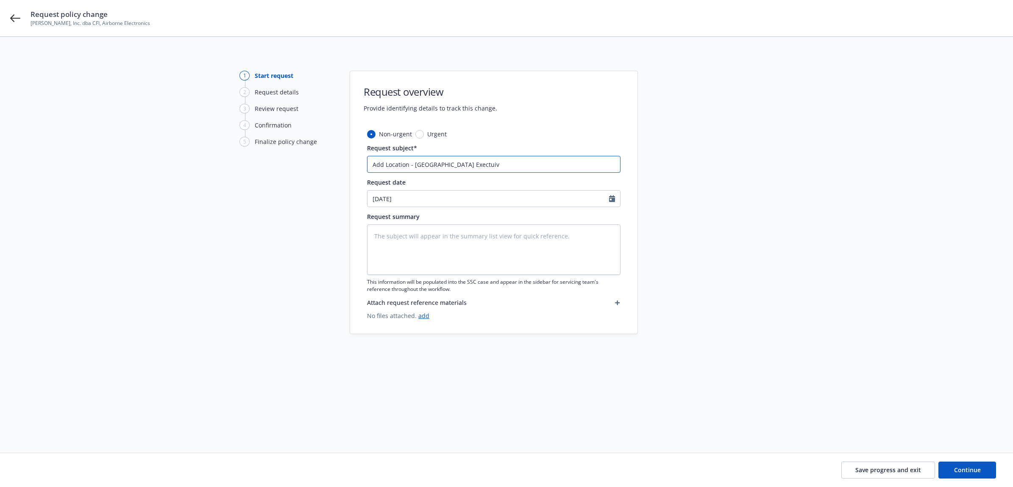
type input "Add Location - [GEOGRAPHIC_DATA] Exectuive"
type textarea "x"
type input "Add Location - [GEOGRAPHIC_DATA] Exectuive"
type textarea "x"
type input "Add Location - [GEOGRAPHIC_DATA] Exectuive A"
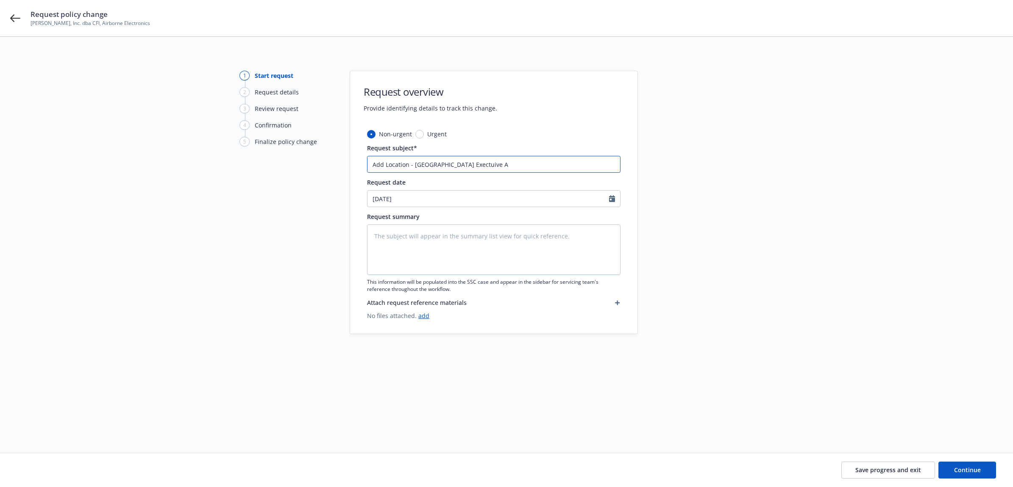
type textarea "x"
type input "Add Location - [GEOGRAPHIC_DATA] Exectuive Ai"
type textarea "x"
type input "Add Location - [GEOGRAPHIC_DATA] Exectuive Air"
type textarea "x"
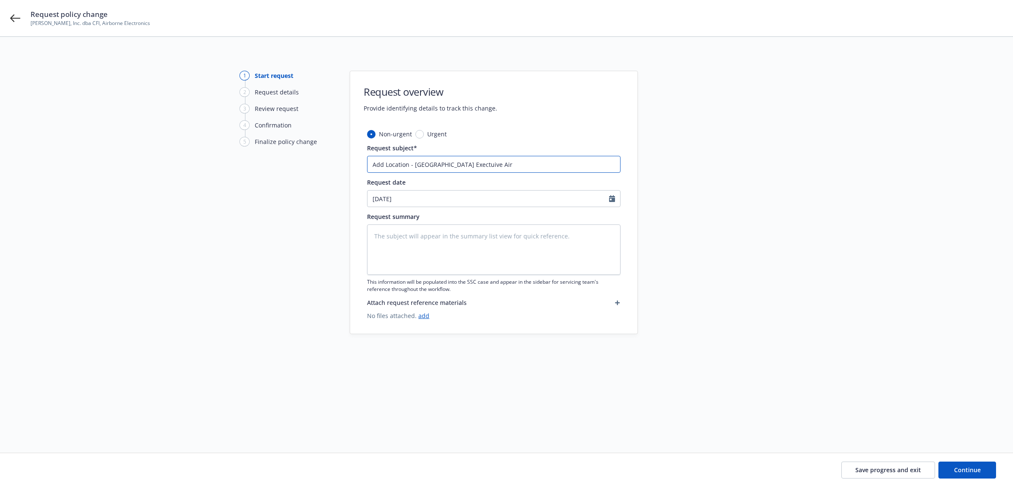
type input "Add Location - [GEOGRAPHIC_DATA] Exectuive Airp"
type textarea "x"
type input "Add Location - [GEOGRAPHIC_DATA] Exectuive Airpo"
type textarea "x"
type input "Add Location - [GEOGRAPHIC_DATA] Exectuive Airpor"
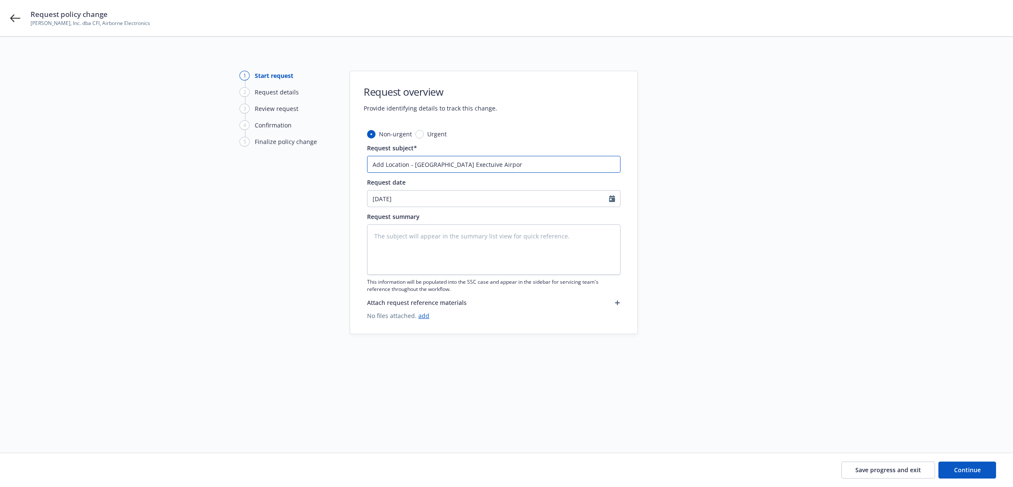
type textarea "x"
type input "Add Location - [GEOGRAPHIC_DATA] Exectuive Airport"
type textarea "x"
drag, startPoint x: 505, startPoint y: 167, endPoint x: 360, endPoint y: 167, distance: 145.0
click at [345, 169] on div "1 Start request 2 Request details 3 Review request 4 Confirmation 5 Finalize po…" at bounding box center [506, 235] width 993 height 328
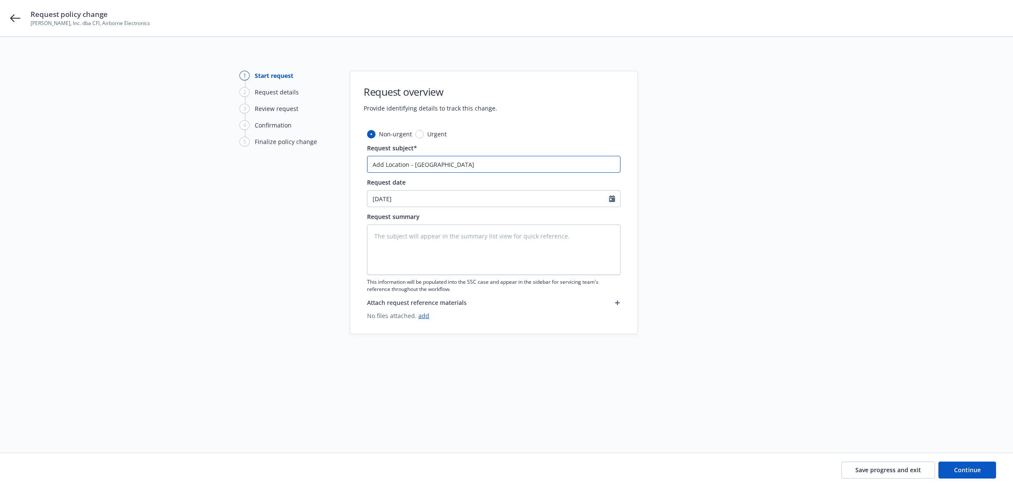
type input "Add Location - [GEOGRAPHIC_DATA]"
paste textarea "Add Location - [GEOGRAPHIC_DATA]"
type textarea "x"
type textarea "Add Location - [GEOGRAPHIC_DATA]"
click at [975, 473] on span "Continue" at bounding box center [967, 470] width 27 height 8
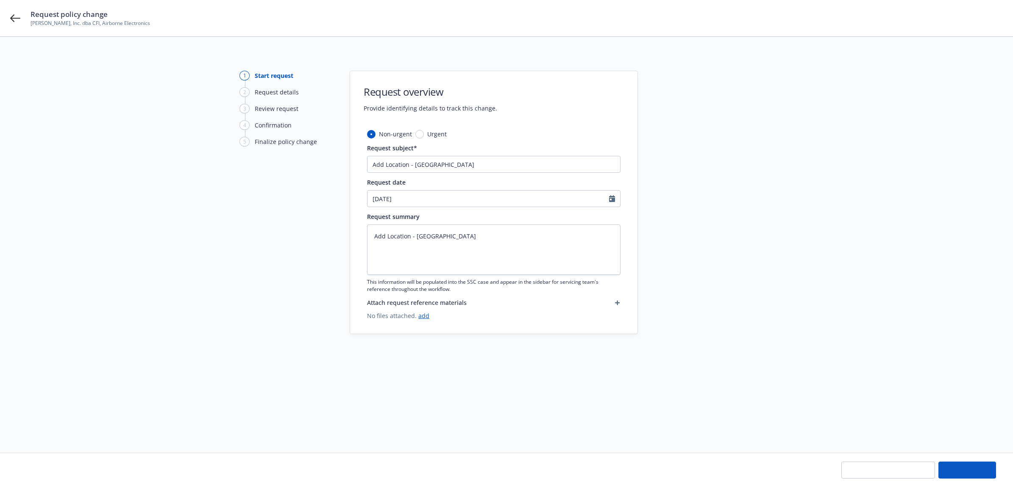
type textarea "x"
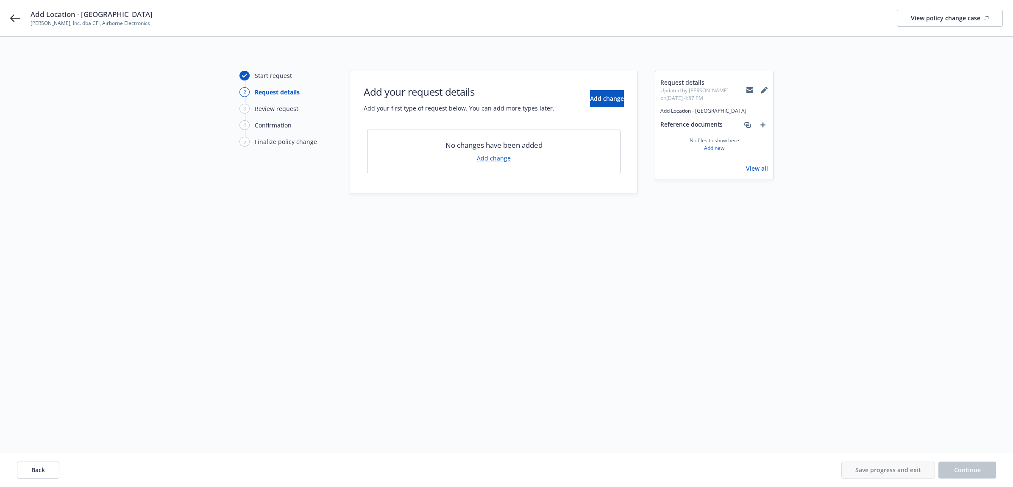
click at [487, 159] on link "Add change" at bounding box center [494, 158] width 34 height 9
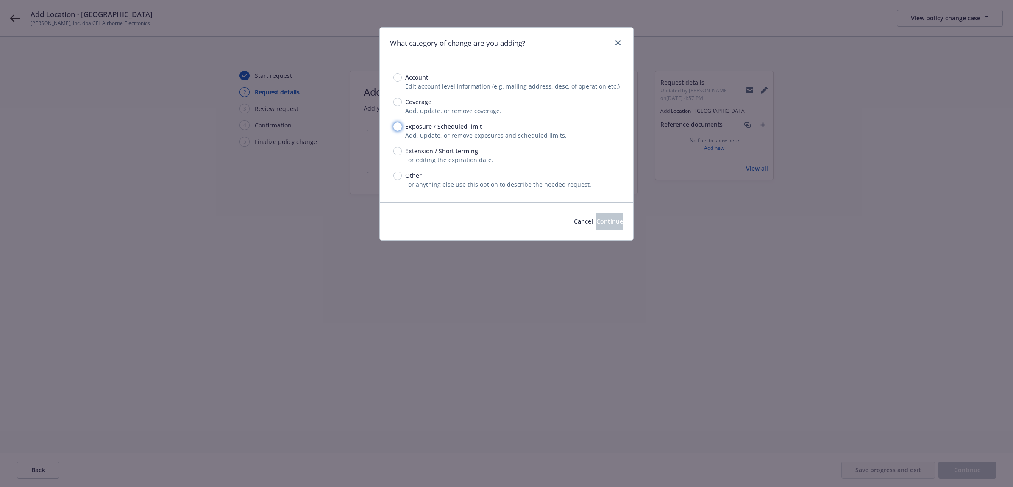
click at [393, 125] on input "Exposure / Scheduled limit" at bounding box center [397, 126] width 8 height 8
radio input "true"
click at [607, 230] on button "Continue" at bounding box center [609, 221] width 27 height 17
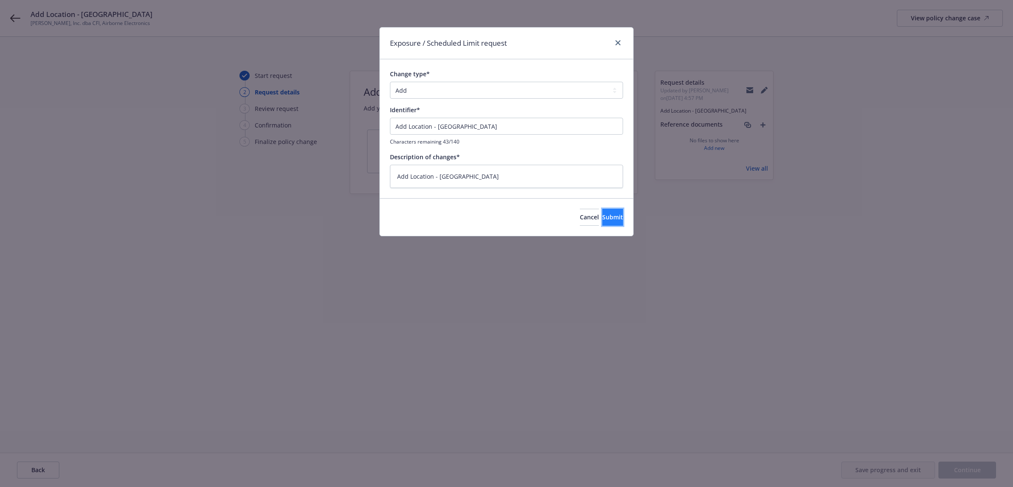
click at [617, 219] on button "Submit" at bounding box center [612, 217] width 21 height 17
type textarea "x"
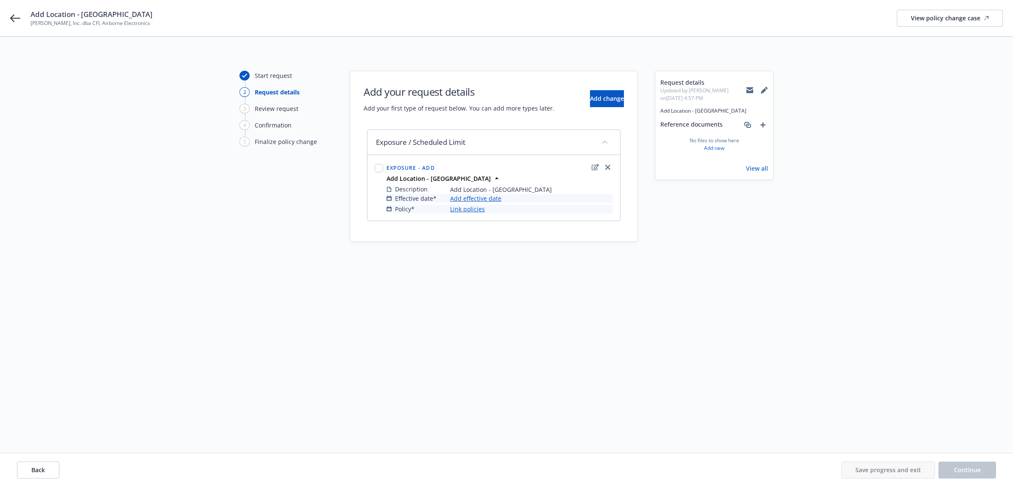
click at [472, 198] on link "Add effective date" at bounding box center [475, 198] width 51 height 9
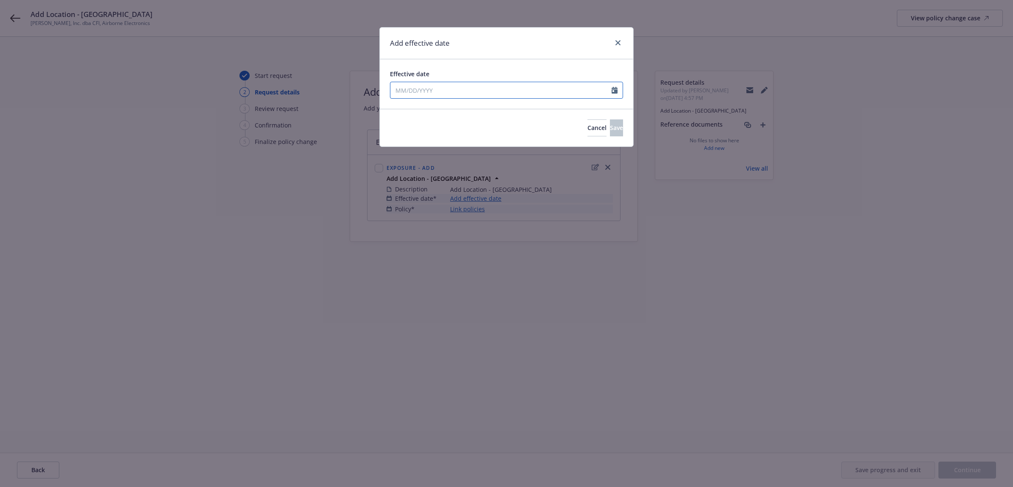
click at [442, 91] on input "Effective date" at bounding box center [500, 90] width 221 height 16
select select "8"
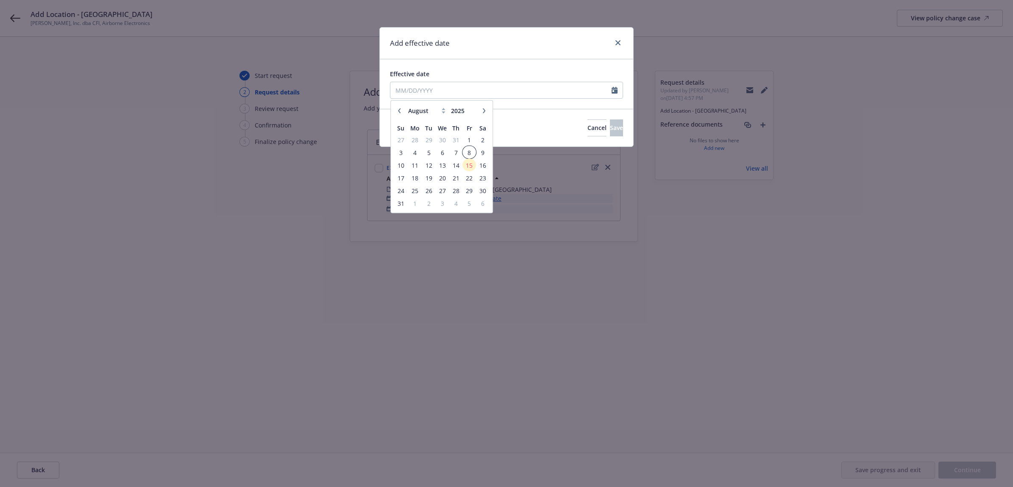
click at [466, 153] on span "8" at bounding box center [469, 152] width 11 height 11
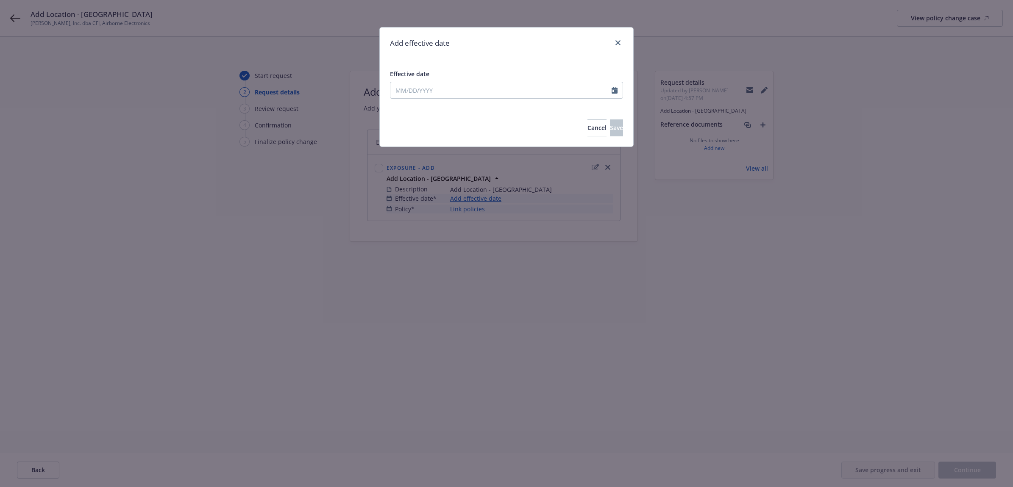
type input "[DATE]"
click at [610, 126] on span "Save" at bounding box center [616, 128] width 13 height 8
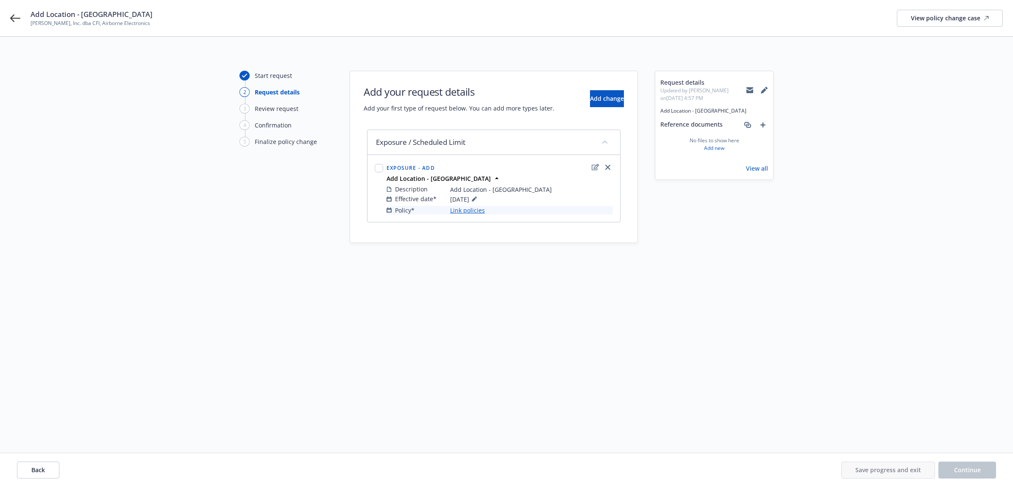
click at [477, 211] on link "Link policies" at bounding box center [467, 210] width 35 height 9
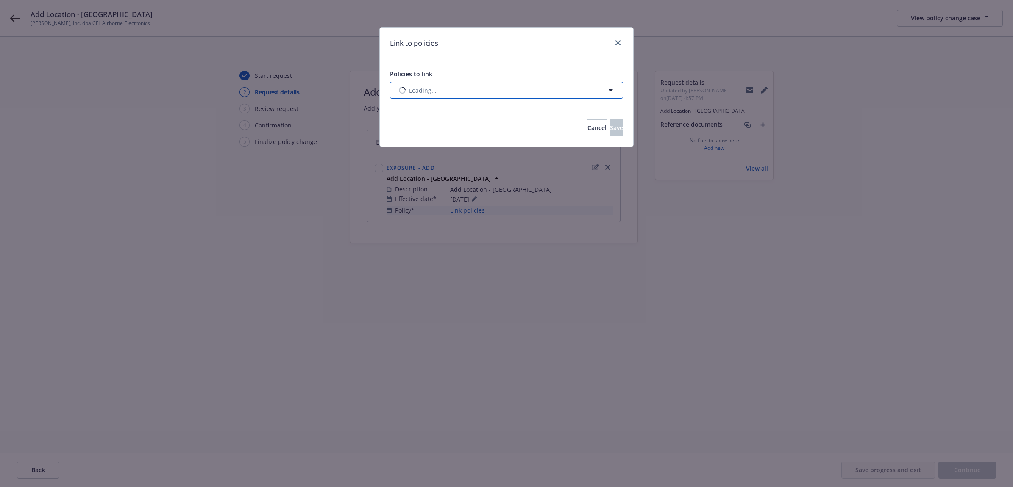
click at [498, 90] on button "Loading..." at bounding box center [506, 90] width 233 height 17
select select "ACTIVE"
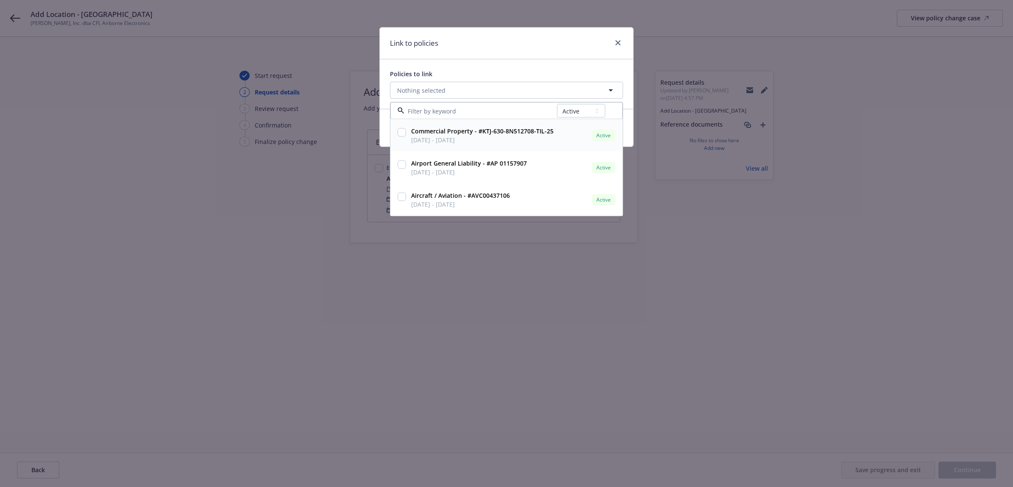
click at [403, 134] on input "checkbox" at bounding box center [402, 132] width 8 height 8
checkbox input "true"
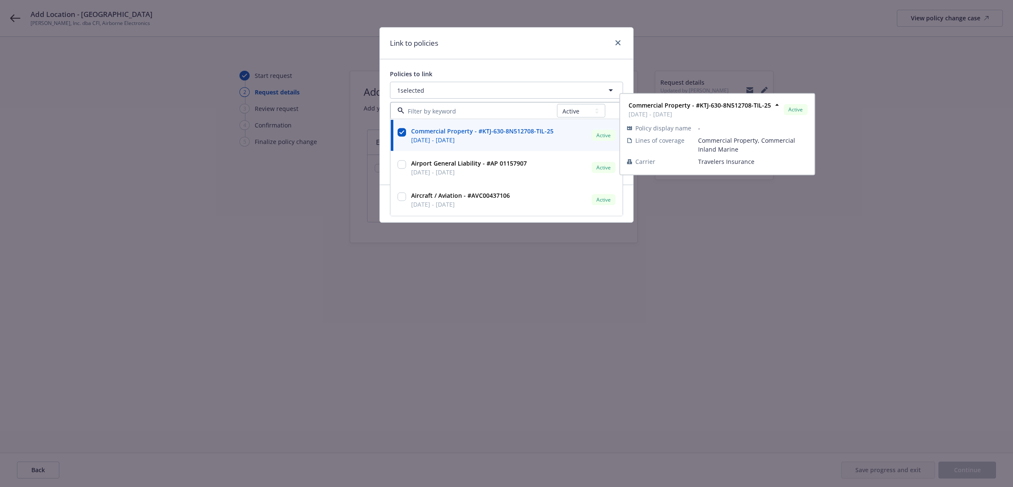
click at [512, 47] on div "Link to policies" at bounding box center [506, 44] width 253 height 32
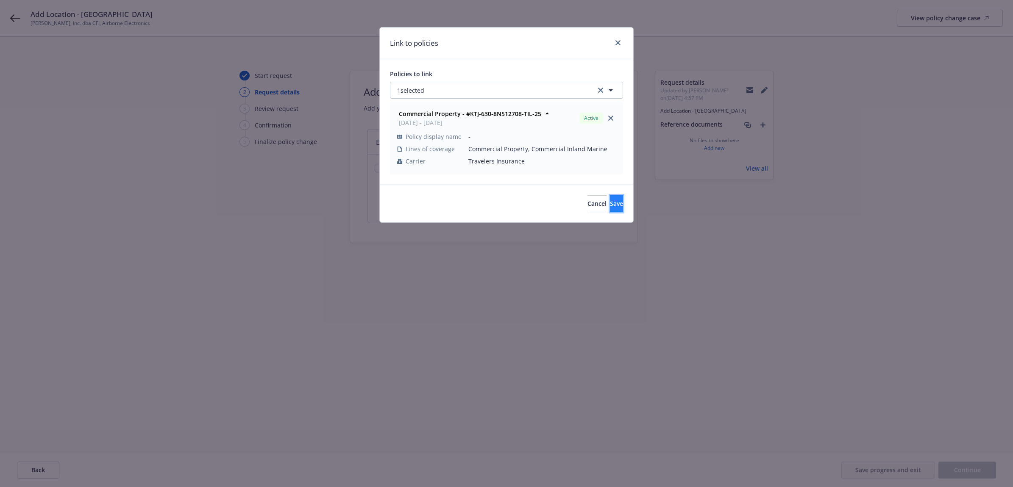
click at [610, 202] on span "Save" at bounding box center [616, 204] width 13 height 8
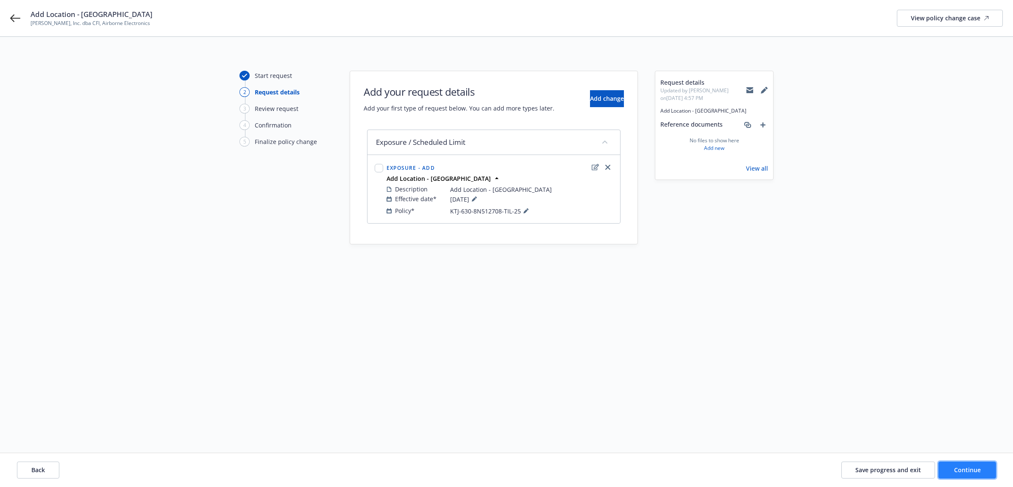
click at [973, 469] on span "Continue" at bounding box center [967, 470] width 27 height 8
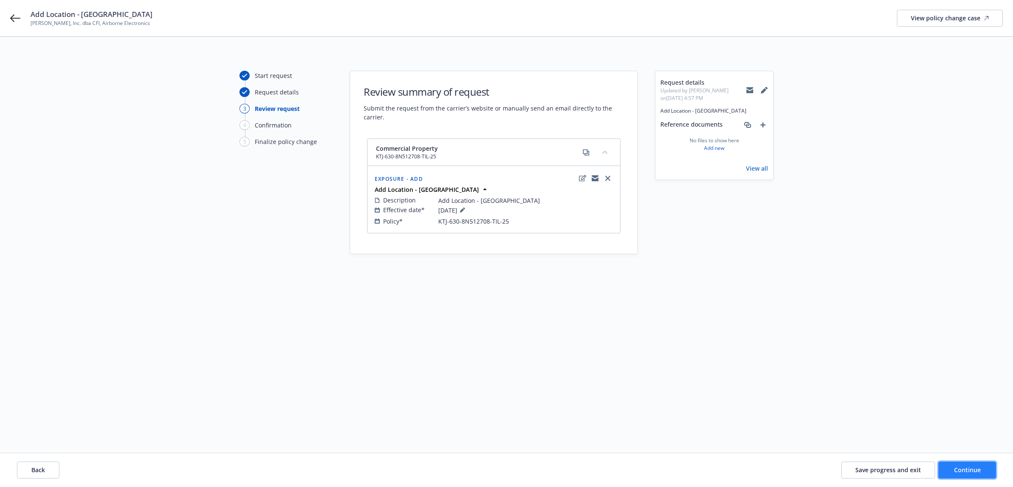
click at [973, 469] on span "Continue" at bounding box center [967, 470] width 27 height 8
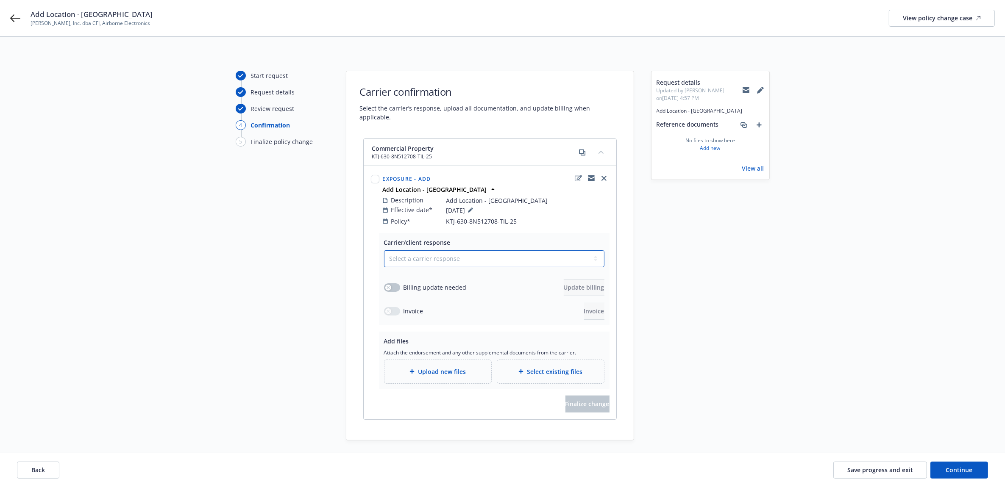
click at [467, 259] on select "Select a carrier response Accepted Accepted with revision No endorsement needed…" at bounding box center [494, 258] width 220 height 17
select select "ACCEPTED"
click at [384, 250] on select "Select a carrier response Accepted Accepted with revision No endorsement needed…" at bounding box center [494, 258] width 220 height 17
click at [395, 284] on button "button" at bounding box center [392, 288] width 16 height 8
click at [574, 284] on span "Update billing" at bounding box center [584, 288] width 41 height 8
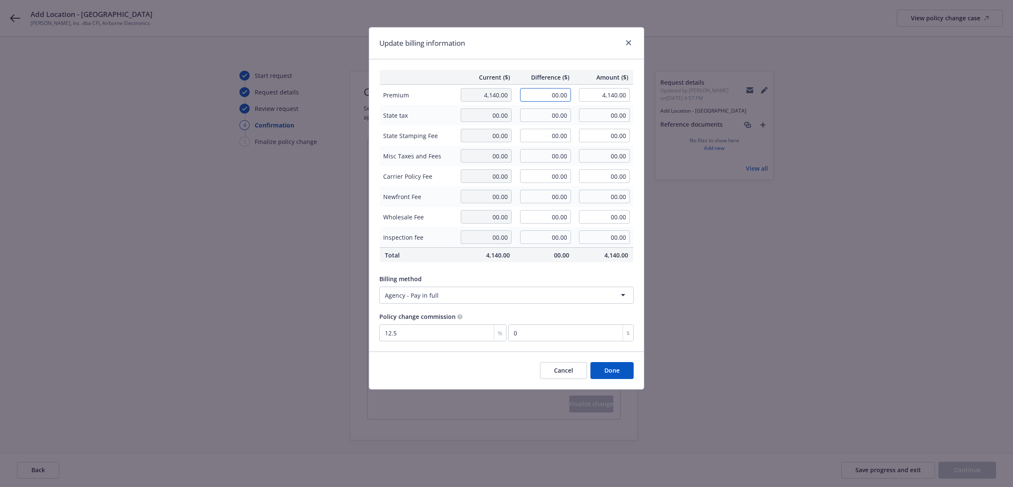
drag, startPoint x: 563, startPoint y: 96, endPoint x: 592, endPoint y: 103, distance: 29.6
click at [567, 97] on input "00.00" at bounding box center [545, 95] width 51 height 14
type input "894.00"
type input "5,034.00"
type input "111.75"
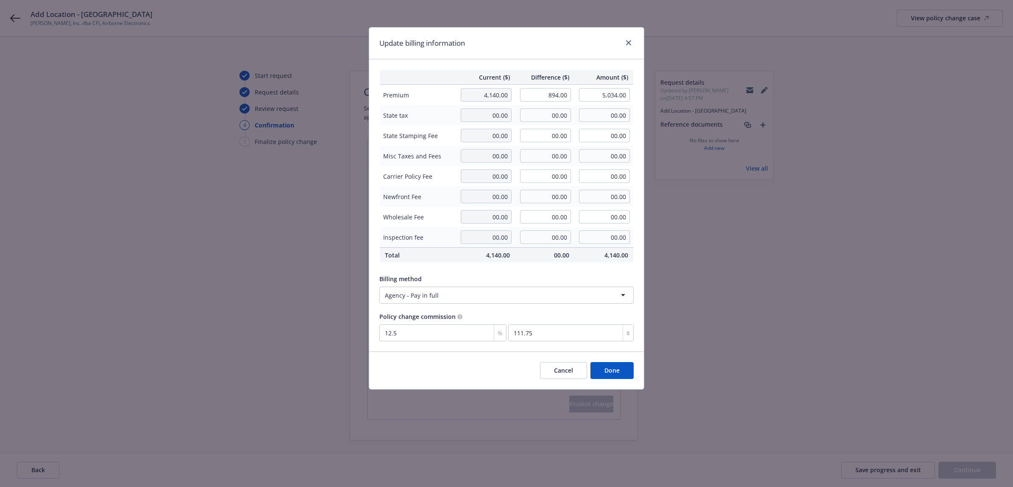
click at [505, 51] on div "Update billing information" at bounding box center [506, 44] width 275 height 32
click at [619, 371] on button "Done" at bounding box center [611, 370] width 43 height 17
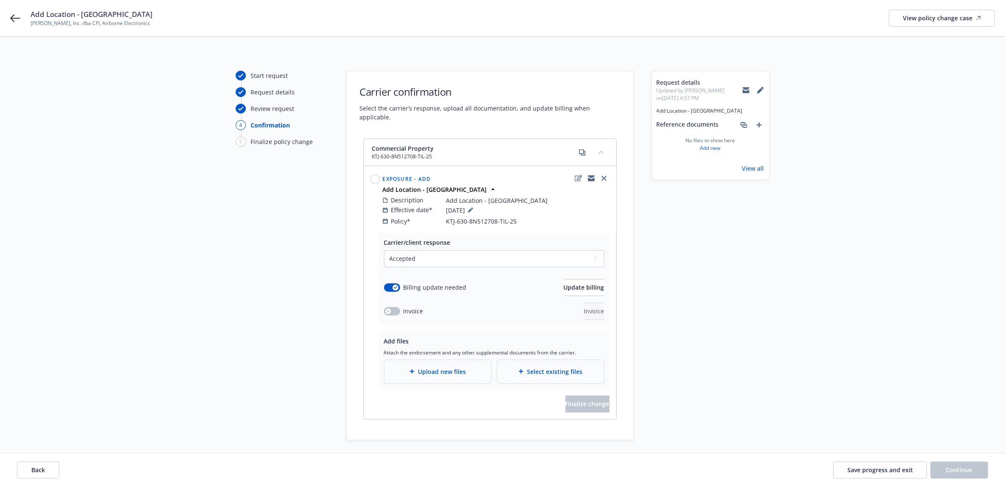
click at [458, 360] on div "Upload new files" at bounding box center [437, 371] width 107 height 23
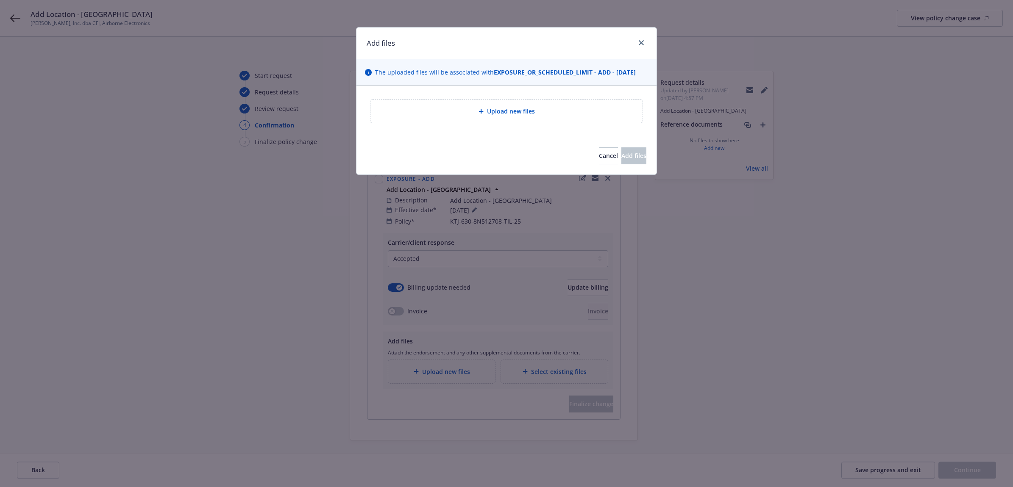
click at [479, 109] on icon at bounding box center [481, 111] width 5 height 5
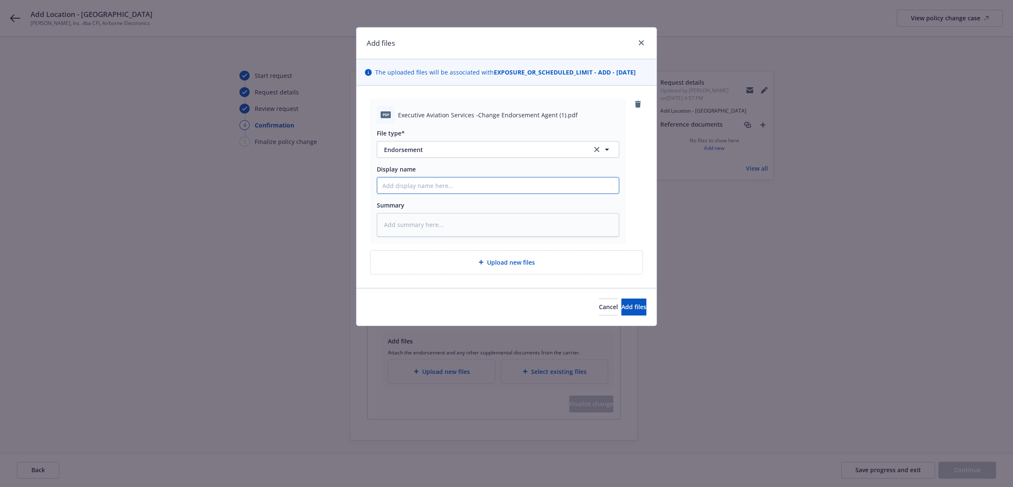
click at [436, 187] on input "Display name" at bounding box center [498, 186] width 242 height 16
type textarea "x"
type input "2"
type textarea "x"
type input "25"
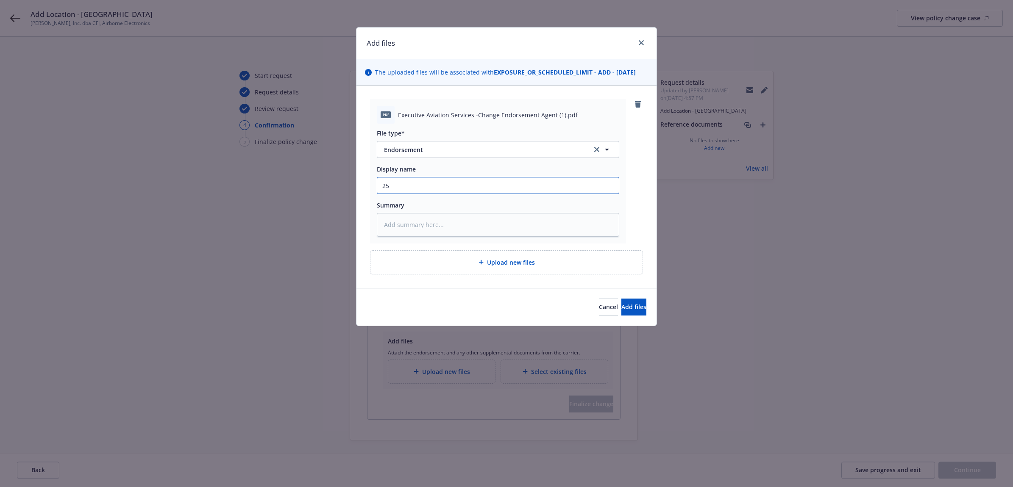
type textarea "x"
type input "25"
type textarea "x"
type input "25 S"
type textarea "x"
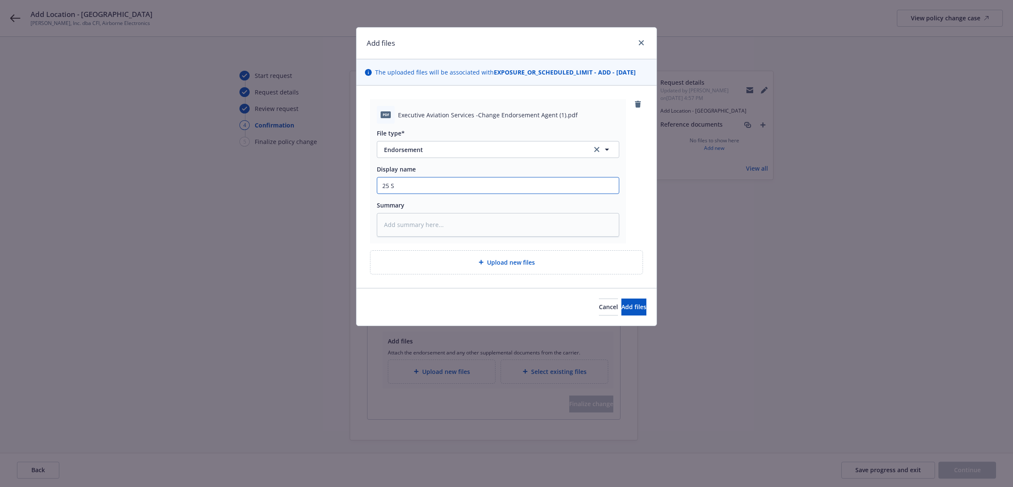
type input "25 SM"
type textarea "x"
type input "25 SMP"
type textarea "x"
type input "25 SMP"
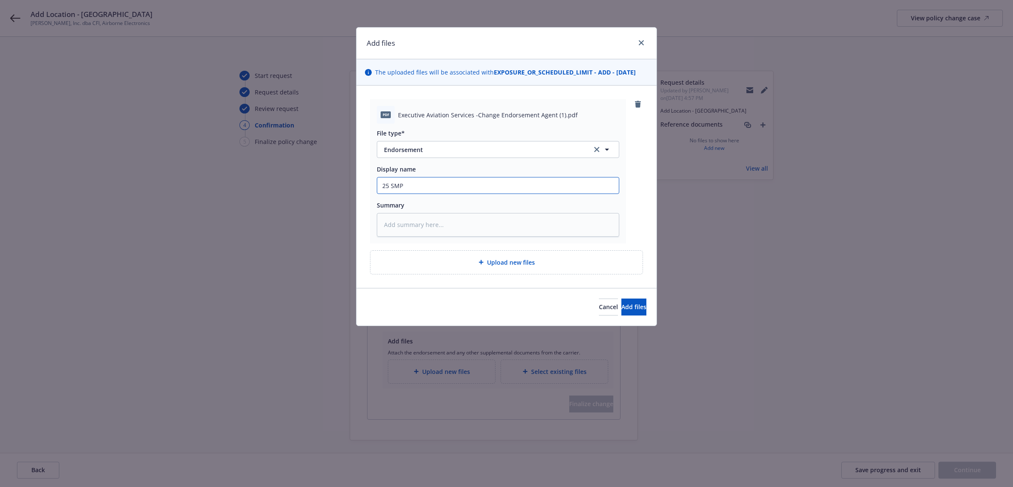
type textarea "x"
type input "25 SMP A"
type textarea "x"
type input "25 SMP AJ"
type textarea "x"
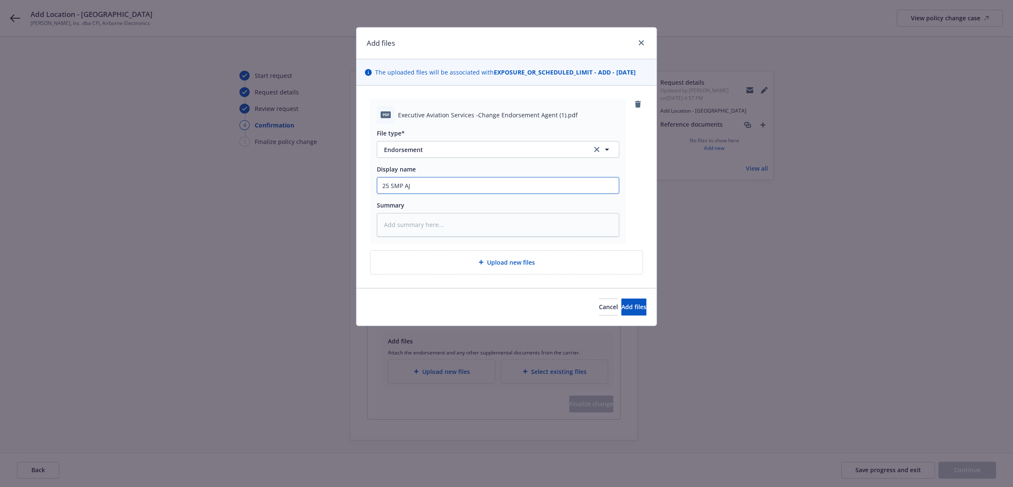
type input "25 SMP AJG"
type textarea "x"
type input "25 SMP AJ"
type textarea "x"
type input "25 SMP A"
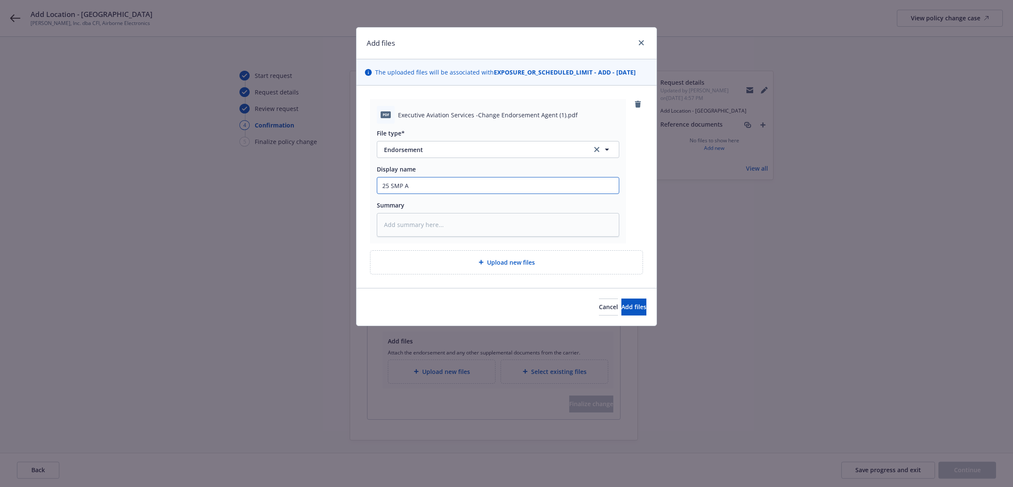
type textarea "x"
type input "25 SMP"
type textarea "x"
type input "25 SMP -"
type textarea "x"
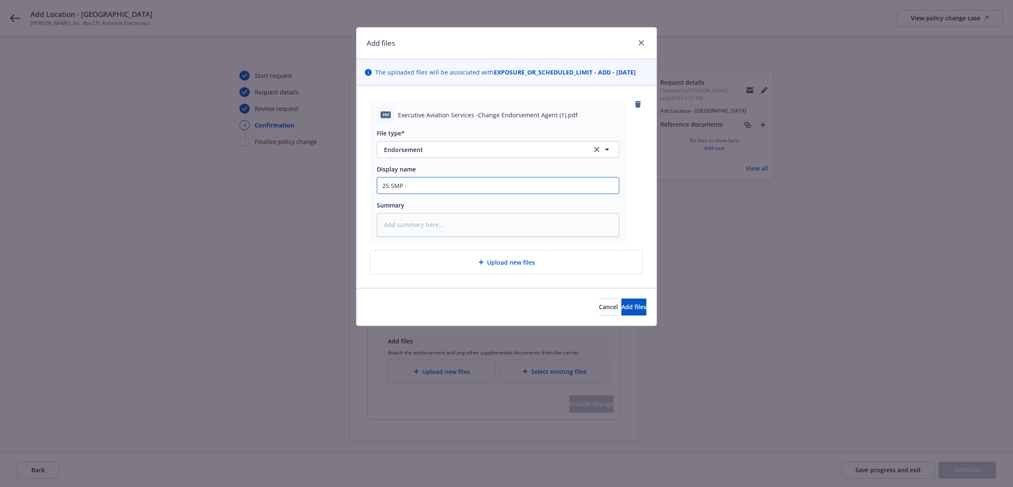
type input "25 SMP -"
type textarea "x"
type input "25 SMP - A"
type textarea "x"
type input "25 SMP - Ad"
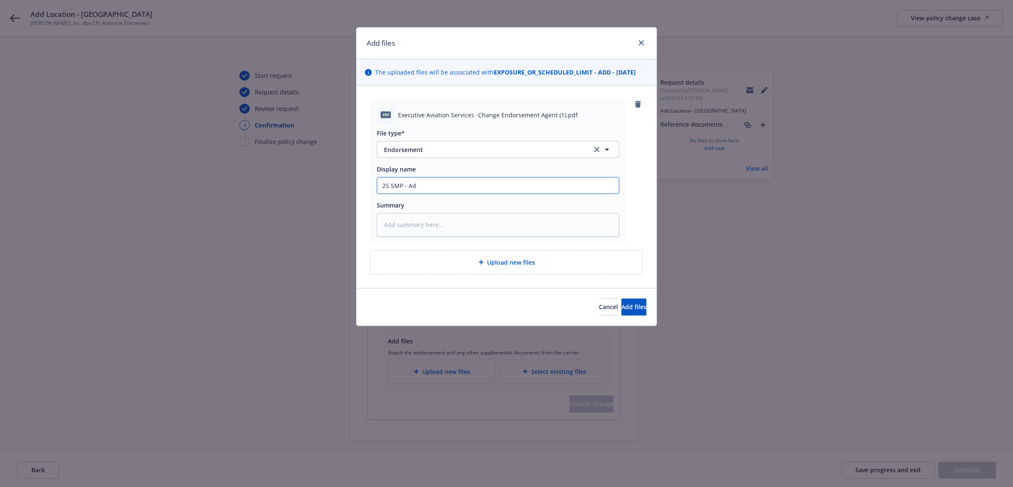
type textarea "x"
type input "25 SMP - Add"
type textarea "x"
type input "25 SMP - Add"
type textarea "x"
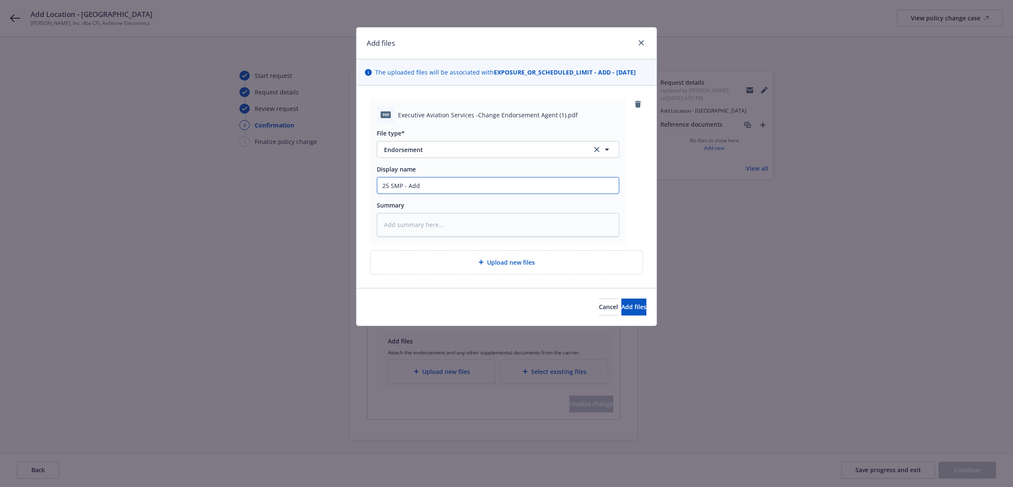
type input "25 SMP - Add S"
type textarea "x"
type input "25 SMP - Add Sa"
type textarea "x"
type input "25 SMP - Add Sac"
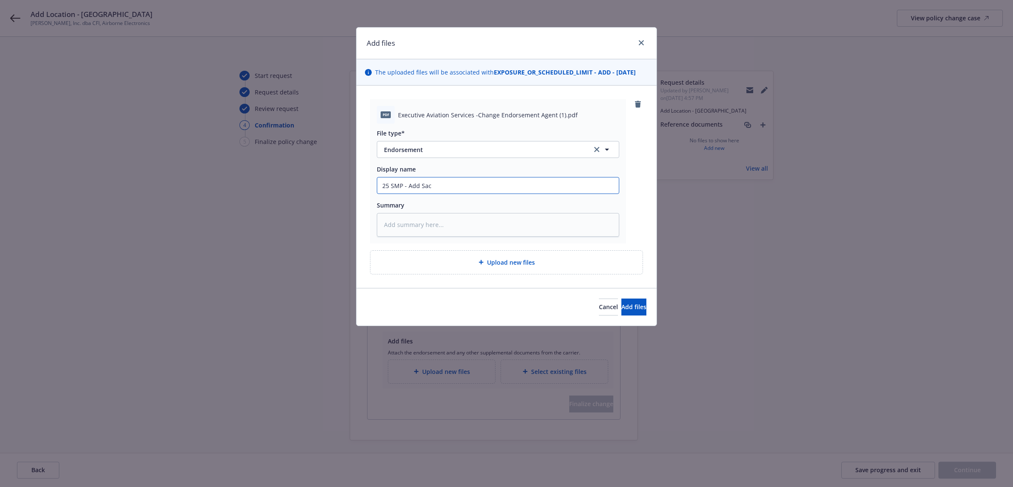
type textarea "x"
type input "25 SMP - Add Sacr"
type textarea "x"
type input "25 SMP - Add Sacra"
type textarea "x"
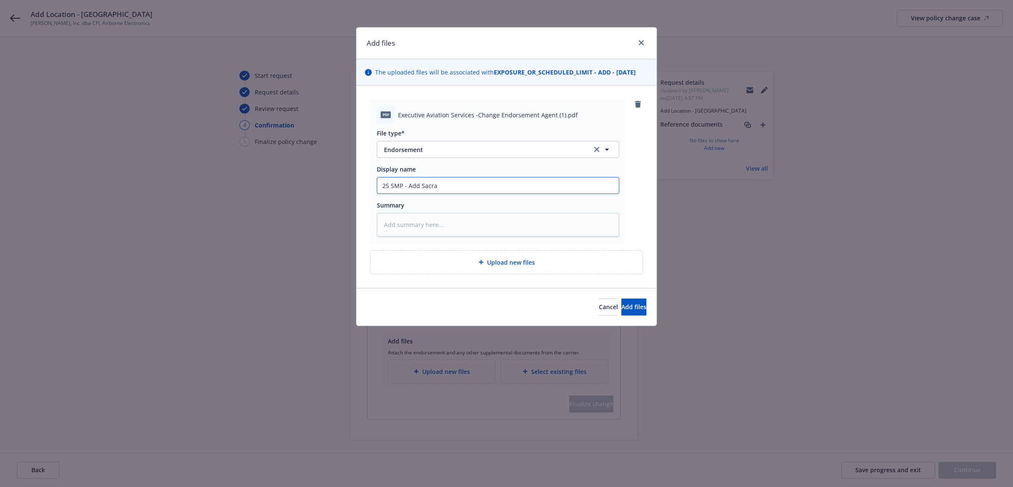
type input "25 SMP - Add Sacram"
type textarea "x"
type input "25 SMP - Add Sacrame"
type textarea "x"
type input "25 SMP - Add Sacramen"
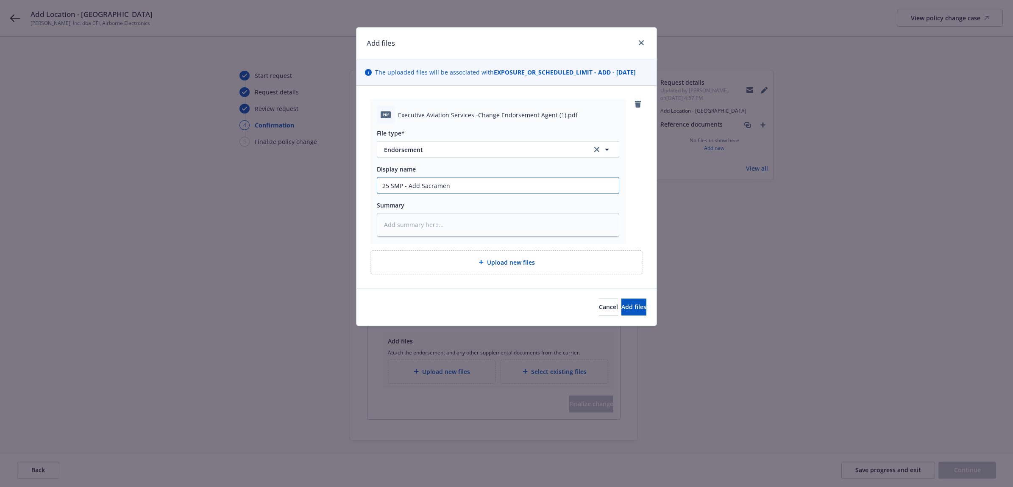
type textarea "x"
type input "25 SMP - Add Sacrament"
type textarea "x"
type input "25 SMP - Add Sacramento"
type textarea "x"
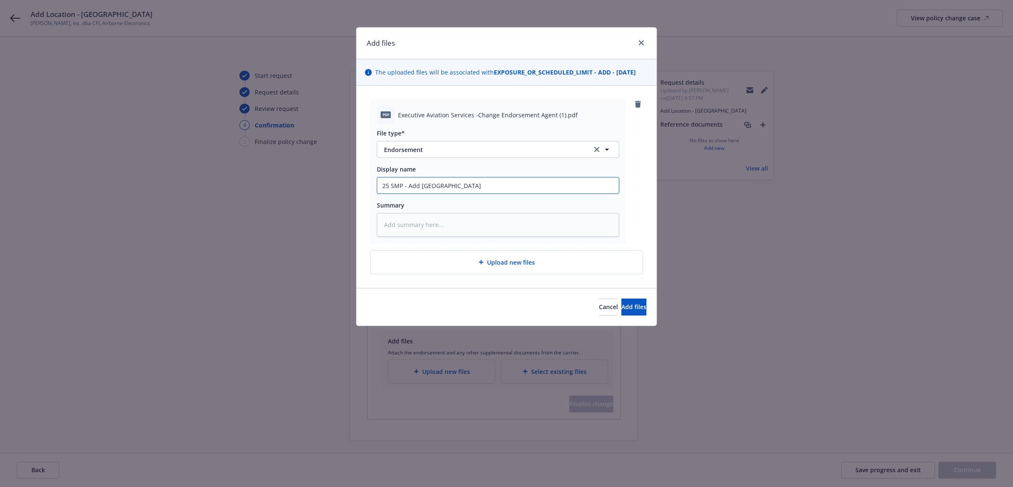
type input "25 SMP - Add Sacramento"
type textarea "x"
type input "25 SMP - Add Sacramento E"
type textarea "x"
type input "25 SMP - Add Sacramento Ex"
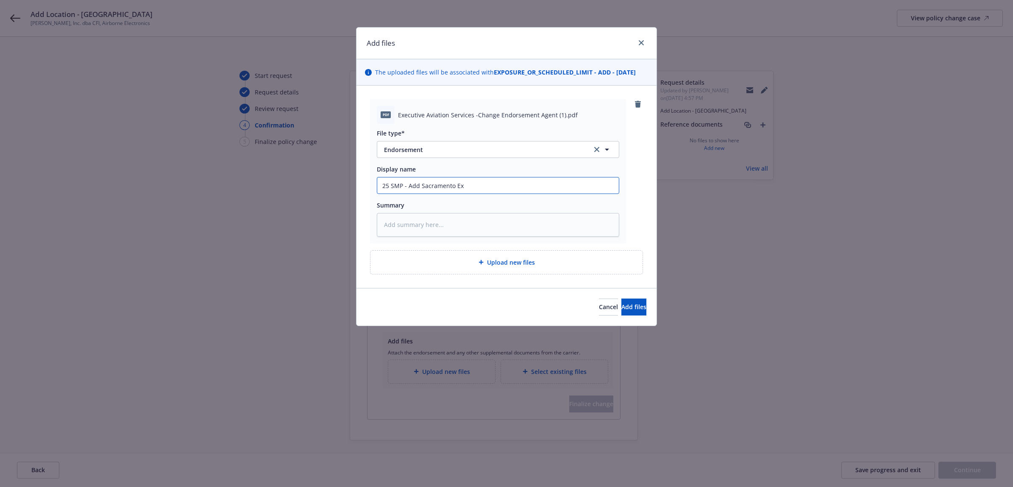
type textarea "x"
type input "25 SMP - Add Sacramento Exe"
type textarea "x"
type input "25 SMP - Add Sacramento Exec"
type textarea "x"
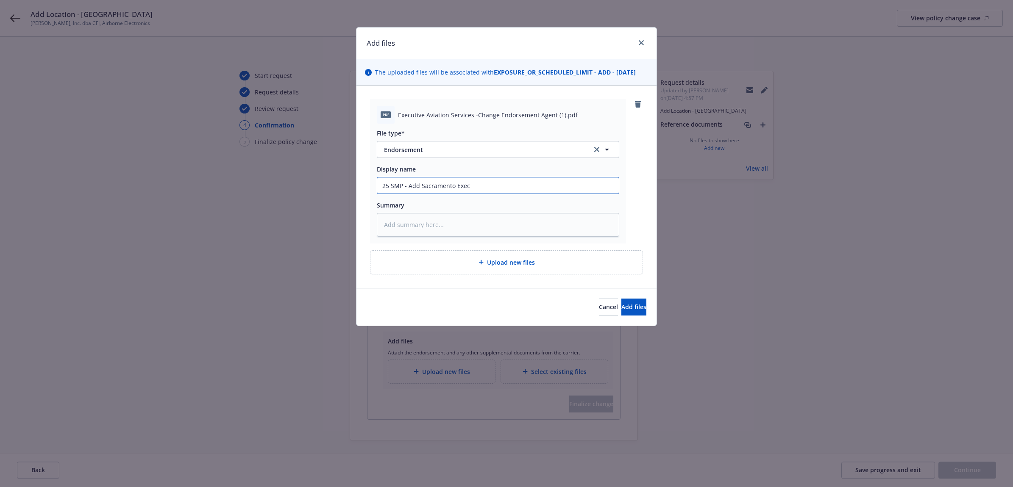
type input "25 SMP - Add Sacramento Exect"
type textarea "x"
type input "25 SMP - Add Sacramento Exectu"
type textarea "x"
type input "25 SMP - Add Sacramento Exectui"
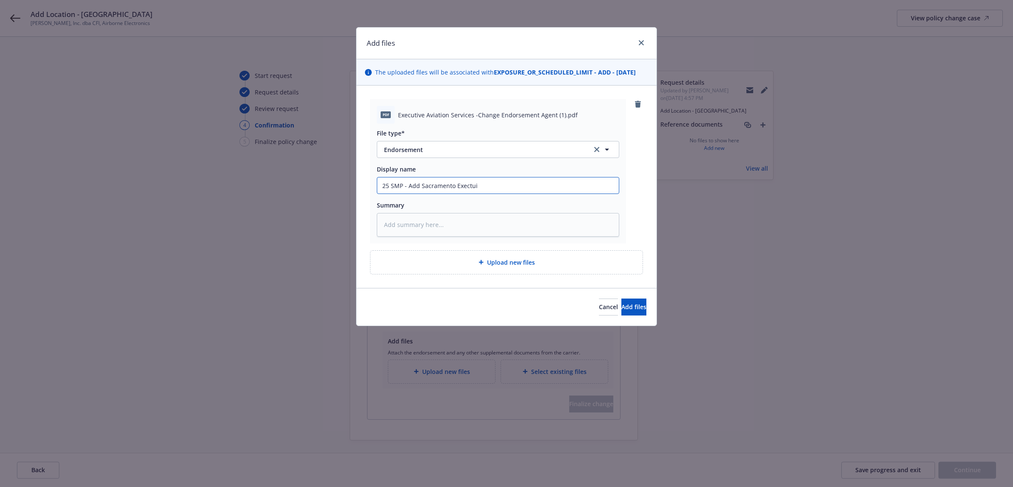
type textarea "x"
type input "25 SMP - Add Sacramento Exectuiv"
type textarea "x"
type input "25 SMP - Add Sacramento Exectuive"
type textarea "x"
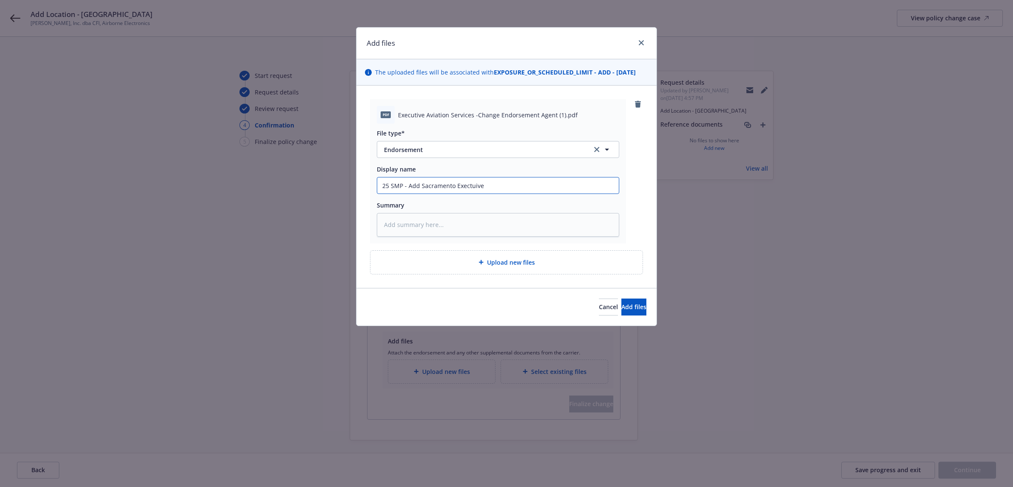
type input "25 SMP - Add Sacramento Exectuive"
type textarea "x"
type input "25 SMP - Add Sacramento Exectuive A"
type textarea "x"
type input "25 SMP - Add Sacramento Exectuive Ai"
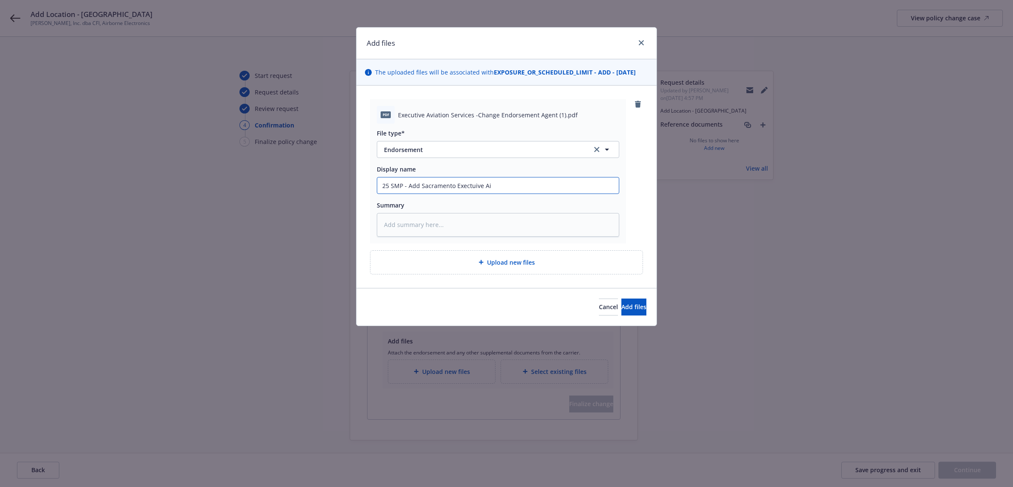
type textarea "x"
type input "25 SMP - Add Sacramento Exectuive Air"
type textarea "x"
type input "25 SMP - Add Sacramento Exectuive Airp"
type textarea "x"
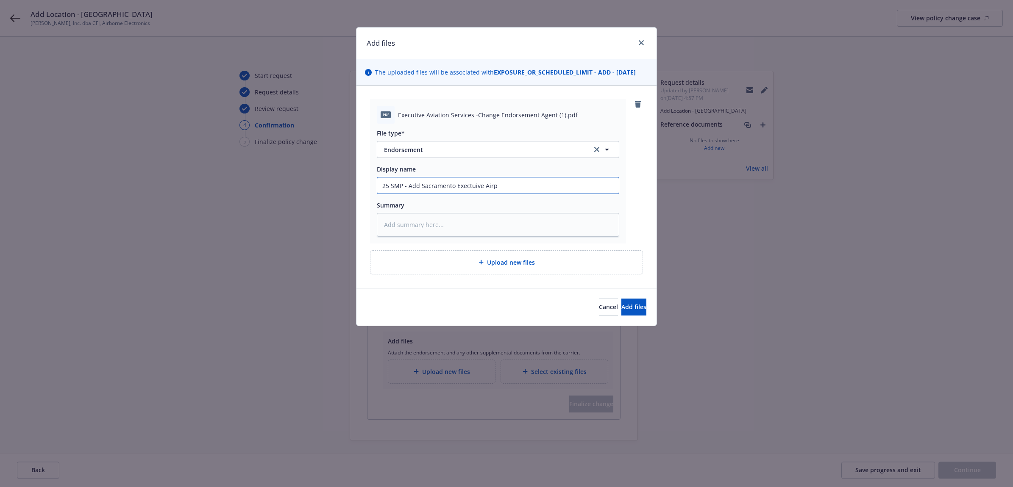
type input "25 SMP - Add Sacramento Exectuive Airpo"
type textarea "x"
type input "25 SMP - Add Sacramento Exectuive Airpor"
type textarea "x"
type input "25 SMP - Add Sacramento Exectuive Airport"
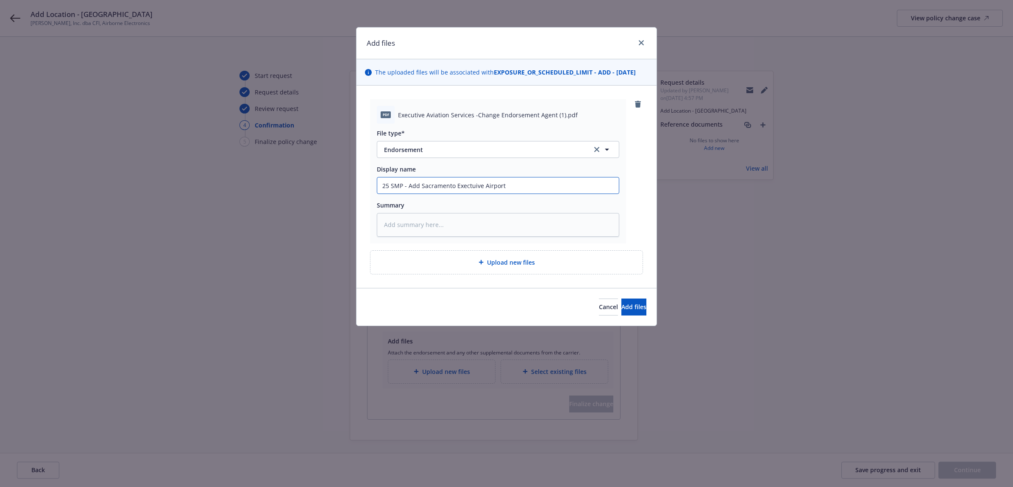
type textarea "x"
type input "25 SMP - Add Sacramento Exectuive Airport"
type textarea "x"
type input "25 SMP - Add Sacramento Exectuive Airport E"
drag, startPoint x: 462, startPoint y: 191, endPoint x: 516, endPoint y: 194, distance: 53.9
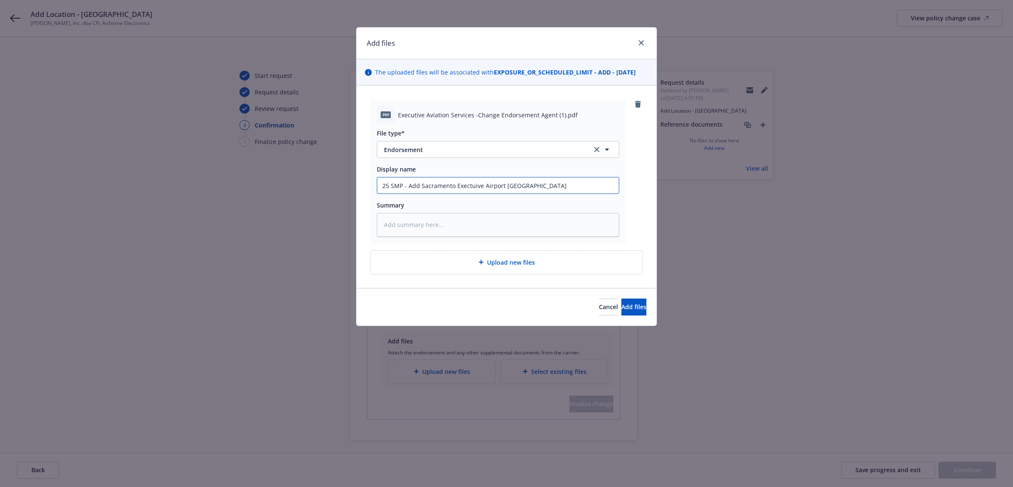
click at [517, 194] on input "25 SMP - Add Sacramento Exectuive Airport Hangar Endt" at bounding box center [498, 186] width 242 height 16
drag, startPoint x: 401, startPoint y: 189, endPoint x: 515, endPoint y: 177, distance: 115.5
click at [401, 189] on input "25 SMP - Add Sacramento Executive Airport Hangar Endt" at bounding box center [498, 186] width 242 height 16
drag, startPoint x: 562, startPoint y: 189, endPoint x: 285, endPoint y: 183, distance: 276.8
click at [285, 183] on div "Add files The uploaded files will be associated with EXPOSURE_OR_SCHEDULED_LIMI…" at bounding box center [506, 243] width 1013 height 487
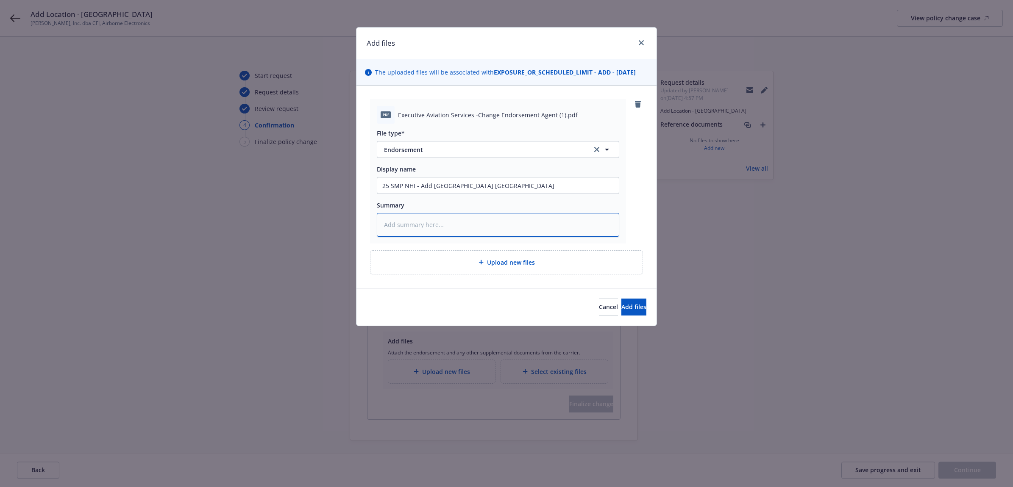
click at [431, 229] on textarea at bounding box center [498, 225] width 242 height 24
paste textarea "25 SMP NHI - Add [GEOGRAPHIC_DATA] [GEOGRAPHIC_DATA]"
click at [481, 261] on icon at bounding box center [481, 262] width 5 height 5
click at [509, 265] on span "Upload new files" at bounding box center [511, 262] width 48 height 9
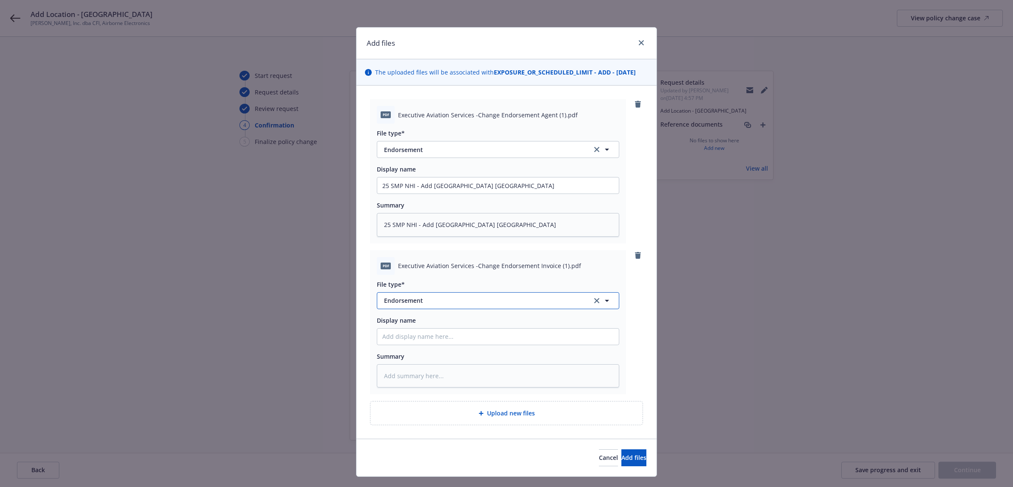
click at [454, 306] on button "Endorsement" at bounding box center [498, 300] width 242 height 17
click at [454, 281] on div "Invoice - Third Party" at bounding box center [497, 277] width 231 height 12
paste input "25 SMP NHI - Add [GEOGRAPHIC_DATA] [GEOGRAPHIC_DATA]"
drag, startPoint x: 560, startPoint y: 338, endPoint x: 532, endPoint y: 346, distance: 29.1
click at [532, 346] on div "File type* Invoice - Third Party Display name 25 SMP NHI - Add Sacramento Execu…" at bounding box center [498, 331] width 242 height 113
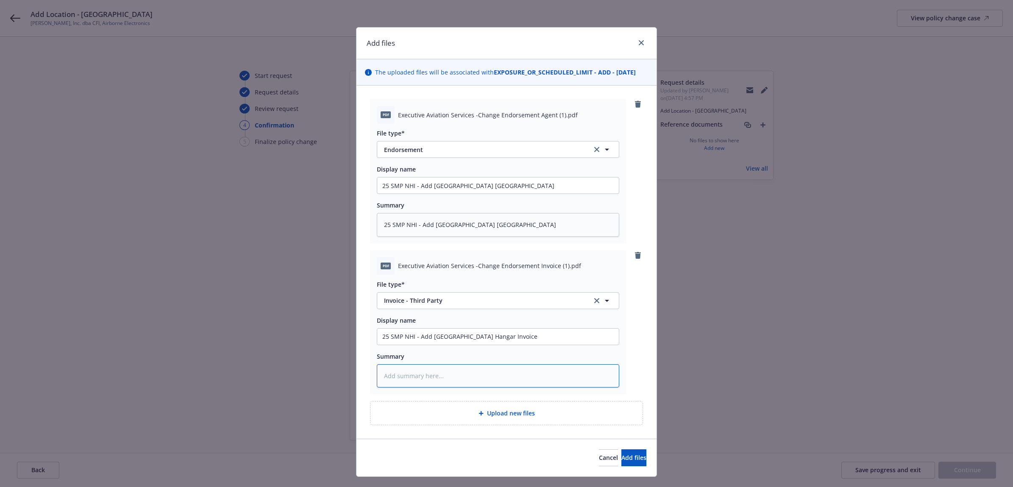
click at [522, 376] on textarea at bounding box center [498, 377] width 242 height 24
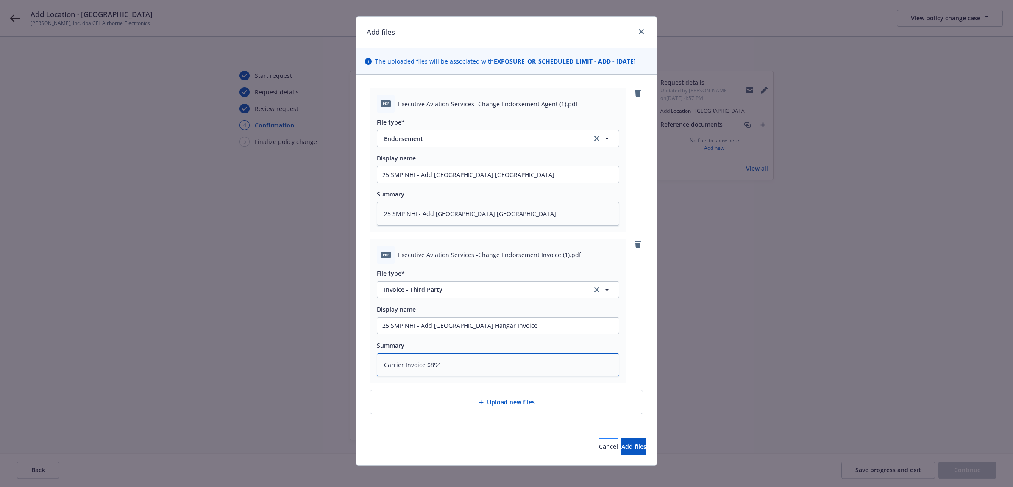
scroll to position [17, 0]
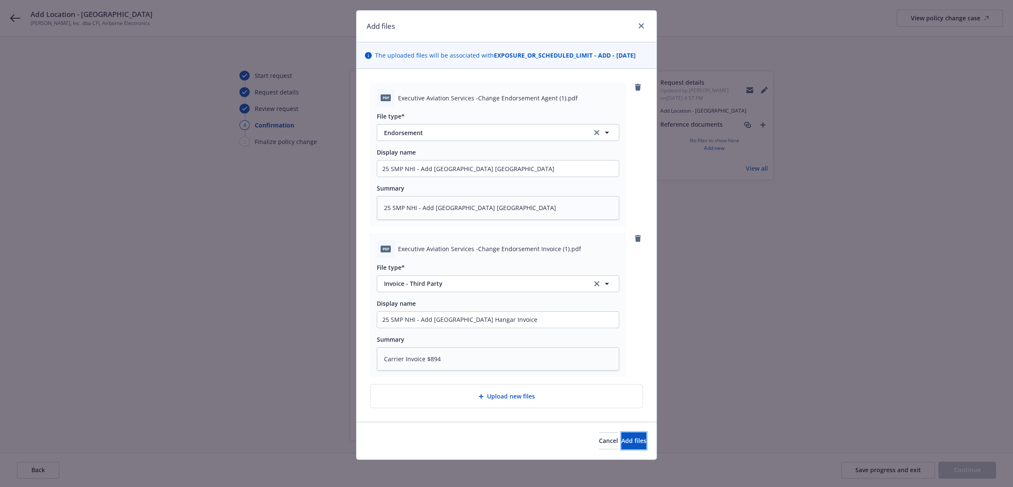
click at [621, 439] on span "Add files" at bounding box center [633, 441] width 25 height 8
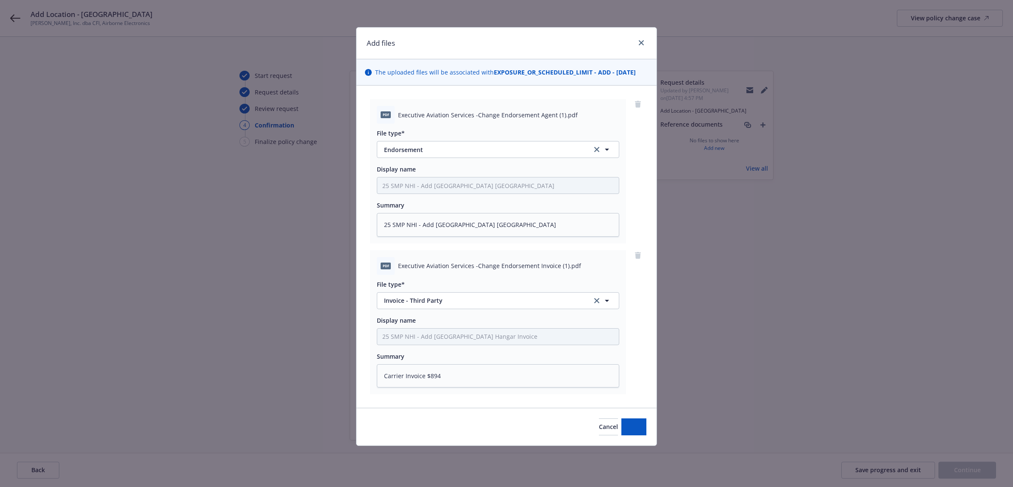
scroll to position [0, 0]
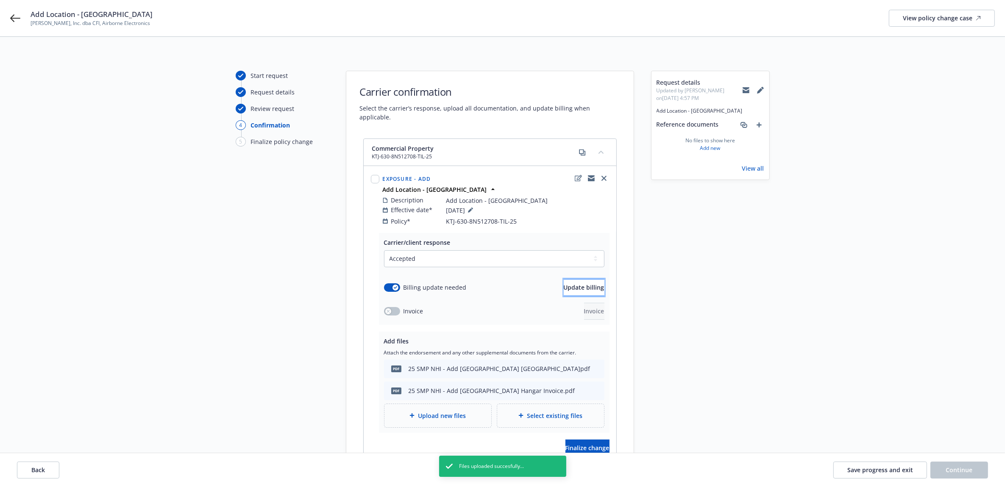
click at [564, 284] on span "Update billing" at bounding box center [584, 288] width 41 height 8
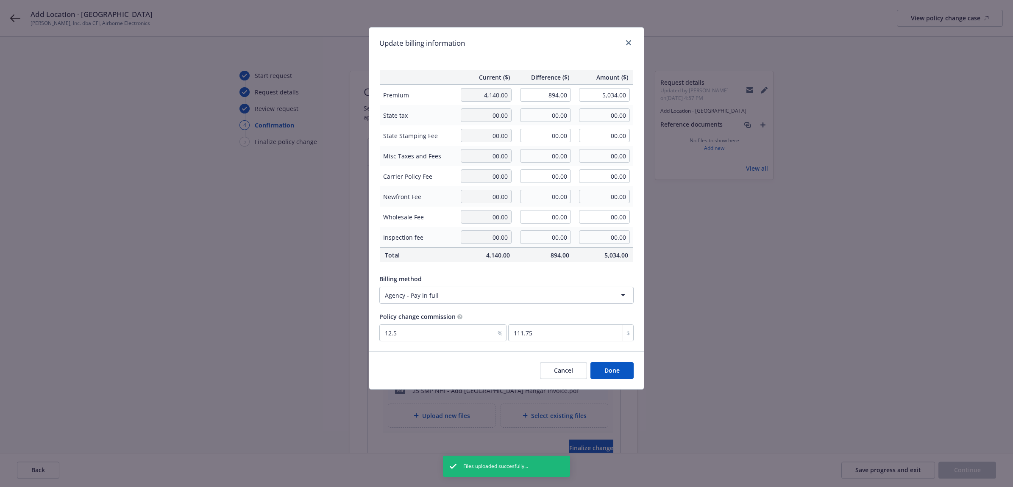
click at [600, 363] on button "Done" at bounding box center [611, 370] width 43 height 17
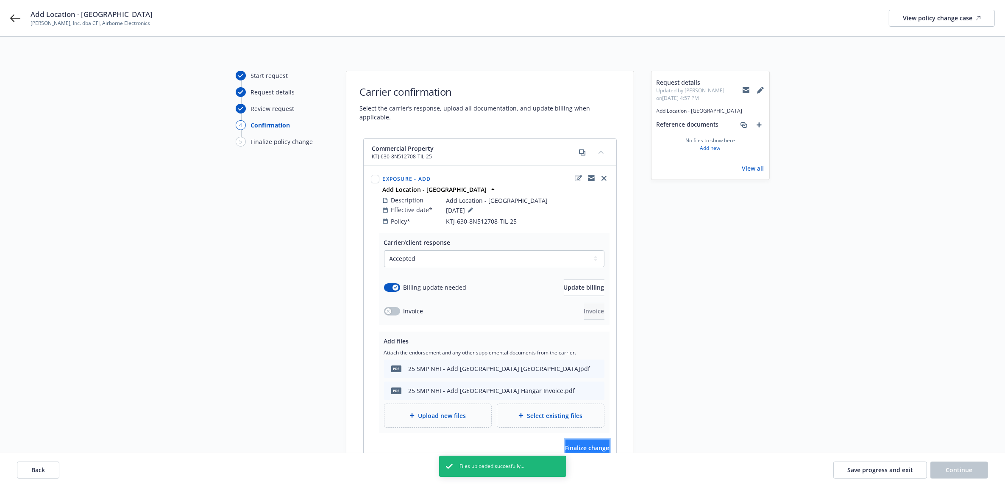
click at [582, 444] on button "Finalize change" at bounding box center [587, 448] width 44 height 17
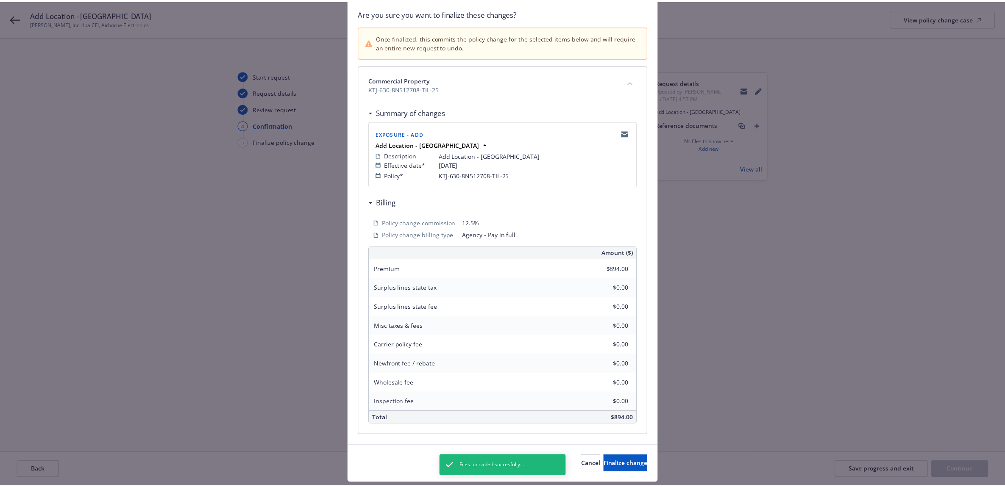
scroll to position [87, 0]
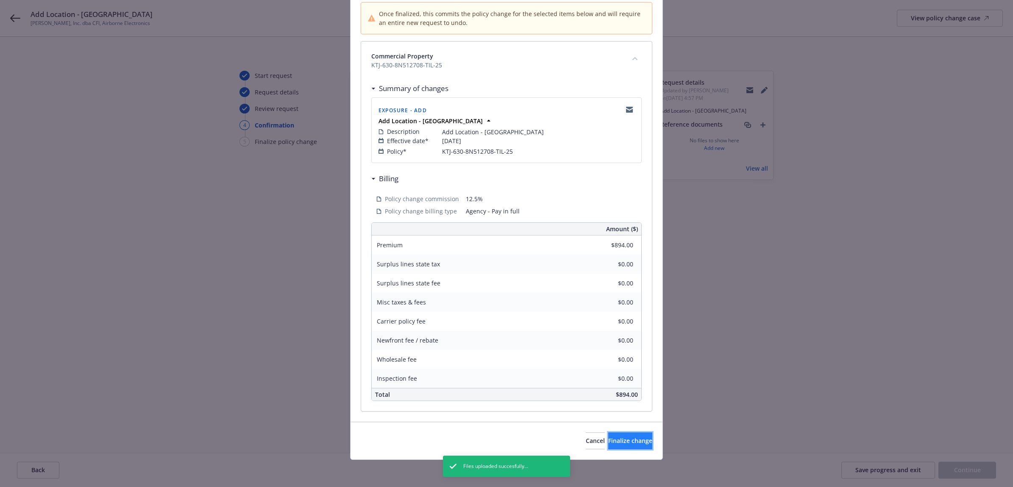
click at [609, 445] on button "Finalize change" at bounding box center [630, 441] width 44 height 17
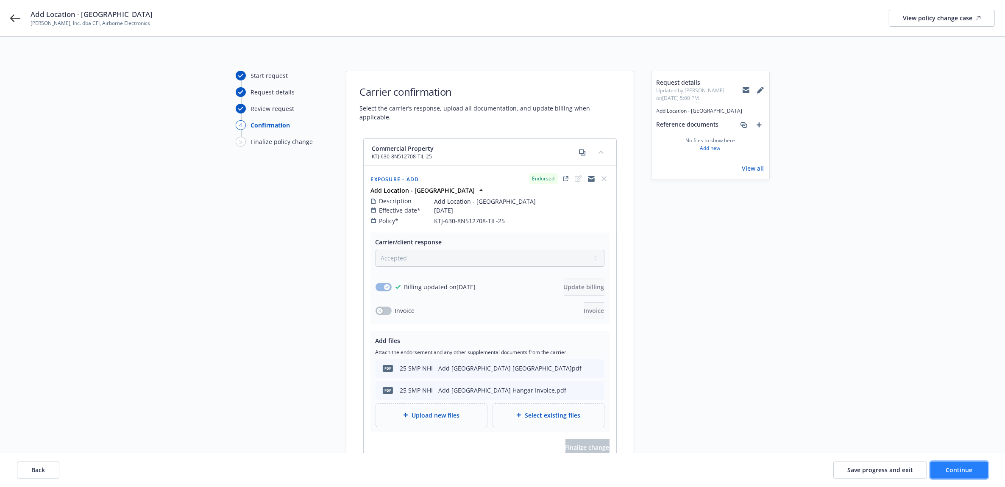
click at [965, 471] on span "Continue" at bounding box center [959, 470] width 27 height 8
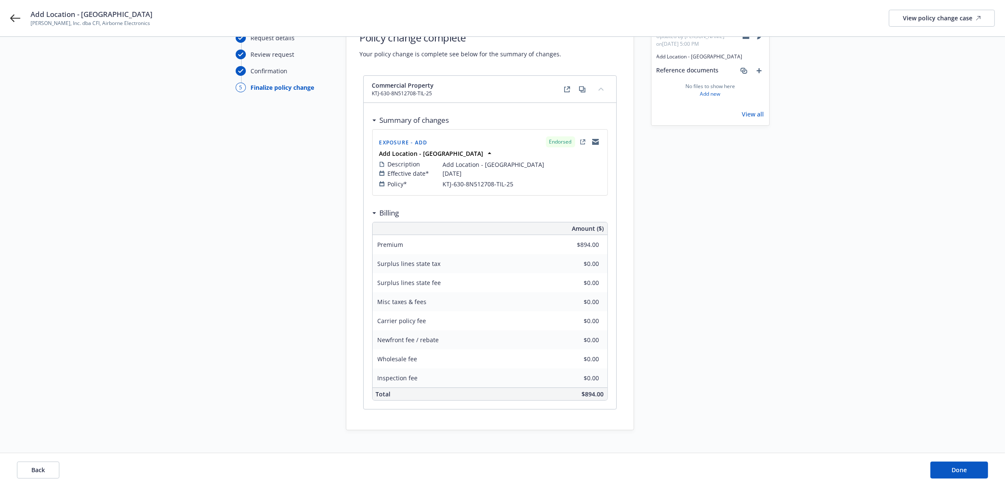
scroll to position [88, 0]
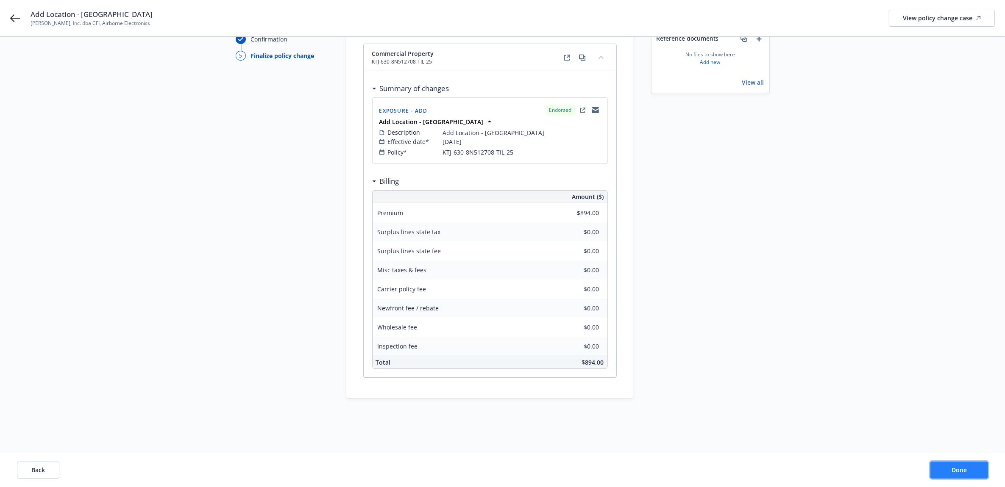
click at [946, 470] on button "Done" at bounding box center [959, 470] width 58 height 17
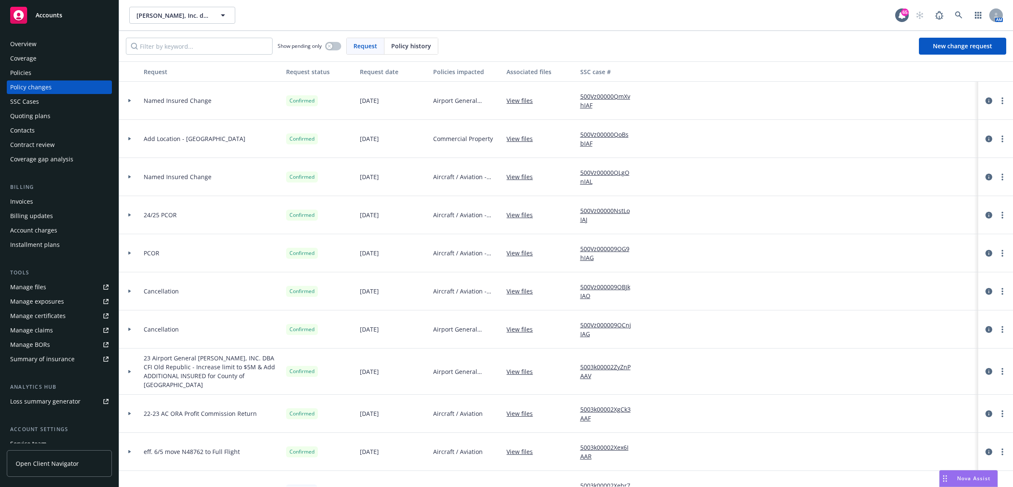
click at [39, 197] on div "Invoices" at bounding box center [59, 202] width 98 height 14
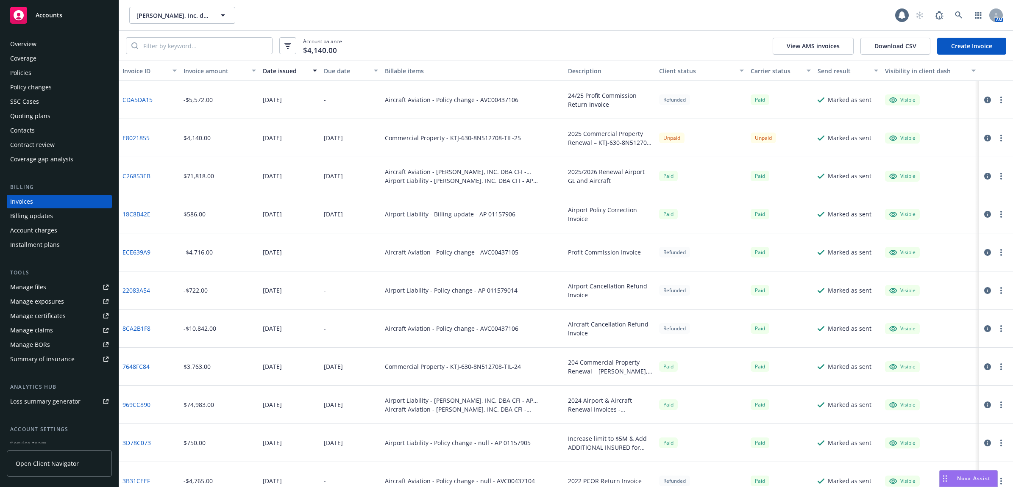
click at [952, 45] on link "Create Invoice" at bounding box center [971, 46] width 69 height 17
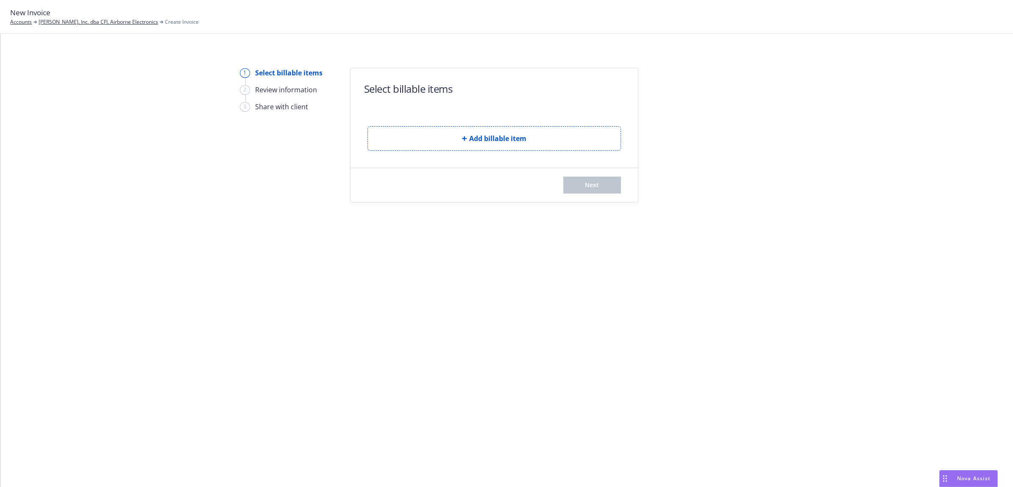
click at [437, 124] on div "Add billable item" at bounding box center [493, 132] width 253 height 38
click at [443, 136] on button "Add billable item" at bounding box center [493, 138] width 253 height 25
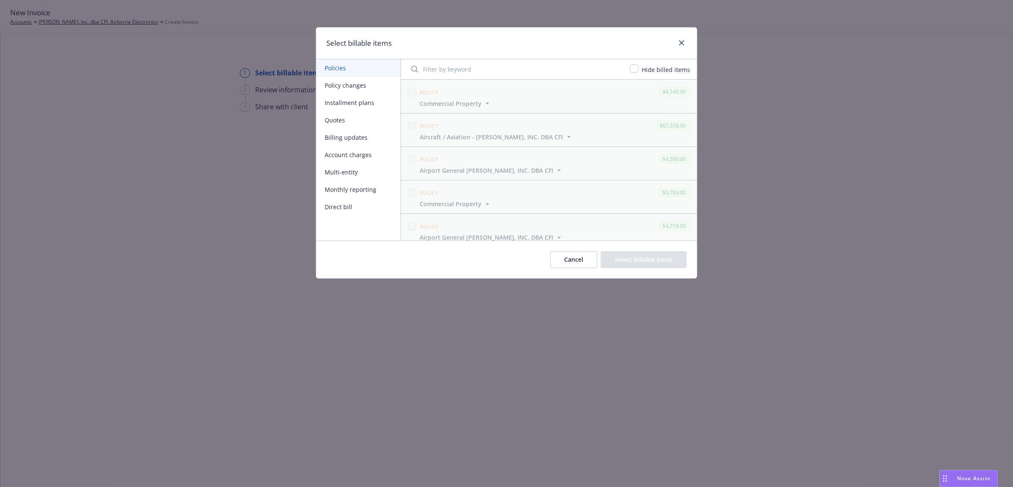
click at [336, 87] on button "Policy changes" at bounding box center [358, 85] width 84 height 17
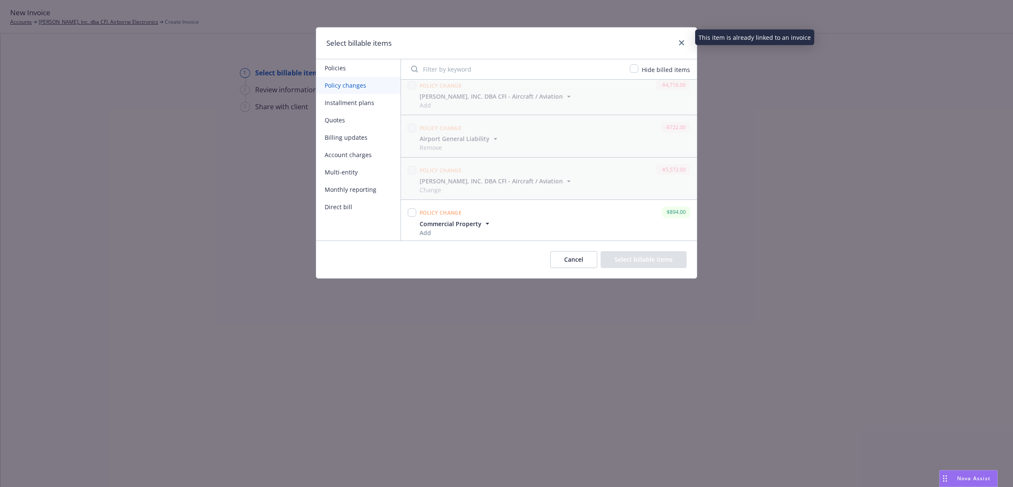
scroll to position [179, 0]
click at [409, 214] on input "checkbox" at bounding box center [412, 211] width 8 height 8
checkbox input "true"
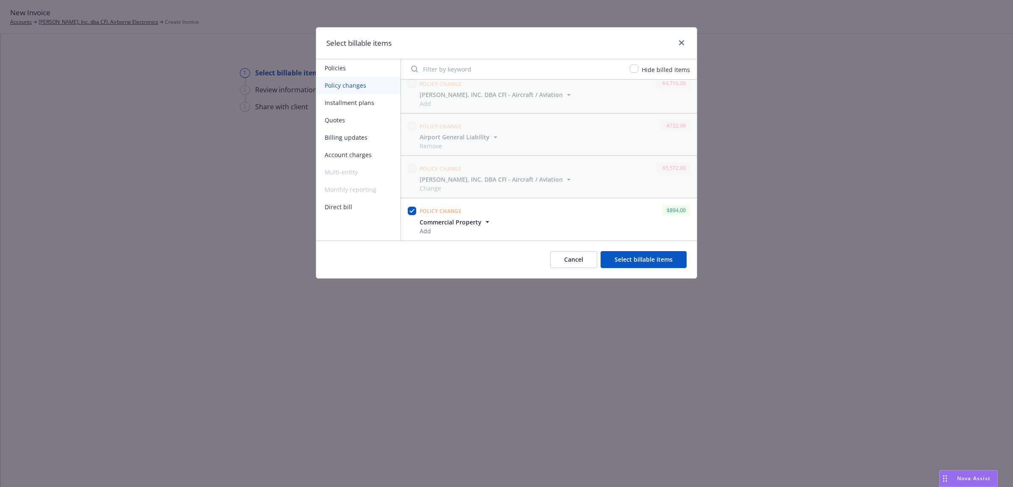
click at [679, 259] on button "Select billable items" at bounding box center [644, 259] width 86 height 17
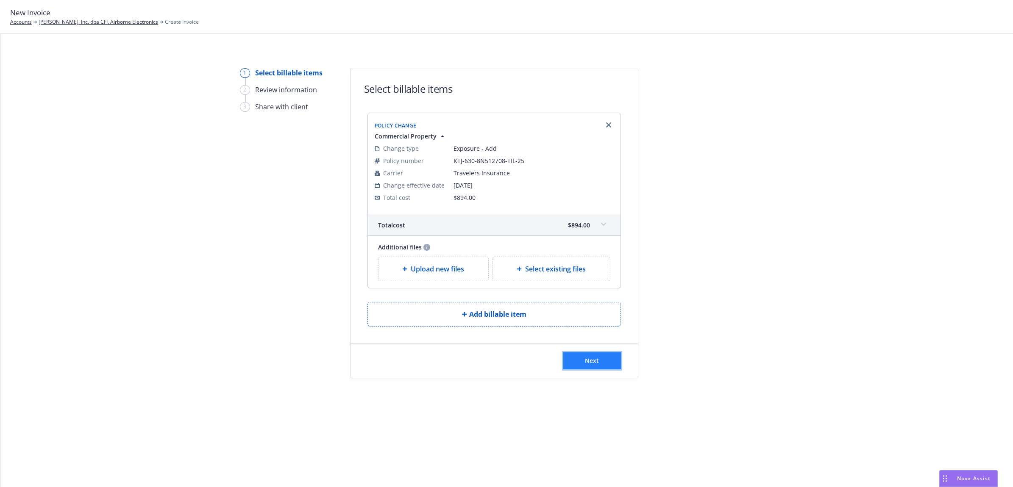
click at [581, 365] on button "Next" at bounding box center [592, 361] width 58 height 17
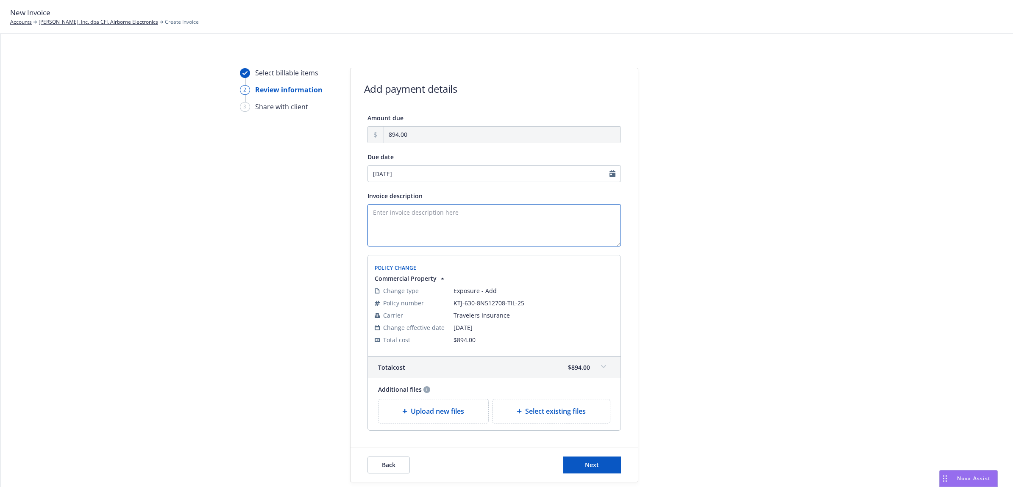
paste textarea "25 SMP NHI - Add [GEOGRAPHIC_DATA] [GEOGRAPHIC_DATA]"
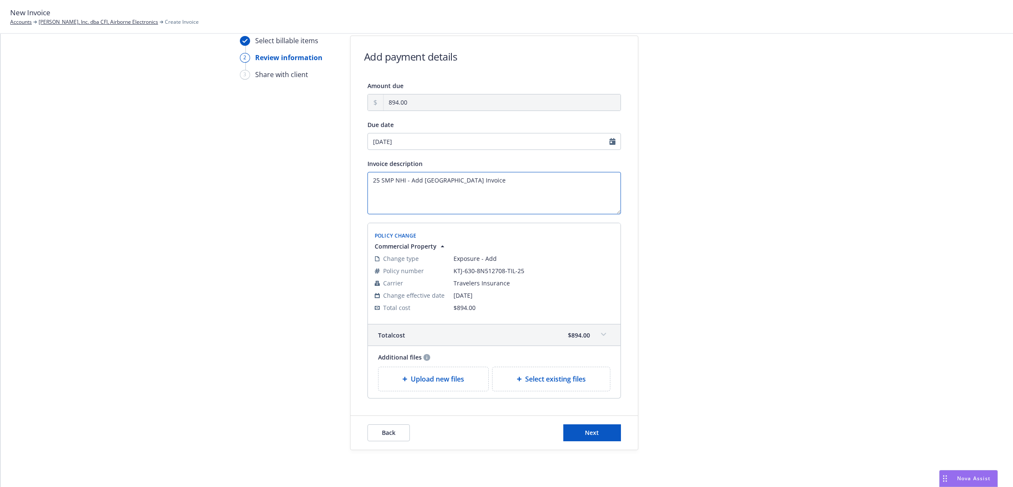
scroll to position [50, 0]
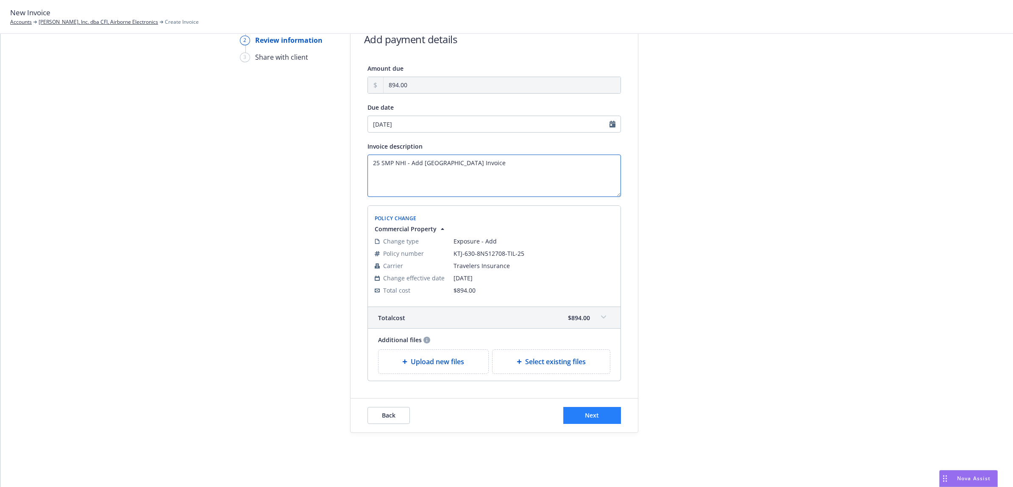
type textarea "25 SMP NHI - Add [GEOGRAPHIC_DATA] Invoice"
click at [585, 408] on div "Back Next" at bounding box center [494, 416] width 287 height 34
click at [585, 410] on button "Next" at bounding box center [592, 415] width 58 height 17
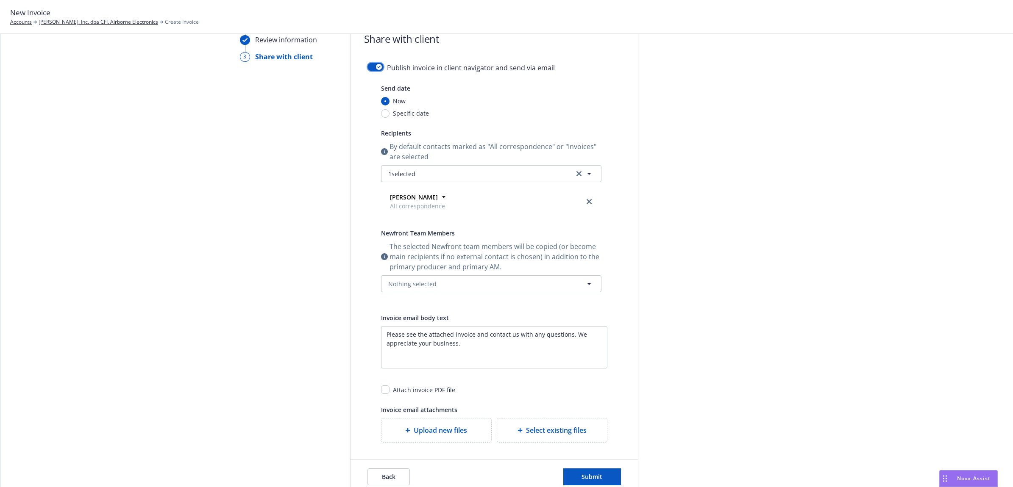
click at [377, 66] on icon "button" at bounding box center [378, 67] width 3 height 3
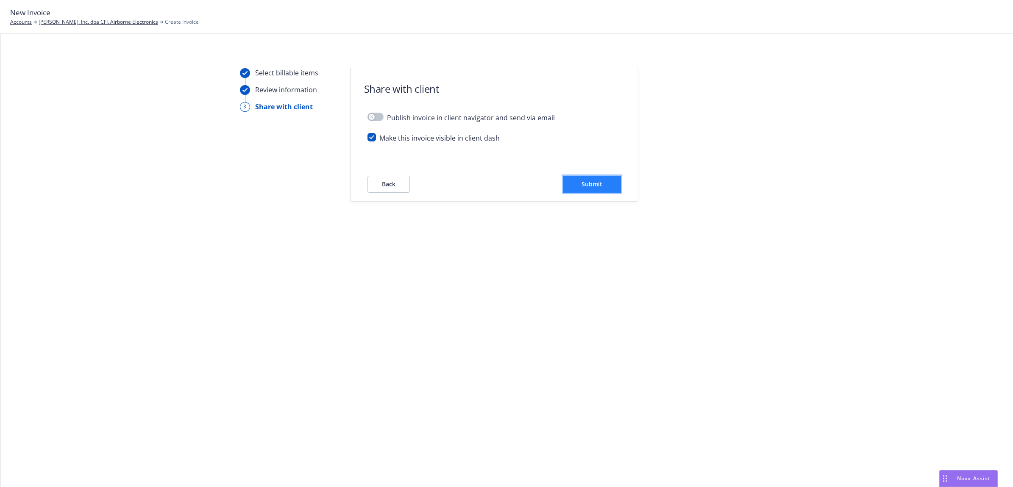
click at [593, 189] on button "Submit" at bounding box center [592, 184] width 58 height 17
